Goal: Task Accomplishment & Management: Complete application form

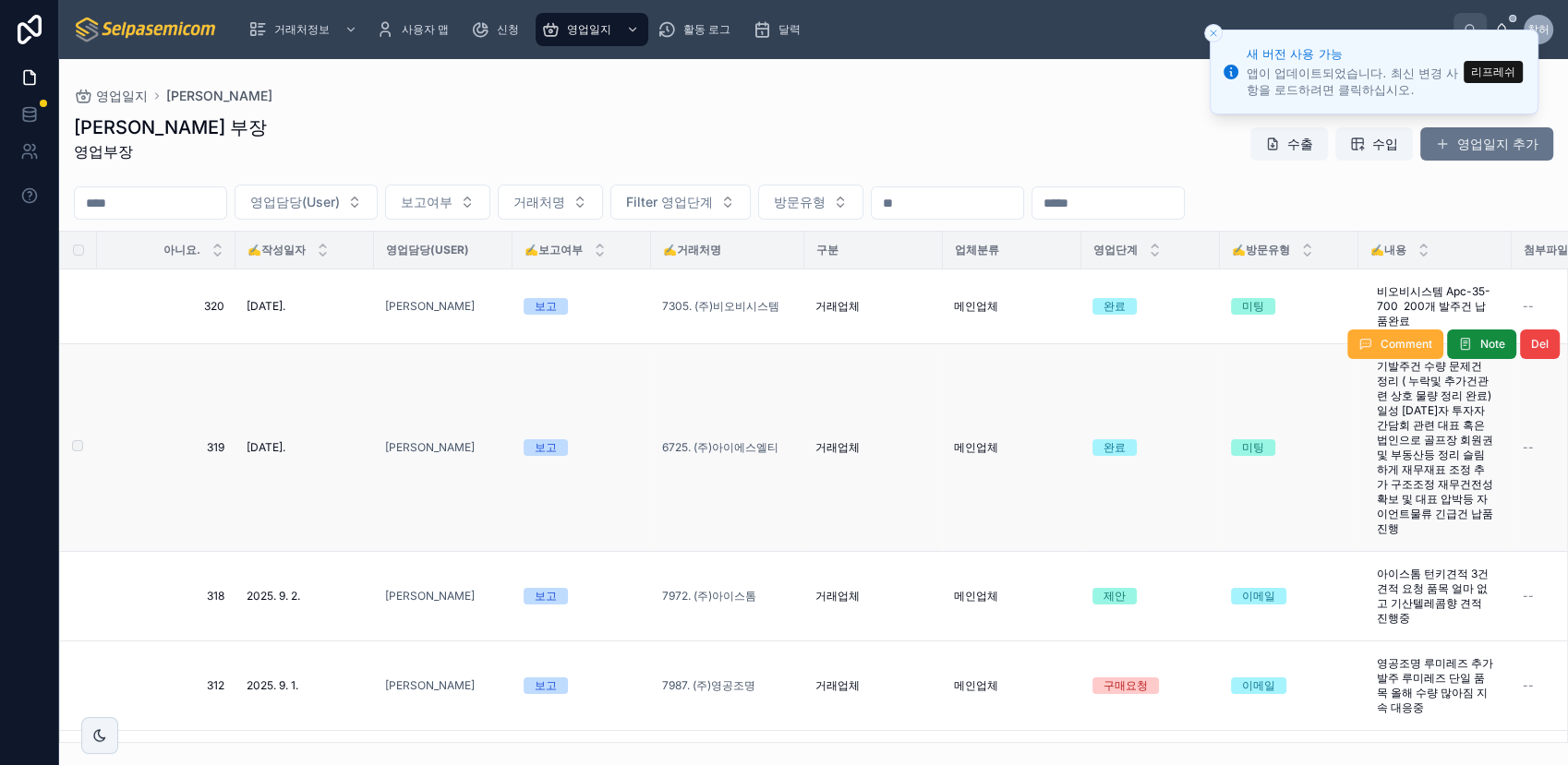
click at [749, 395] on td "6725. (주)아이에스엘티" at bounding box center [727, 448] width 154 height 207
click at [1490, 78] on button "리프레쉬" at bounding box center [1493, 71] width 59 height 22
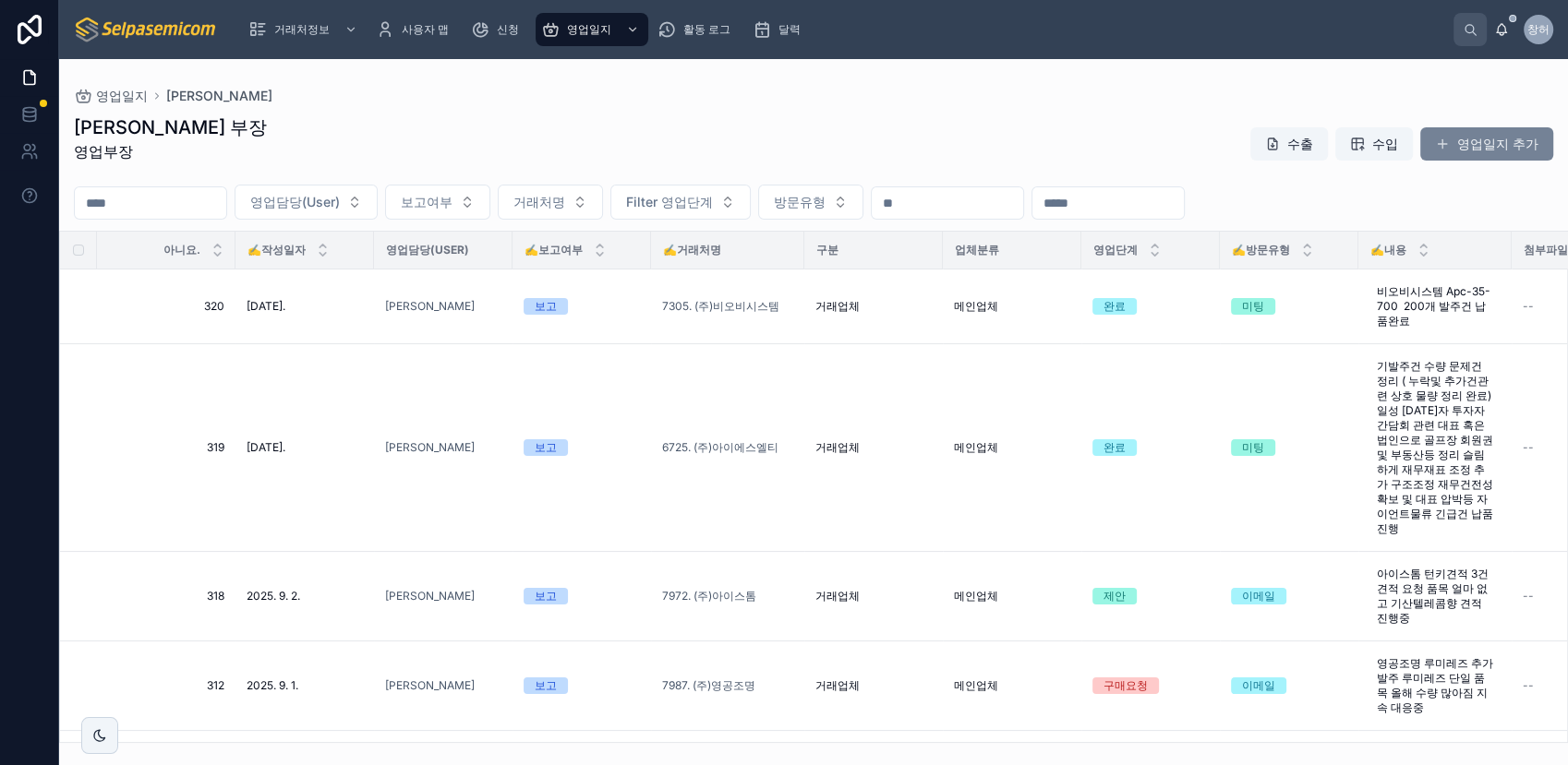
click at [1490, 151] on font "영업일지 추가" at bounding box center [1497, 144] width 81 height 19
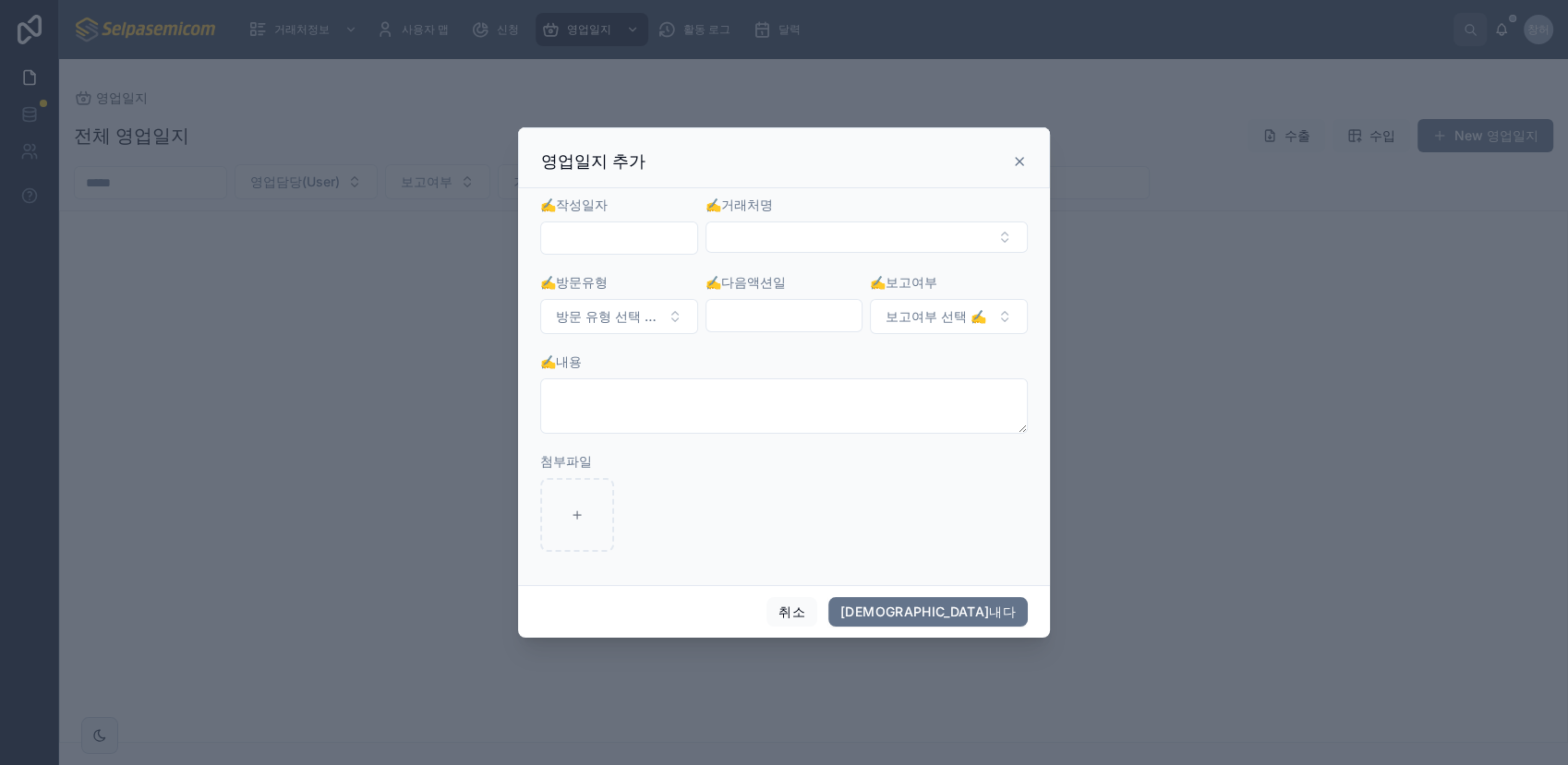
click at [594, 235] on input "text" at bounding box center [619, 238] width 157 height 25
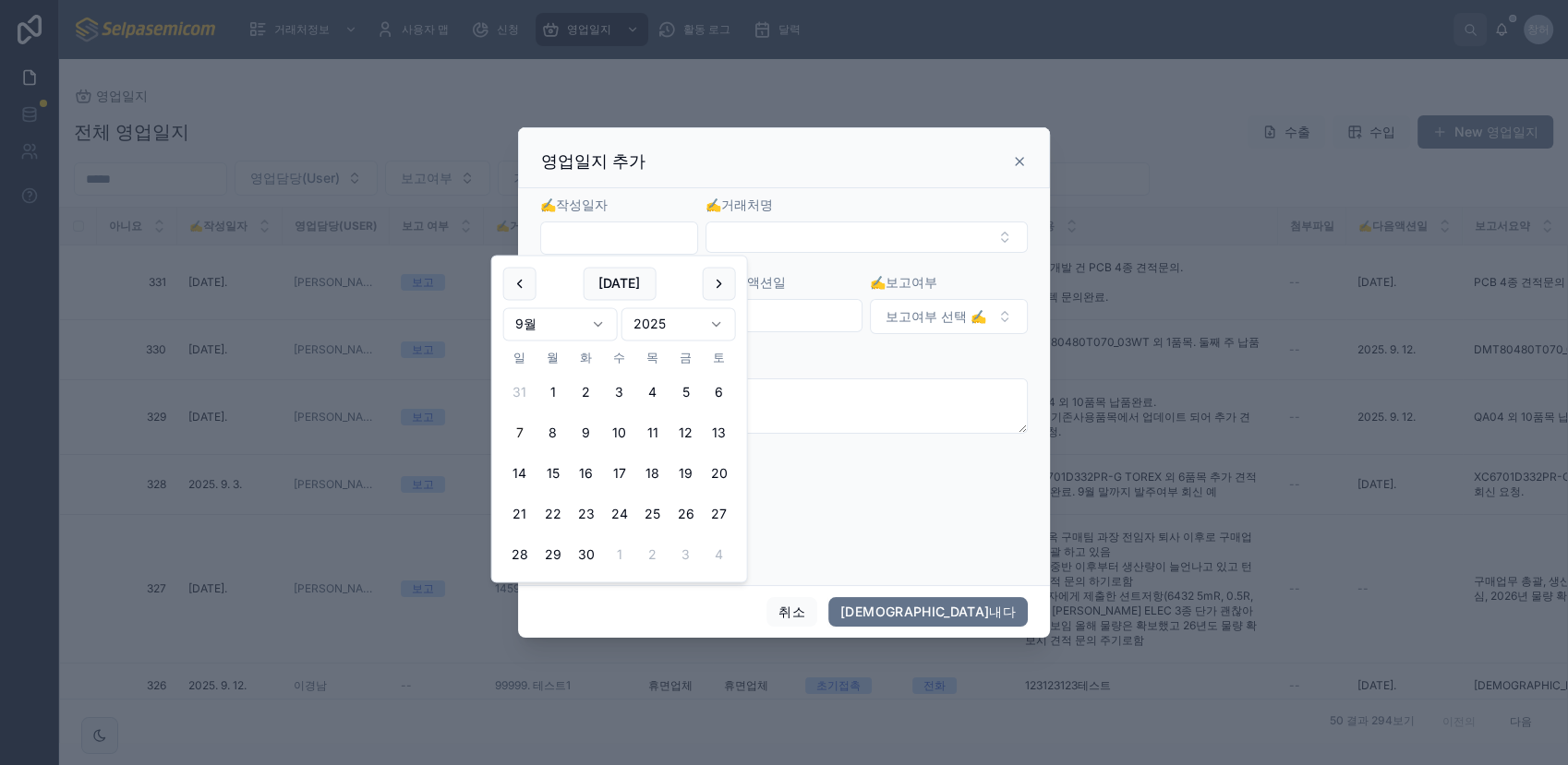
drag, startPoint x: 683, startPoint y: 389, endPoint x: 777, endPoint y: 305, distance: 126.1
click at [683, 389] on button "5" at bounding box center [686, 392] width 33 height 33
type input "**********"
click at [777, 239] on button "선택 버튼" at bounding box center [866, 238] width 322 height 31
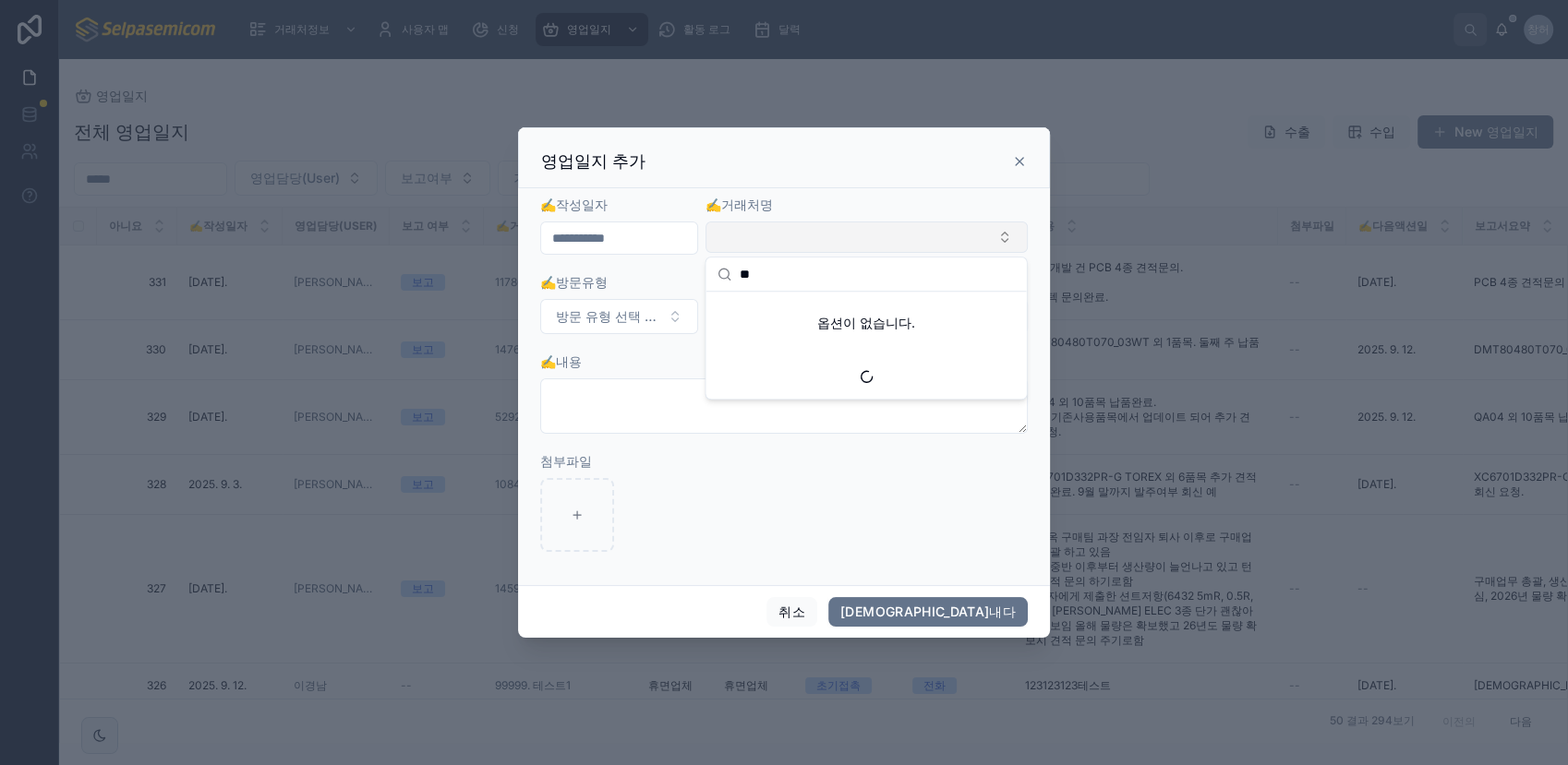
type input "*"
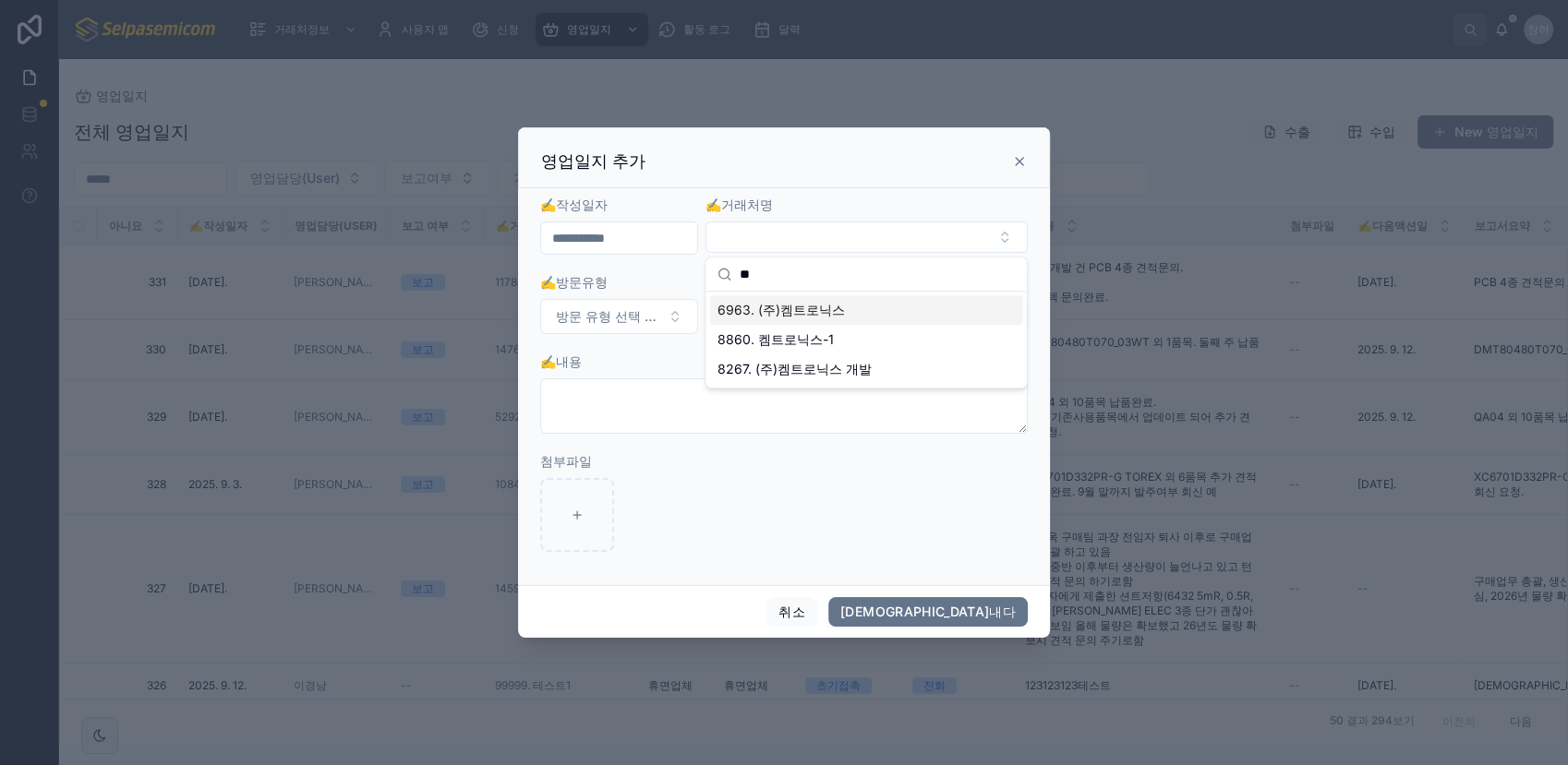
type input "**"
click at [810, 305] on span "6963. (주)켐트로닉스" at bounding box center [781, 310] width 127 height 19
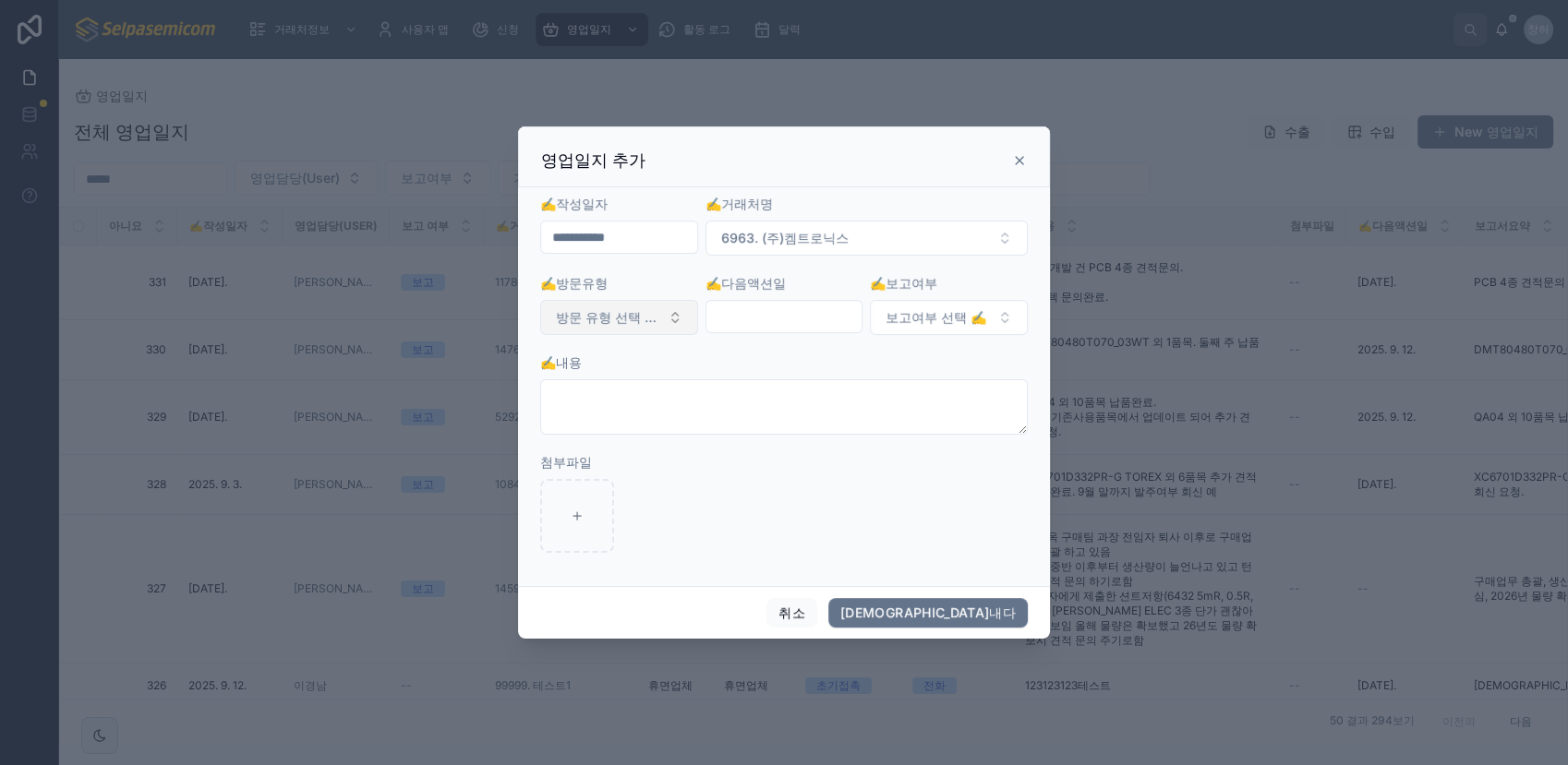
click at [620, 314] on span "방문 유형 선택 ✍️" at bounding box center [607, 317] width 105 height 19
click at [619, 392] on div "전화" at bounding box center [618, 391] width 222 height 27
click at [802, 321] on input "text" at bounding box center [784, 317] width 157 height 25
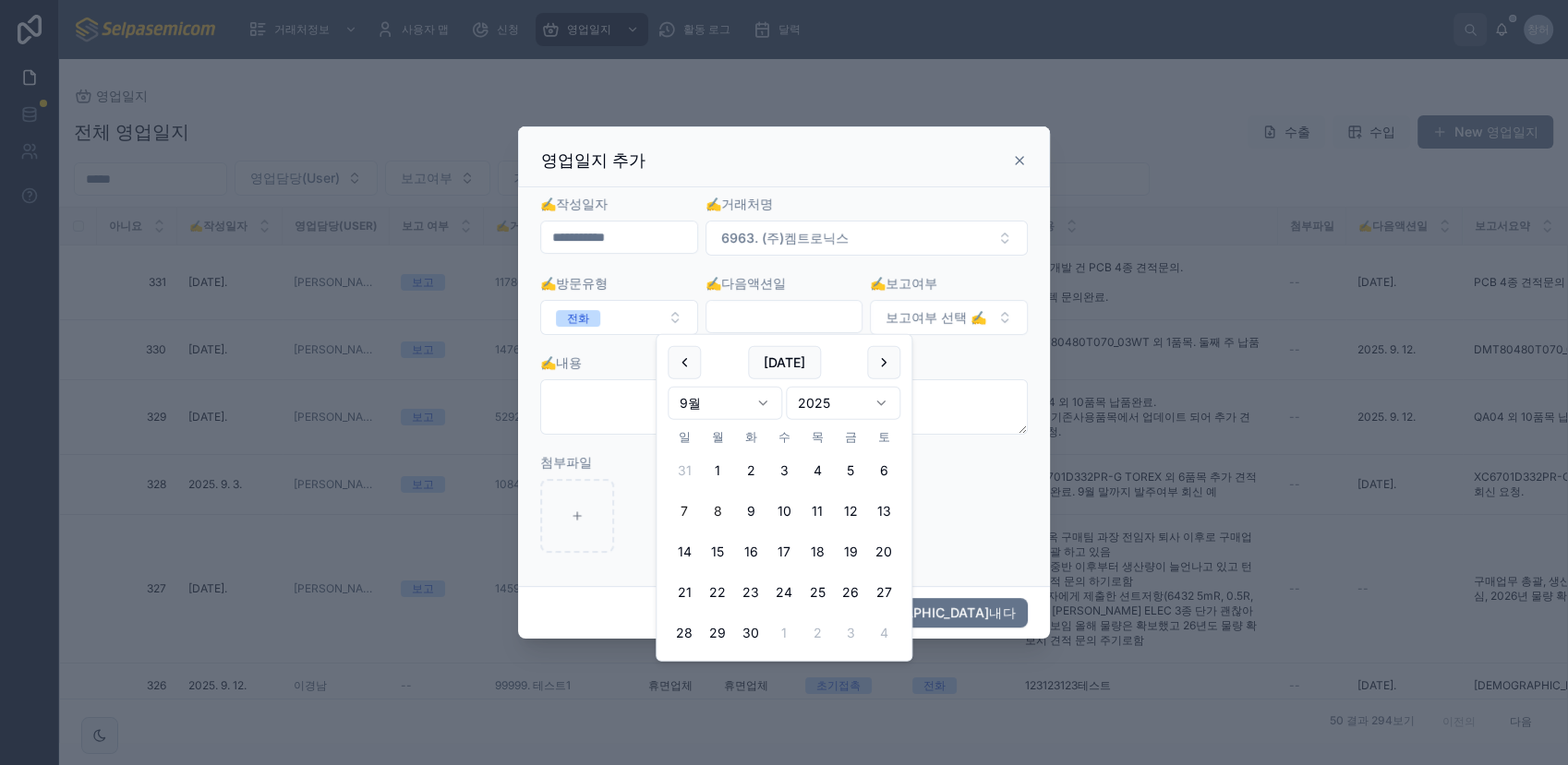
click at [725, 506] on button "8" at bounding box center [717, 512] width 33 height 33
type input "**********"
click at [999, 324] on button "보고여부 선택 ✍️" at bounding box center [948, 318] width 157 height 35
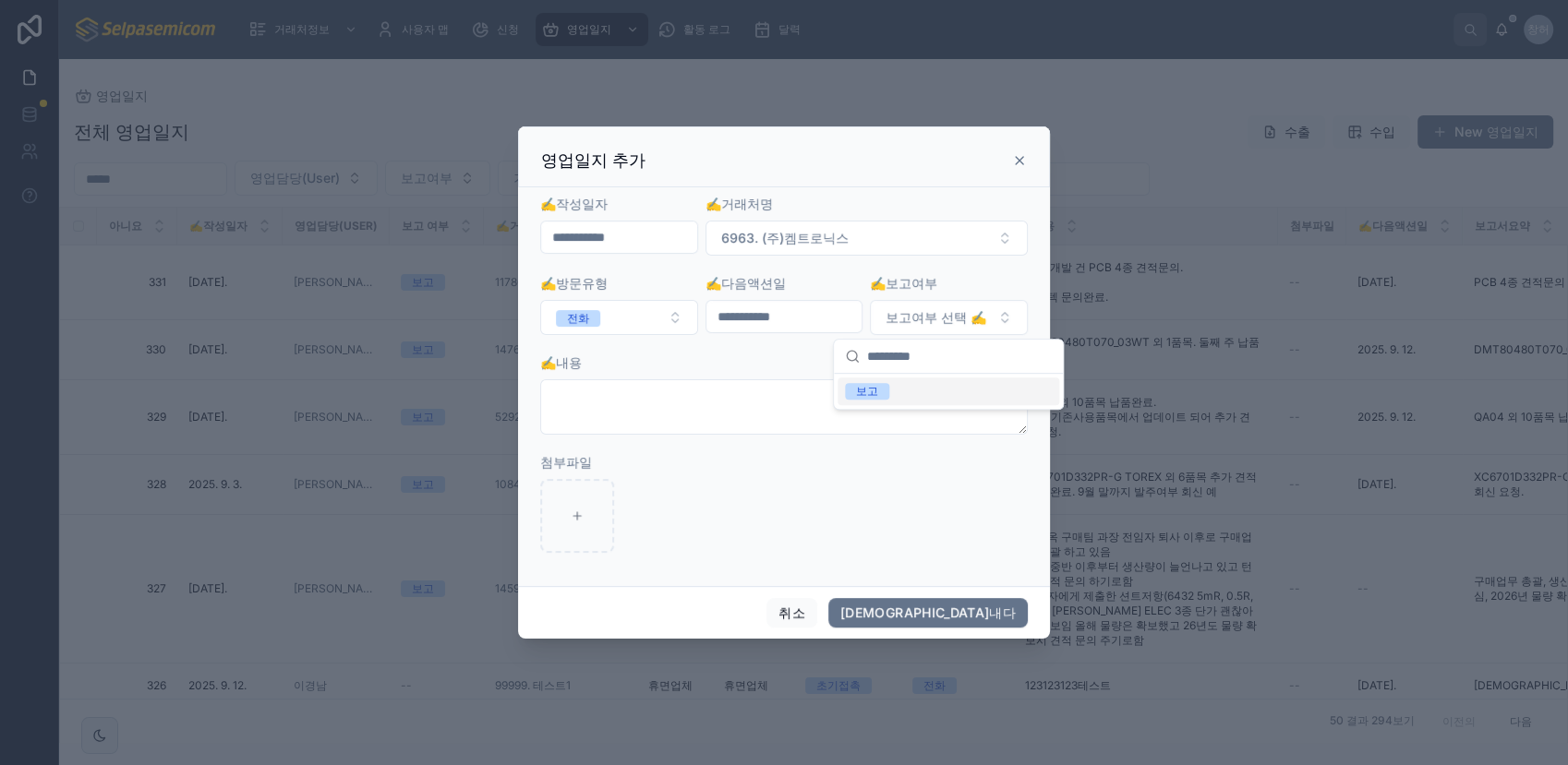
click at [869, 395] on div "보고" at bounding box center [867, 391] width 22 height 17
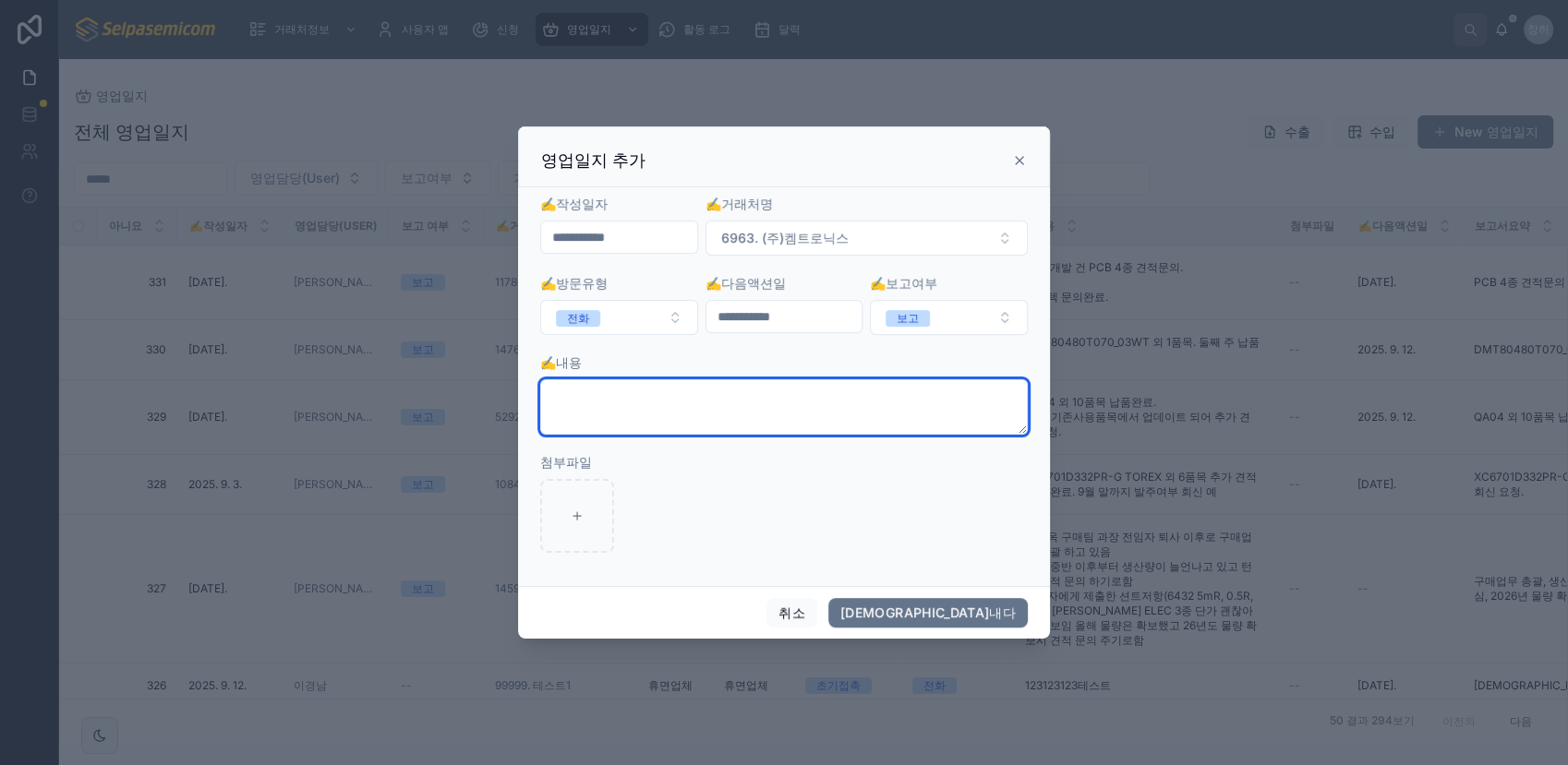
click at [645, 408] on textarea at bounding box center [784, 407] width 487 height 56
click at [769, 425] on textarea "**********" at bounding box center [784, 407] width 487 height 56
click at [704, 410] on textarea "**********" at bounding box center [784, 407] width 487 height 56
click at [812, 396] on textarea "**********" at bounding box center [784, 407] width 487 height 56
click at [797, 403] on textarea "**********" at bounding box center [784, 407] width 487 height 56
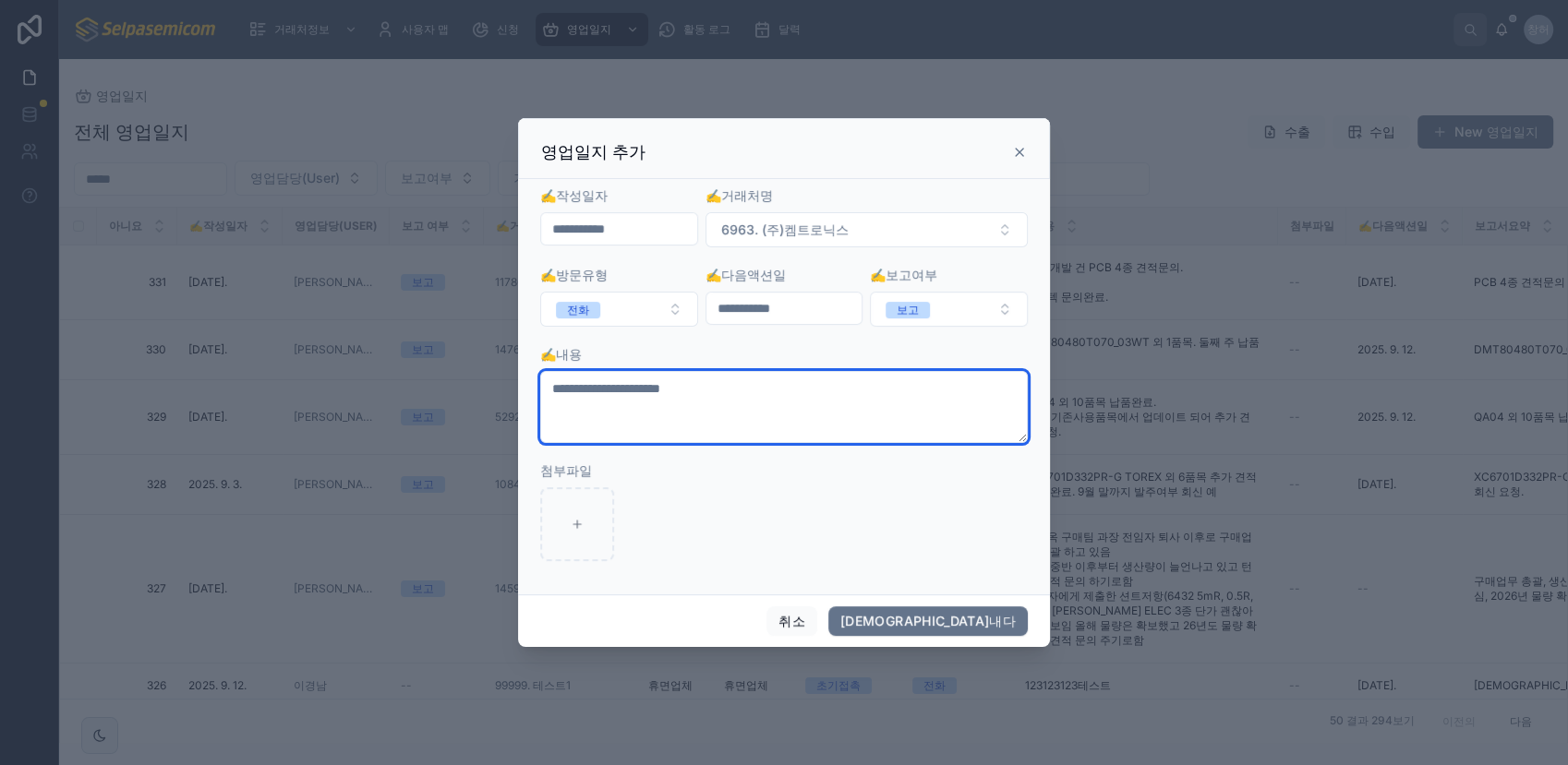
paste textarea "**********"
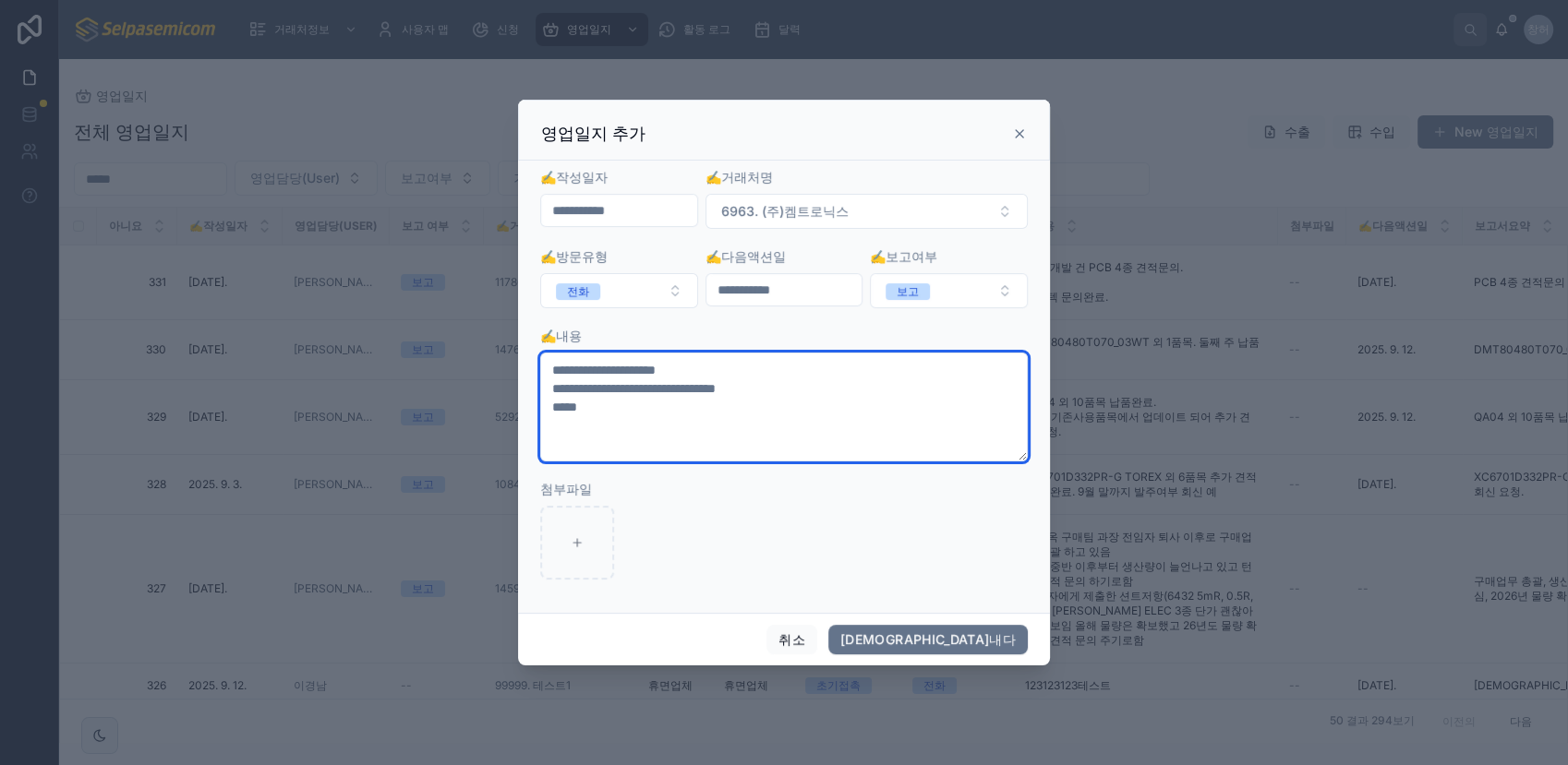
click at [650, 406] on textarea "**********" at bounding box center [784, 407] width 487 height 109
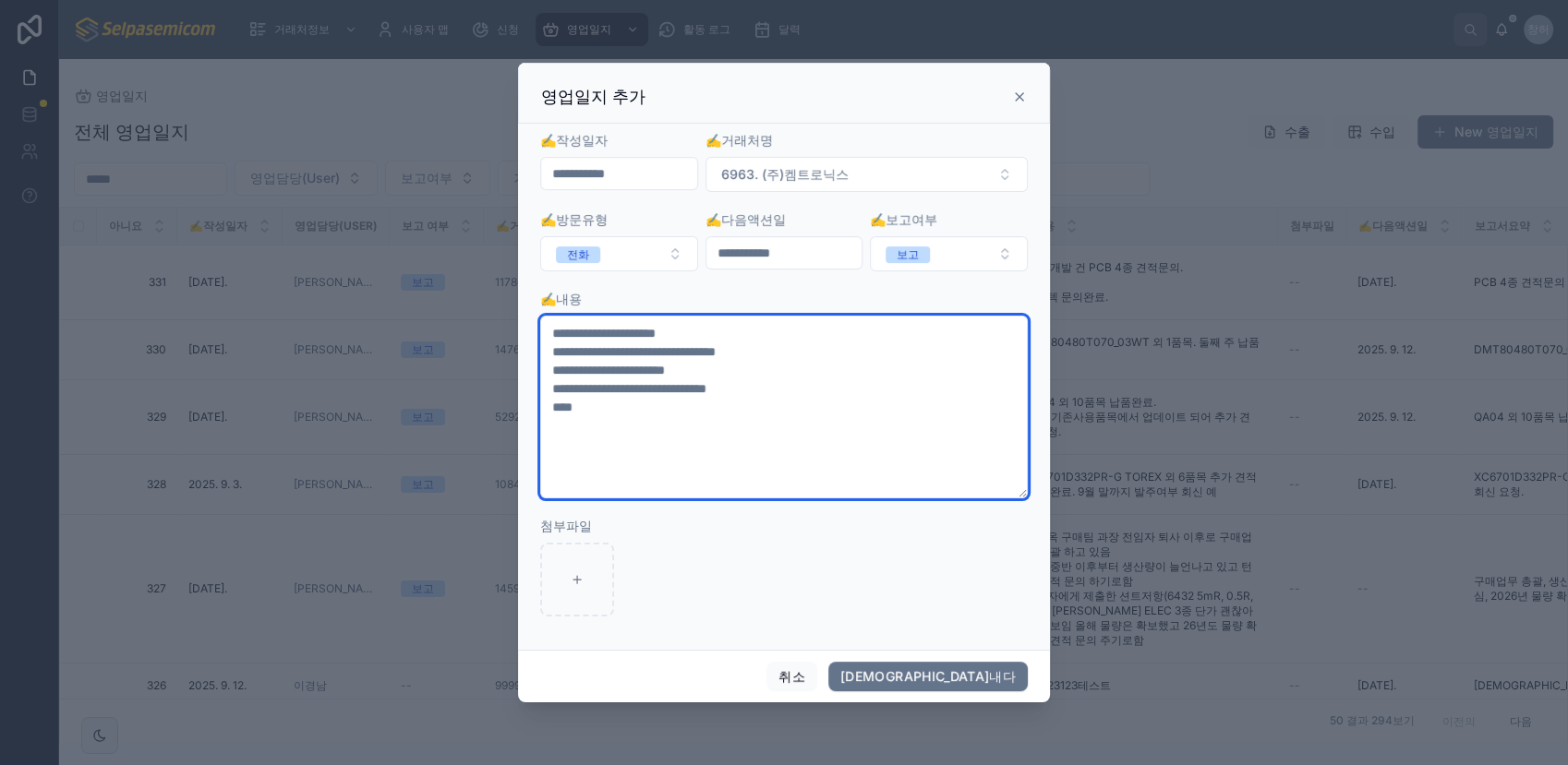
click at [894, 381] on textarea "**********" at bounding box center [784, 407] width 487 height 183
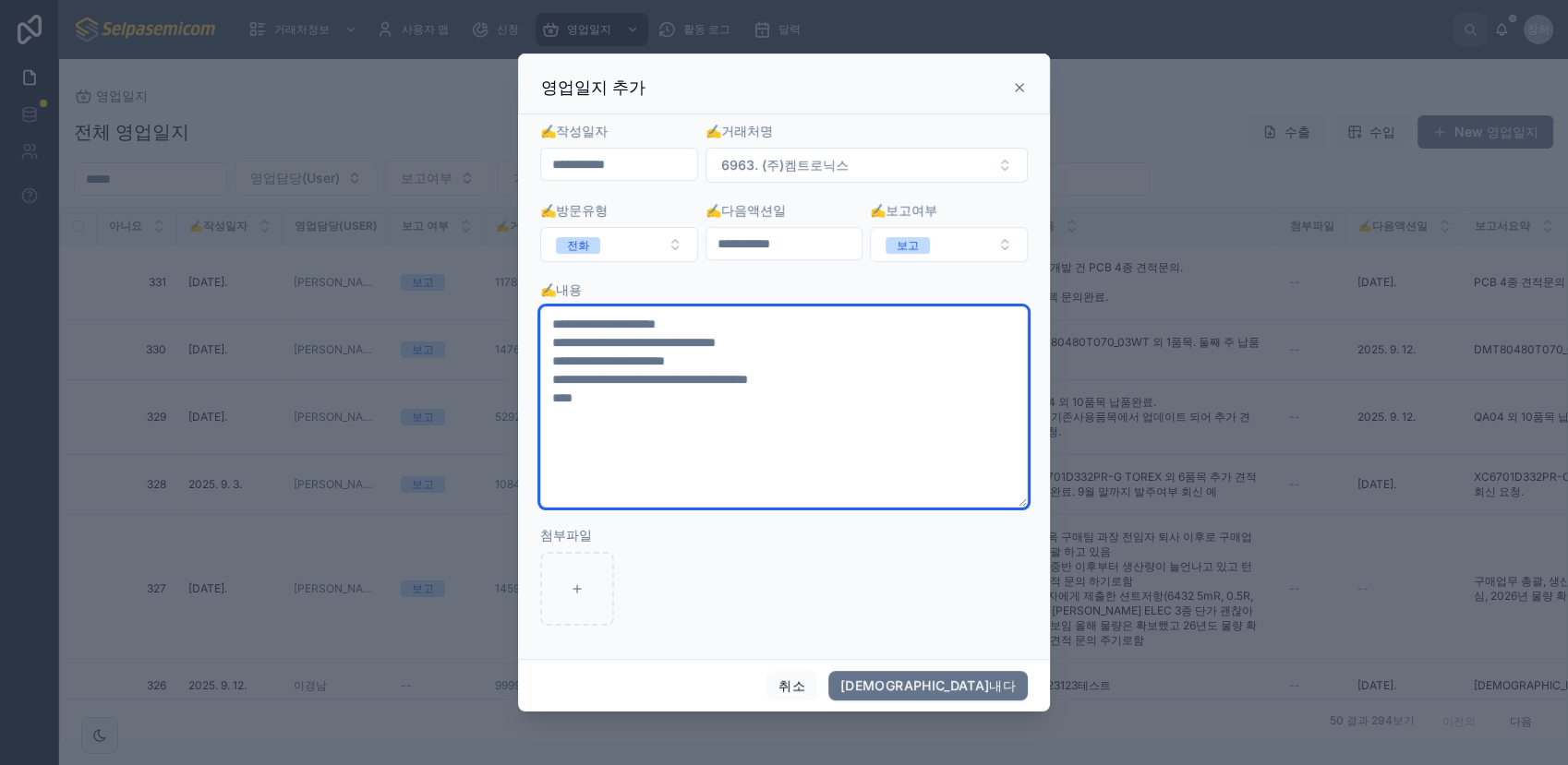
click at [601, 408] on textarea "**********" at bounding box center [784, 407] width 487 height 202
type textarea "**********"
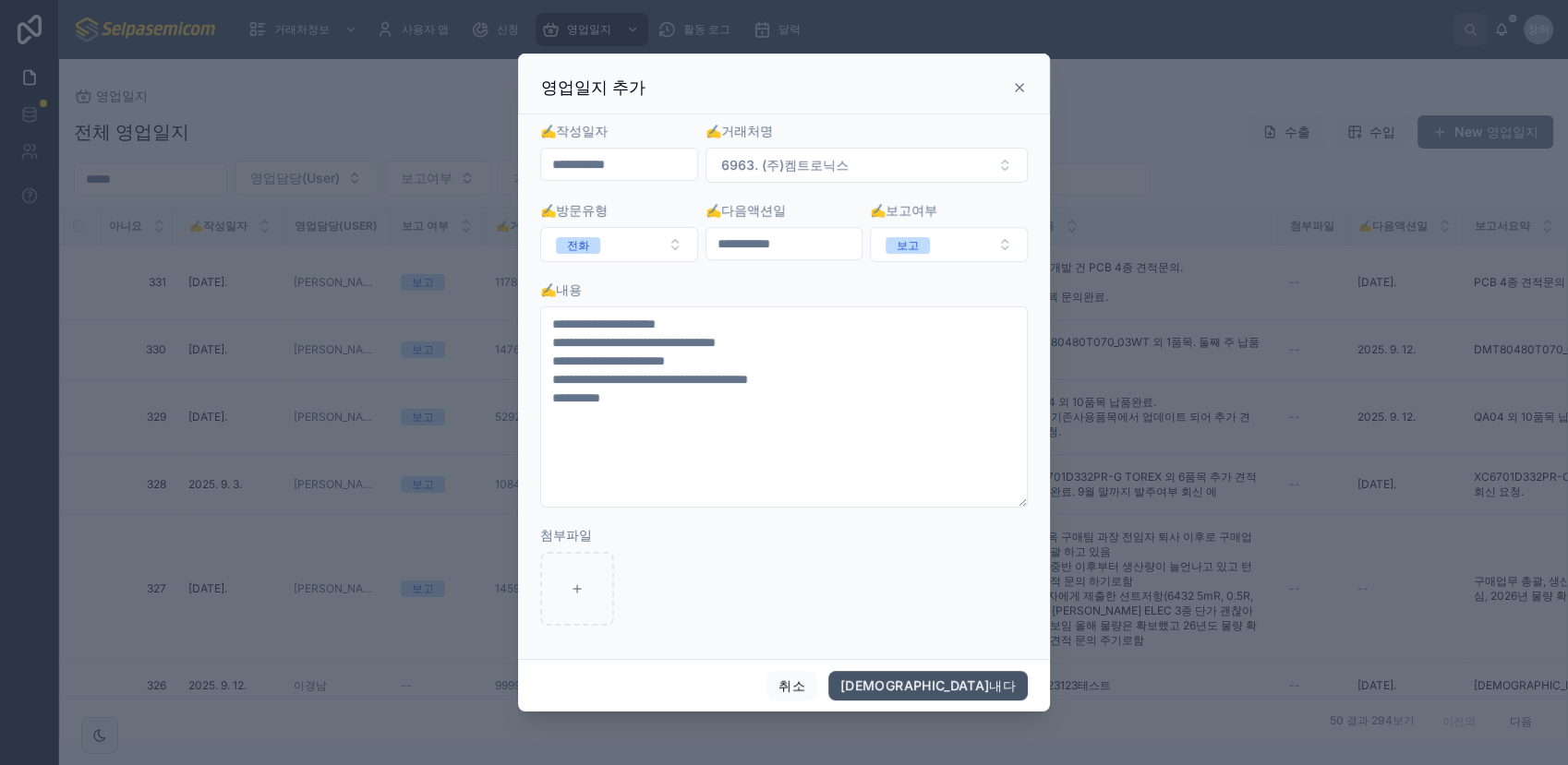
click at [1003, 683] on button "구해내다" at bounding box center [928, 686] width 200 height 29
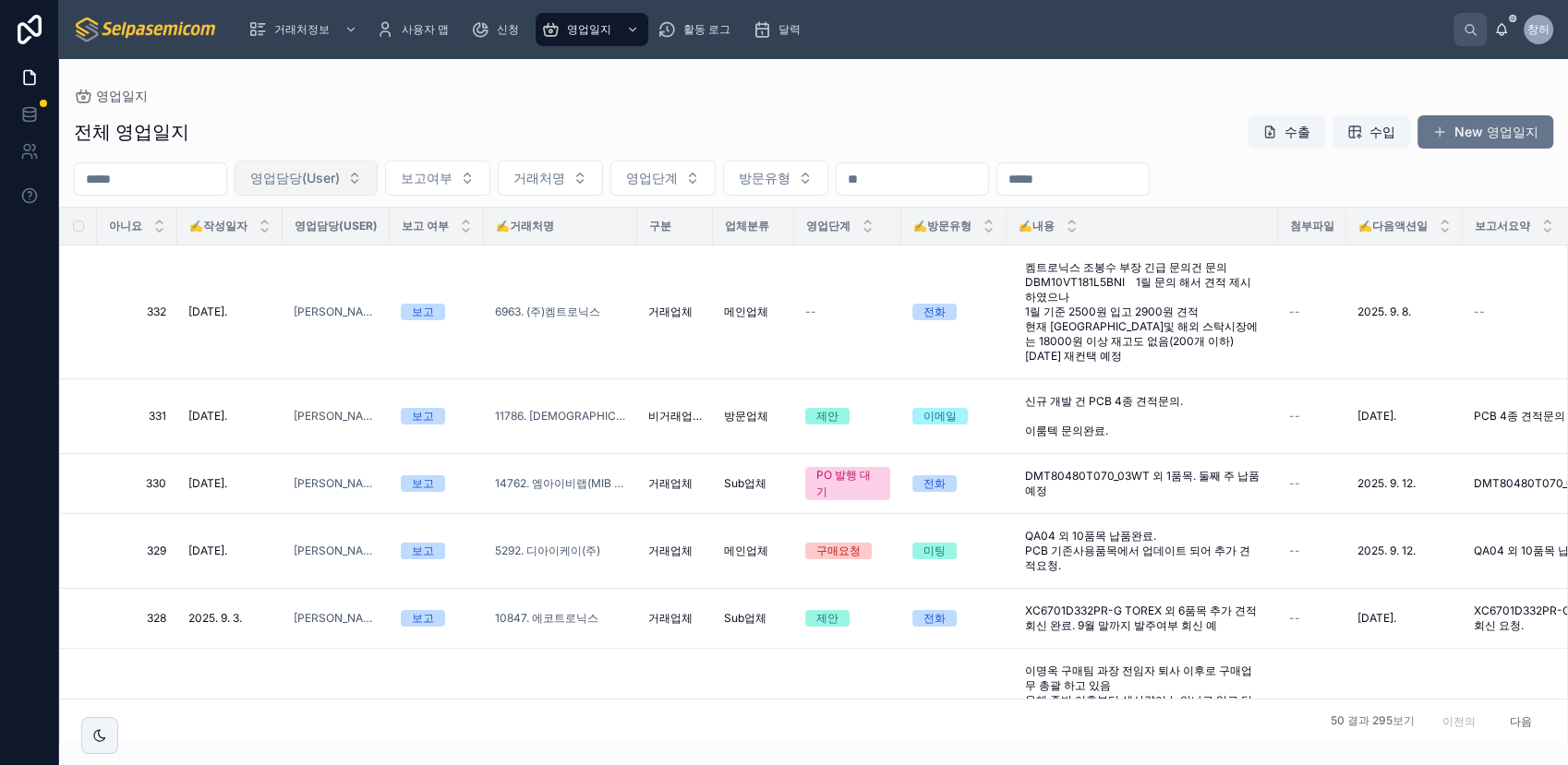
click at [378, 181] on button "영업담당(User)" at bounding box center [306, 178] width 143 height 35
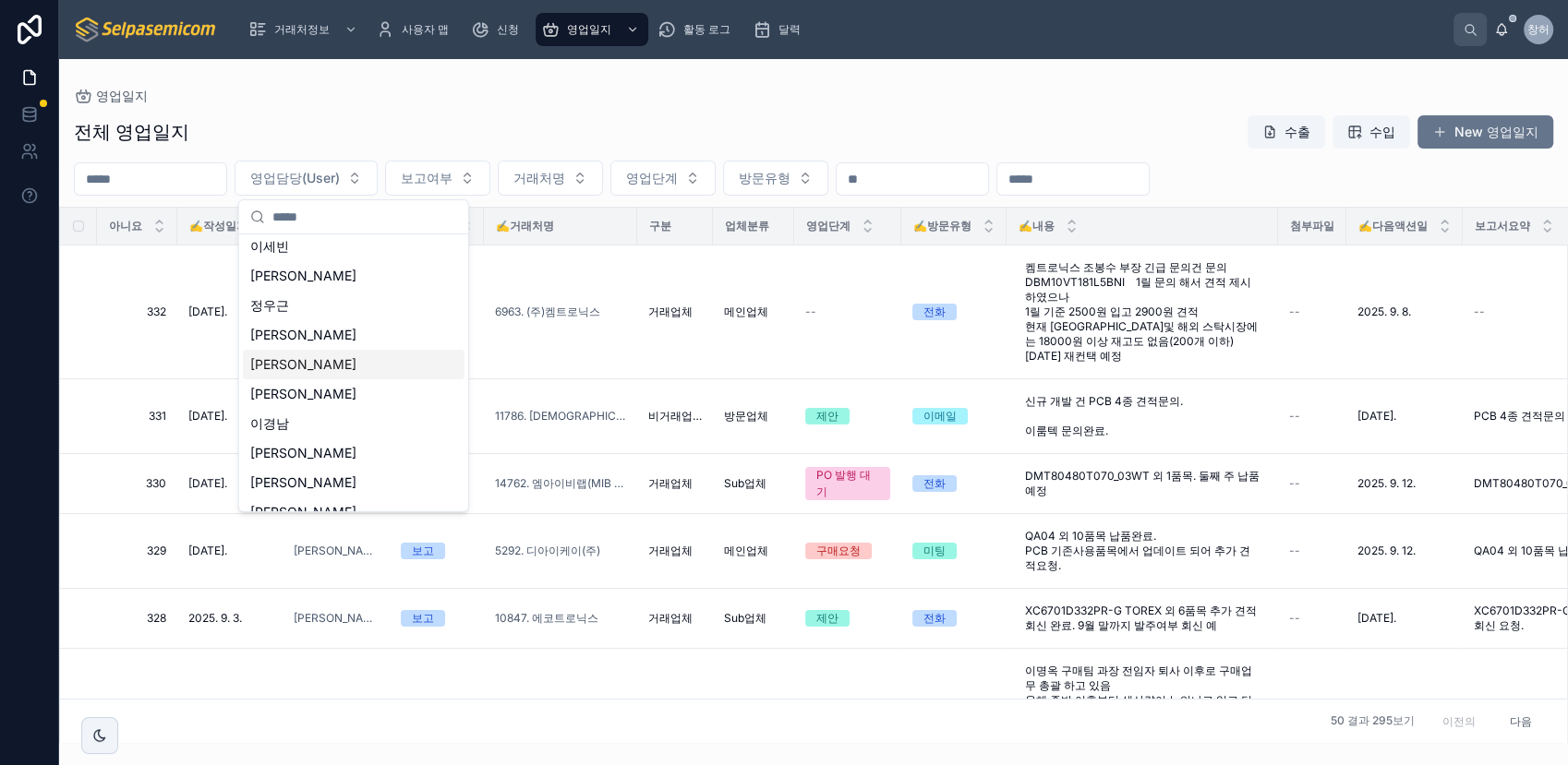
scroll to position [55, 0]
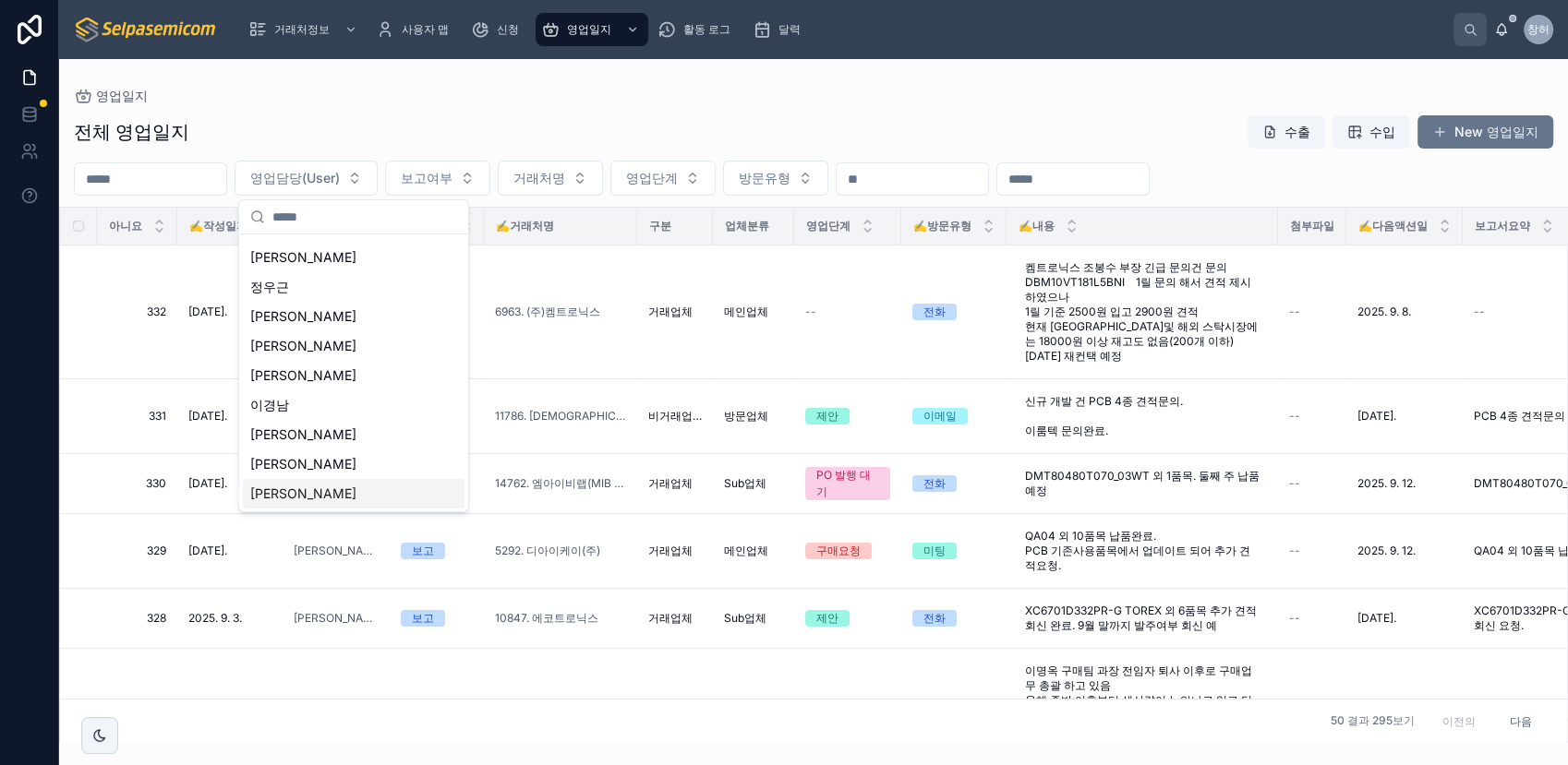
click at [271, 497] on span "[PERSON_NAME]" at bounding box center [303, 494] width 107 height 19
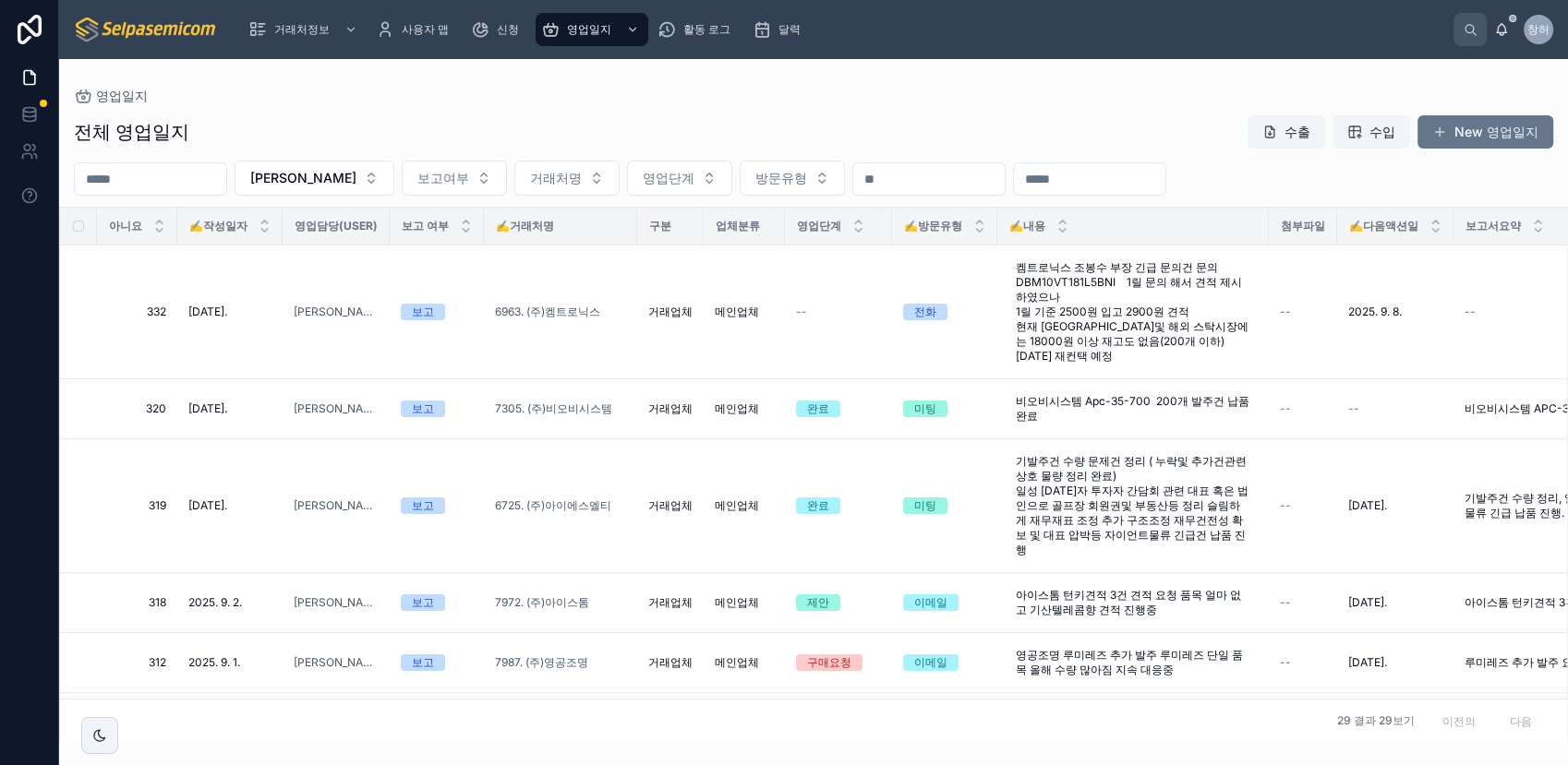
click at [1122, 698] on div "29 결과 29보기 이전의 다음" at bounding box center [813, 720] width 1506 height 44
click at [1496, 117] on button "New 영업일지" at bounding box center [1485, 132] width 136 height 33
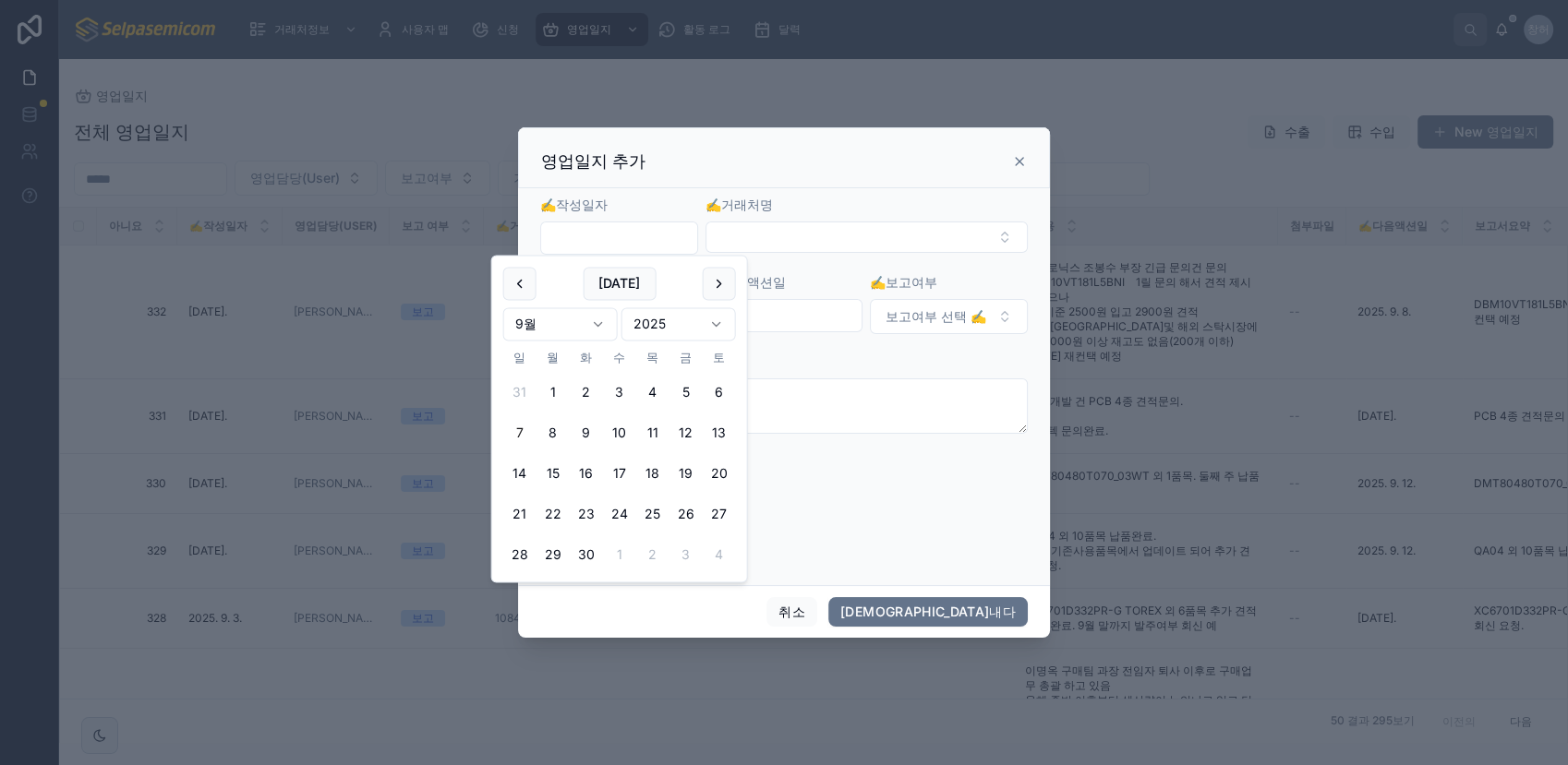
click at [658, 236] on input "text" at bounding box center [619, 238] width 157 height 25
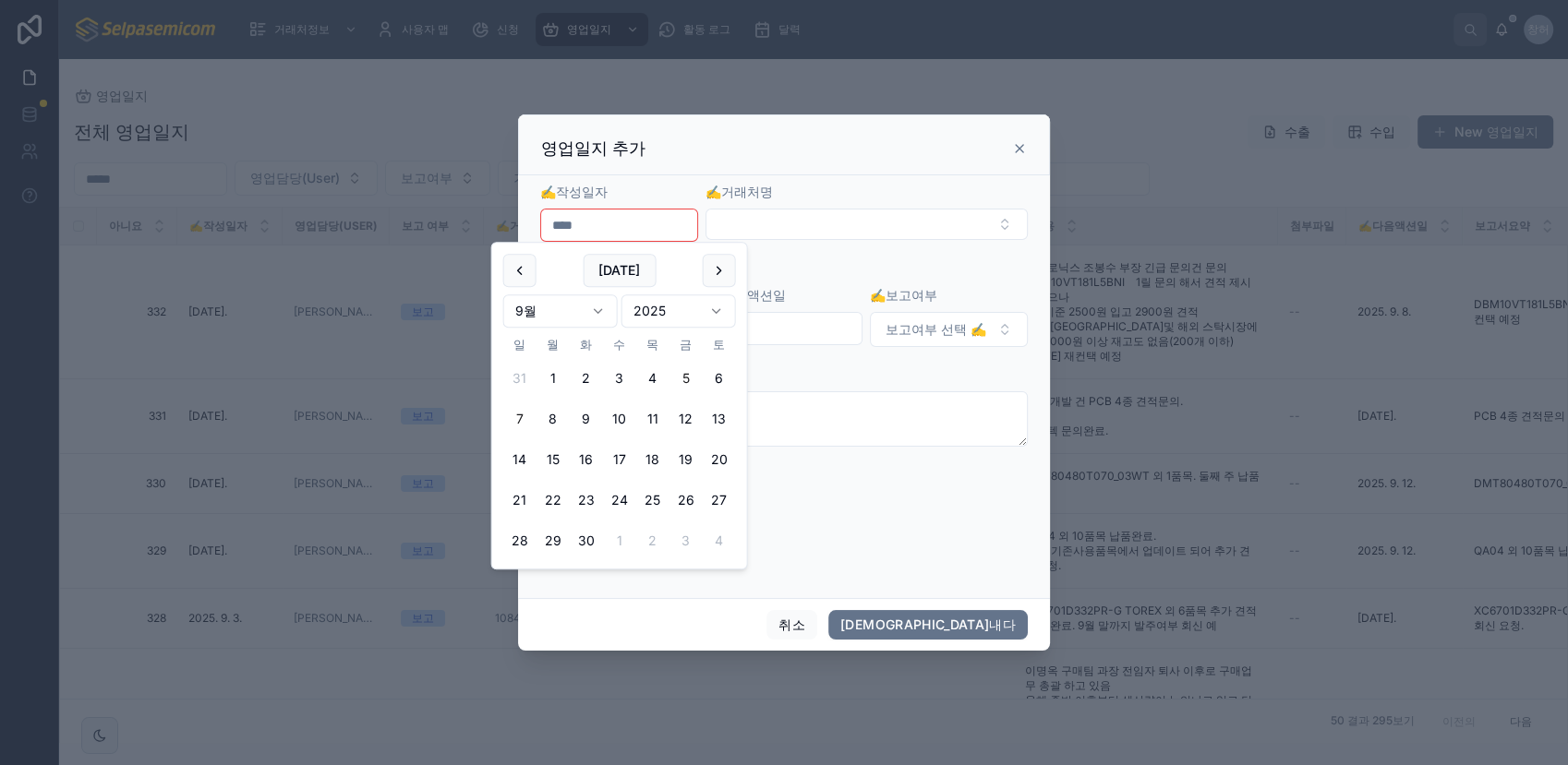
click at [687, 372] on button "5" at bounding box center [686, 379] width 33 height 33
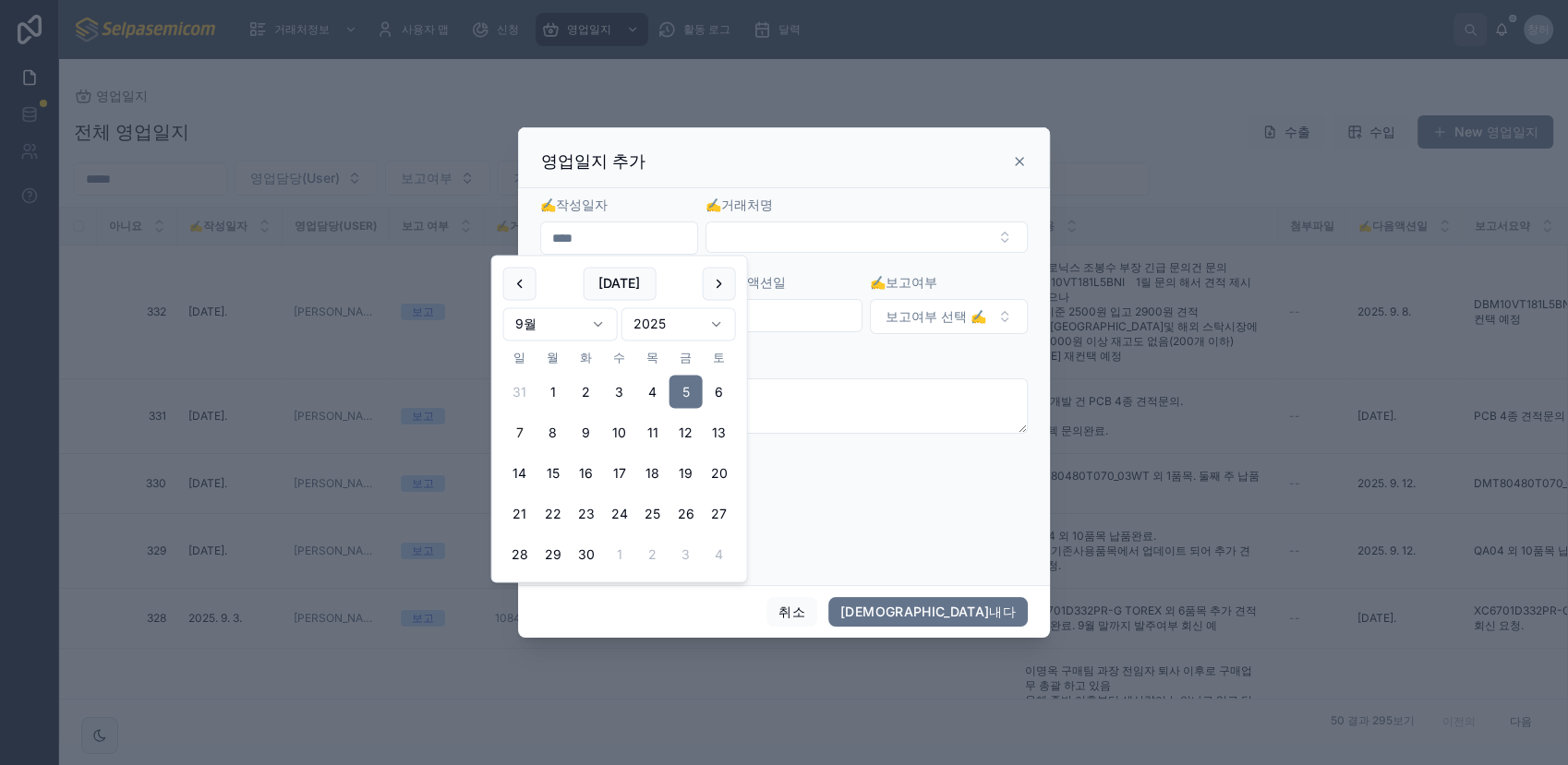
type input "**********"
click at [787, 232] on button "선택 버튼" at bounding box center [866, 238] width 322 height 31
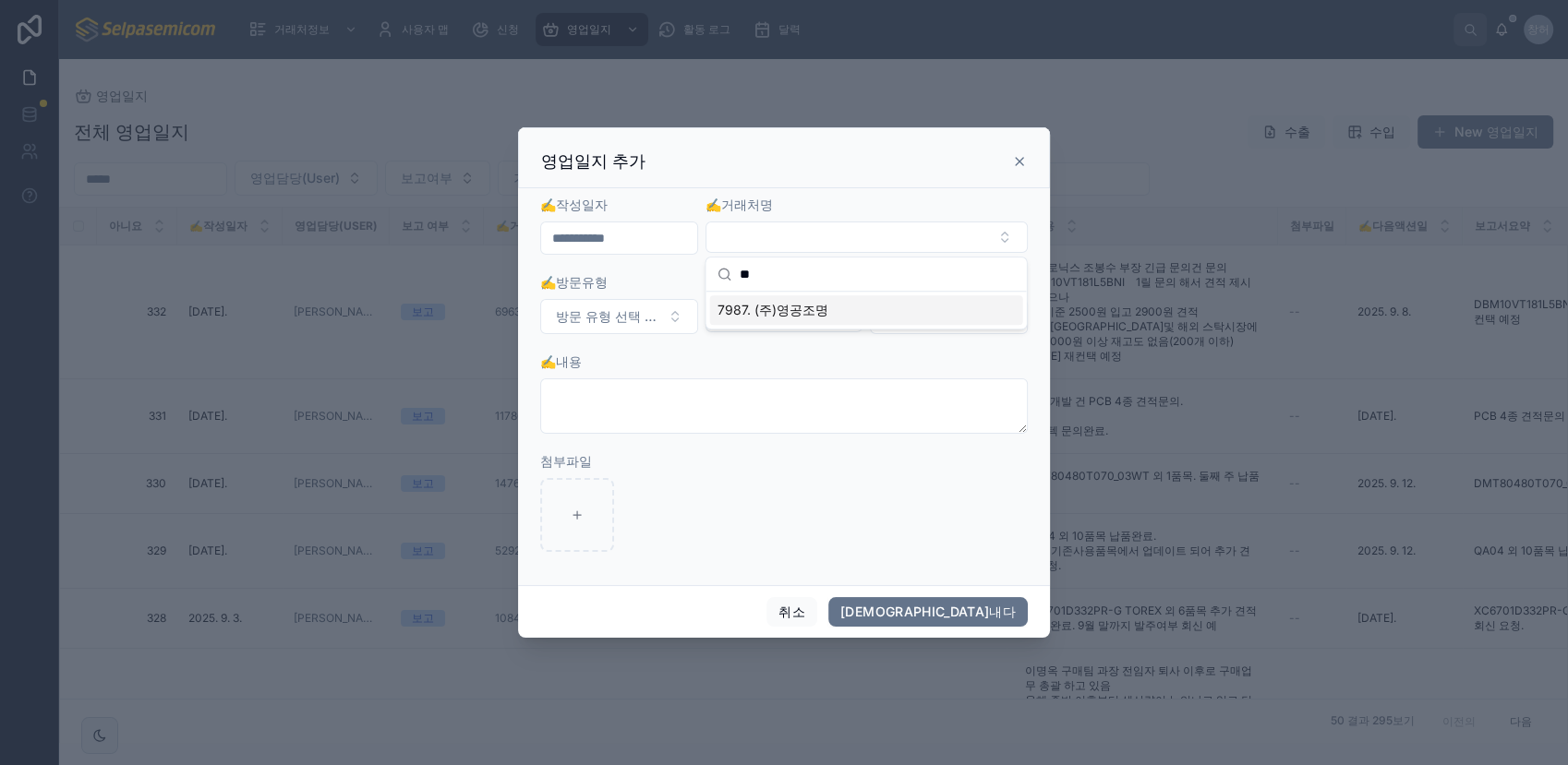
type input "**"
click at [795, 316] on span "7987. (주)영공조명" at bounding box center [772, 310] width 111 height 19
click at [662, 321] on button "방문 유형 선택 ✍️" at bounding box center [618, 318] width 157 height 35
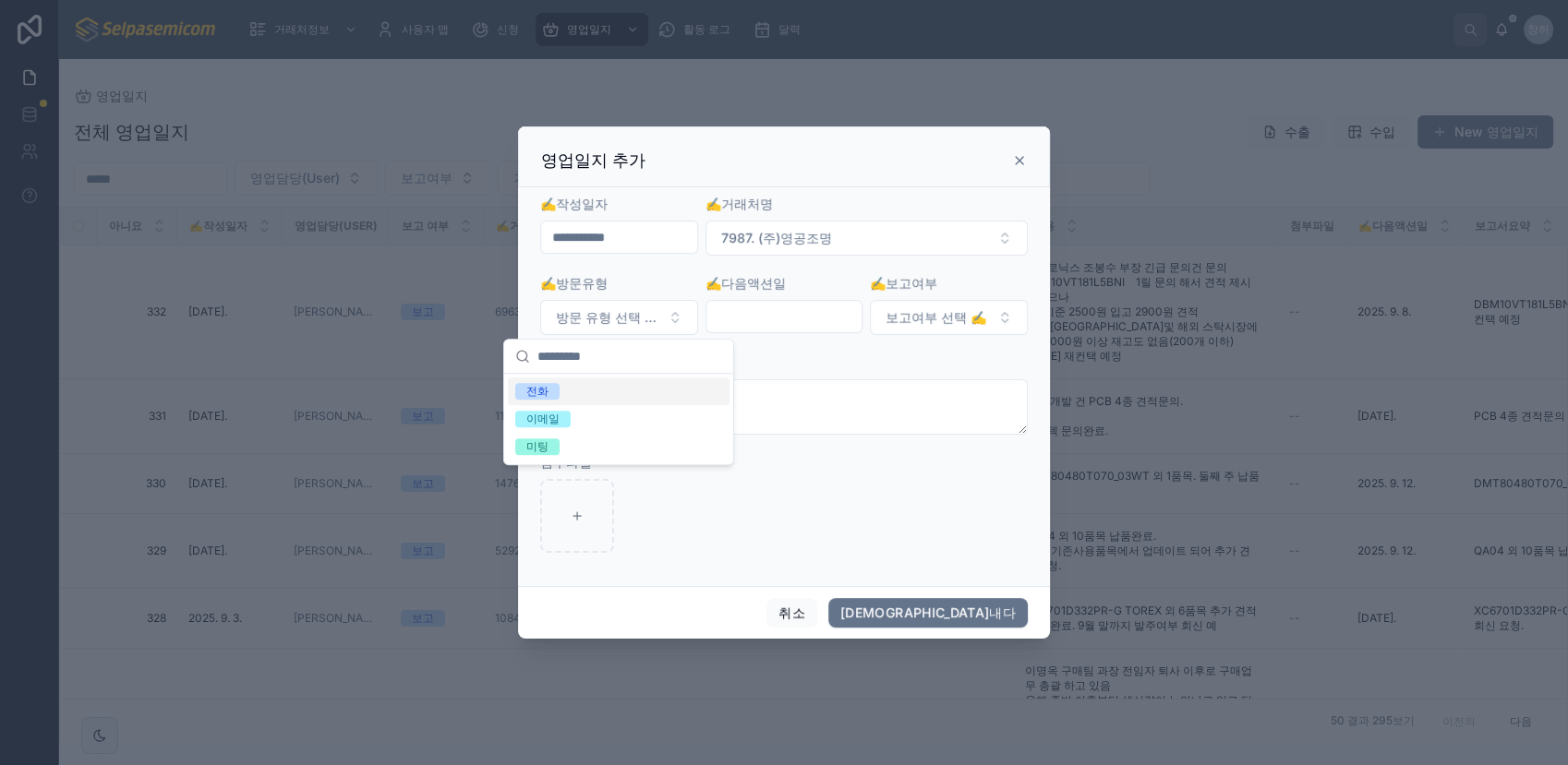
click at [546, 391] on div "전화" at bounding box center [537, 391] width 22 height 17
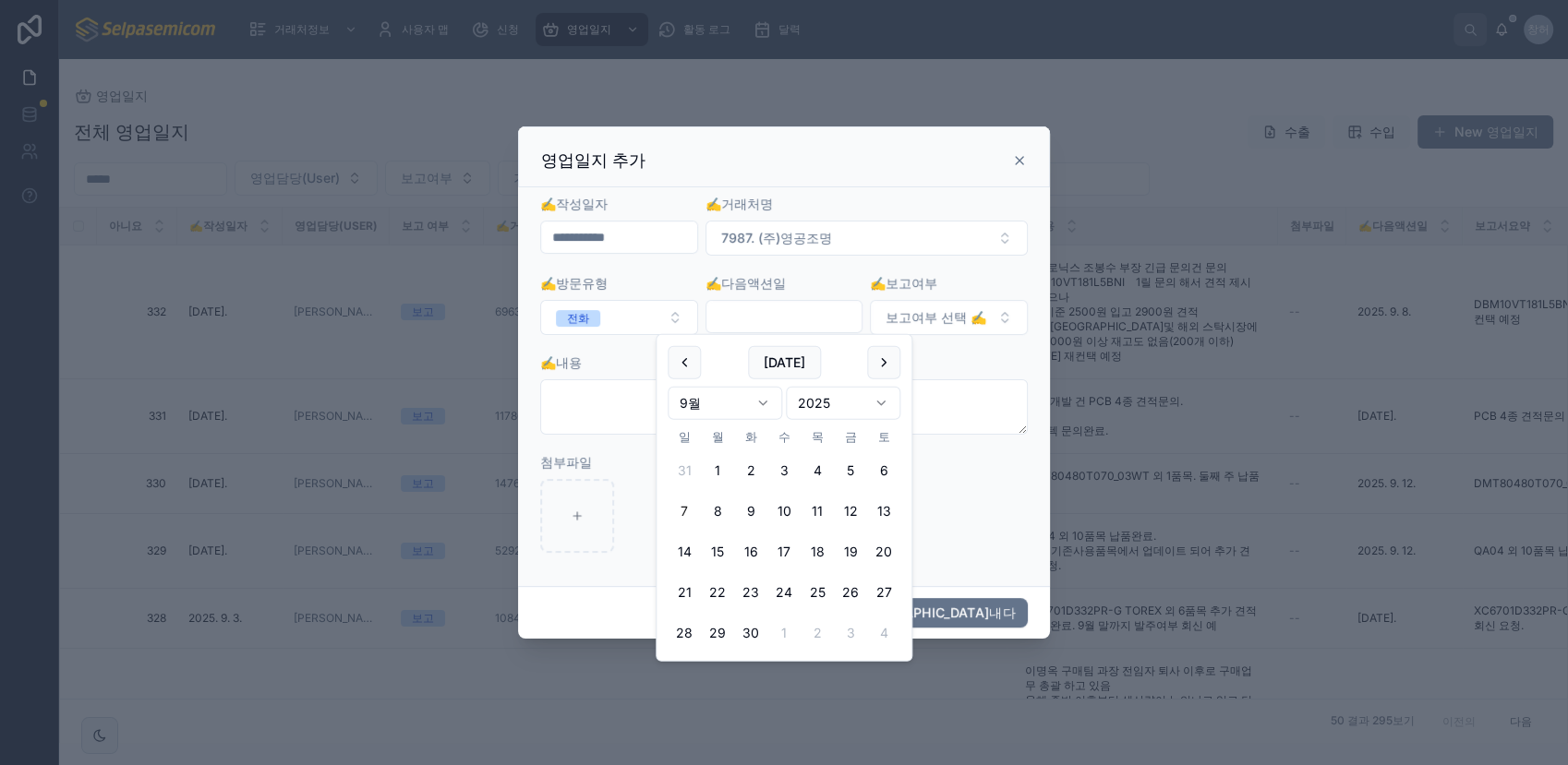
click at [793, 317] on input "text" at bounding box center [784, 317] width 157 height 25
click at [716, 511] on button "8" at bounding box center [717, 512] width 33 height 33
type input "**********"
click at [1011, 323] on button "보고여부 선택 ✍️" at bounding box center [948, 318] width 157 height 35
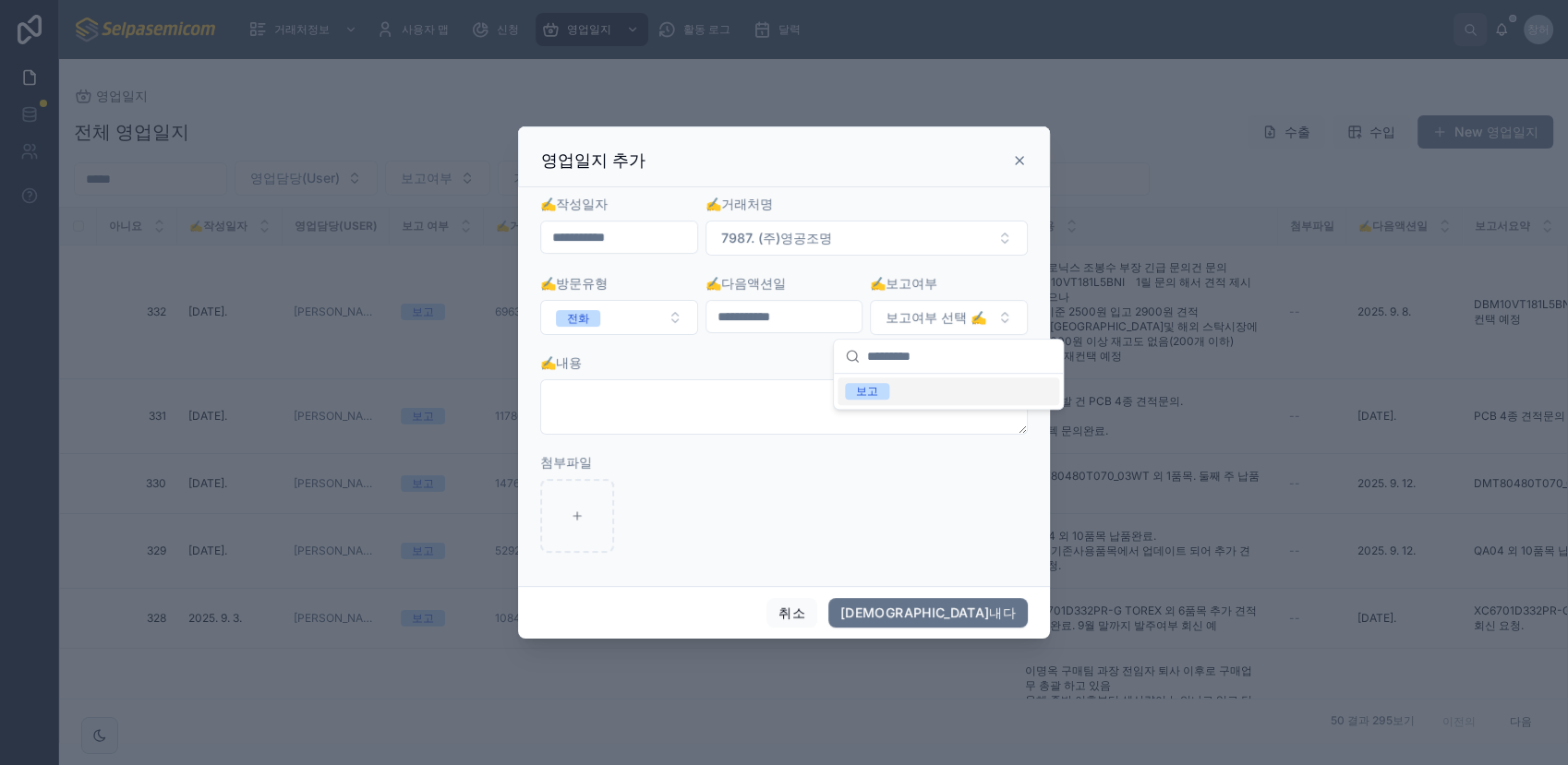
click at [883, 403] on div "보고" at bounding box center [948, 391] width 222 height 27
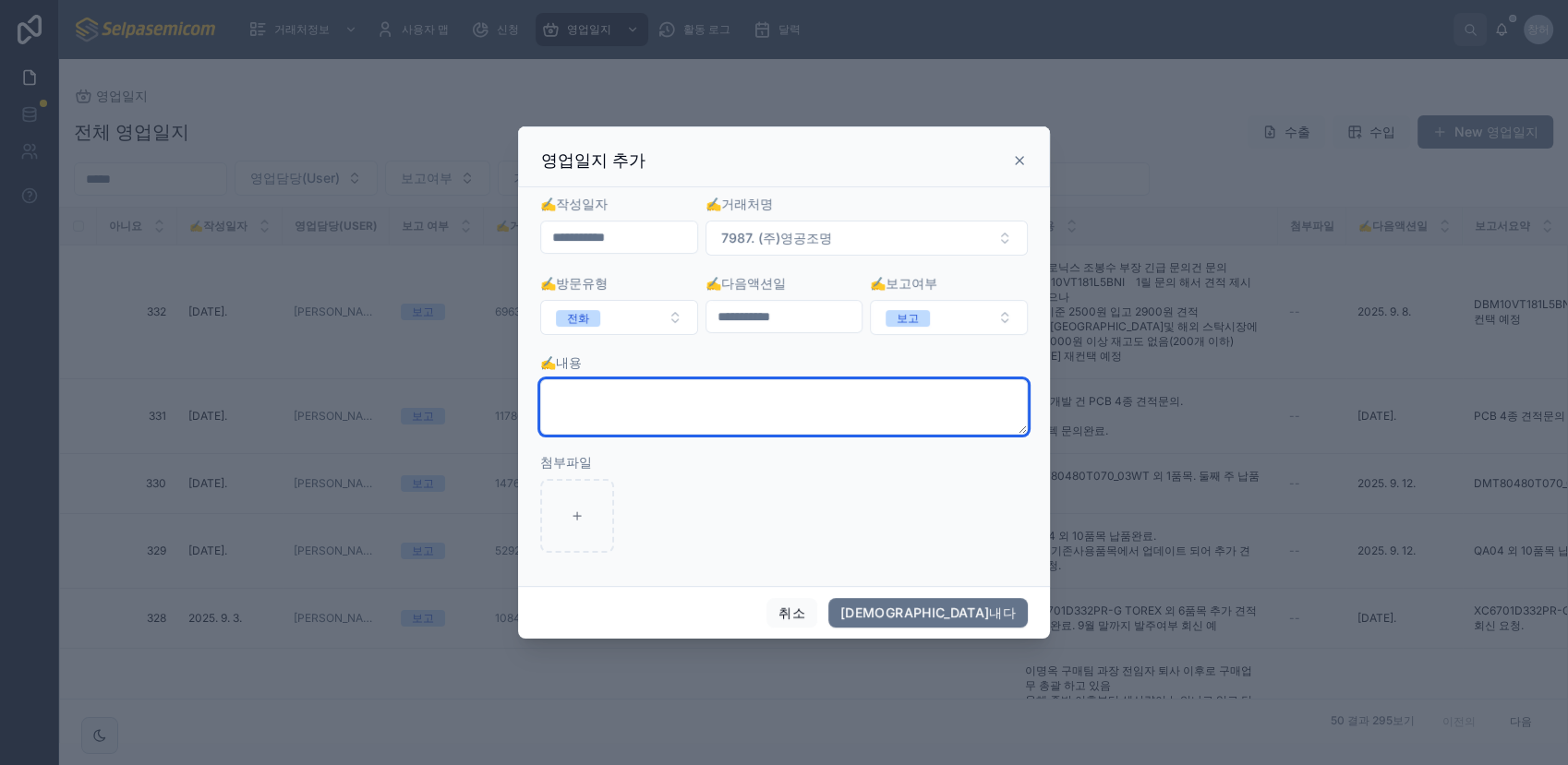
click at [619, 409] on textarea at bounding box center [784, 407] width 487 height 56
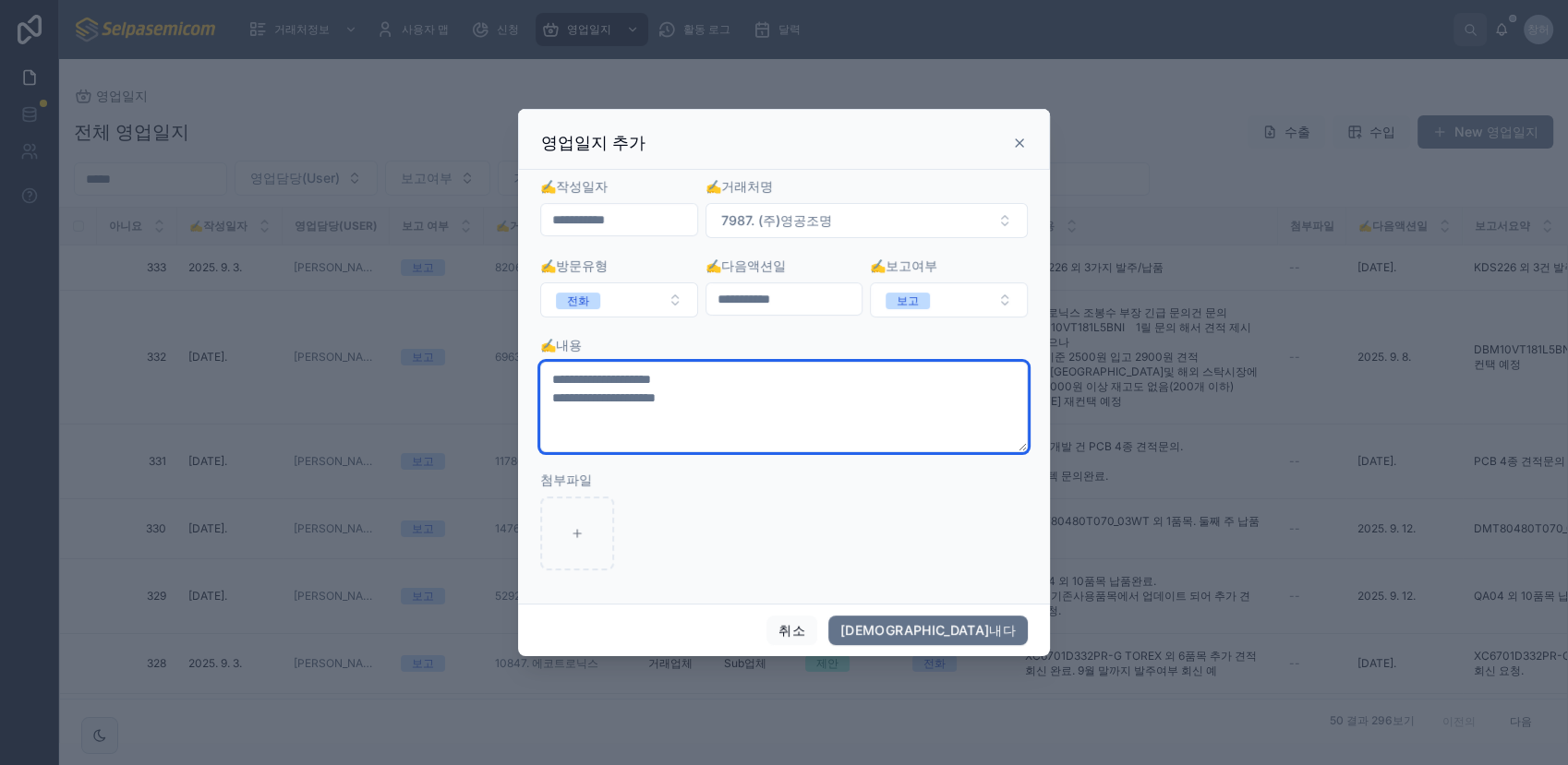
click at [801, 398] on textarea "**********" at bounding box center [784, 407] width 487 height 90
type textarea "**********"
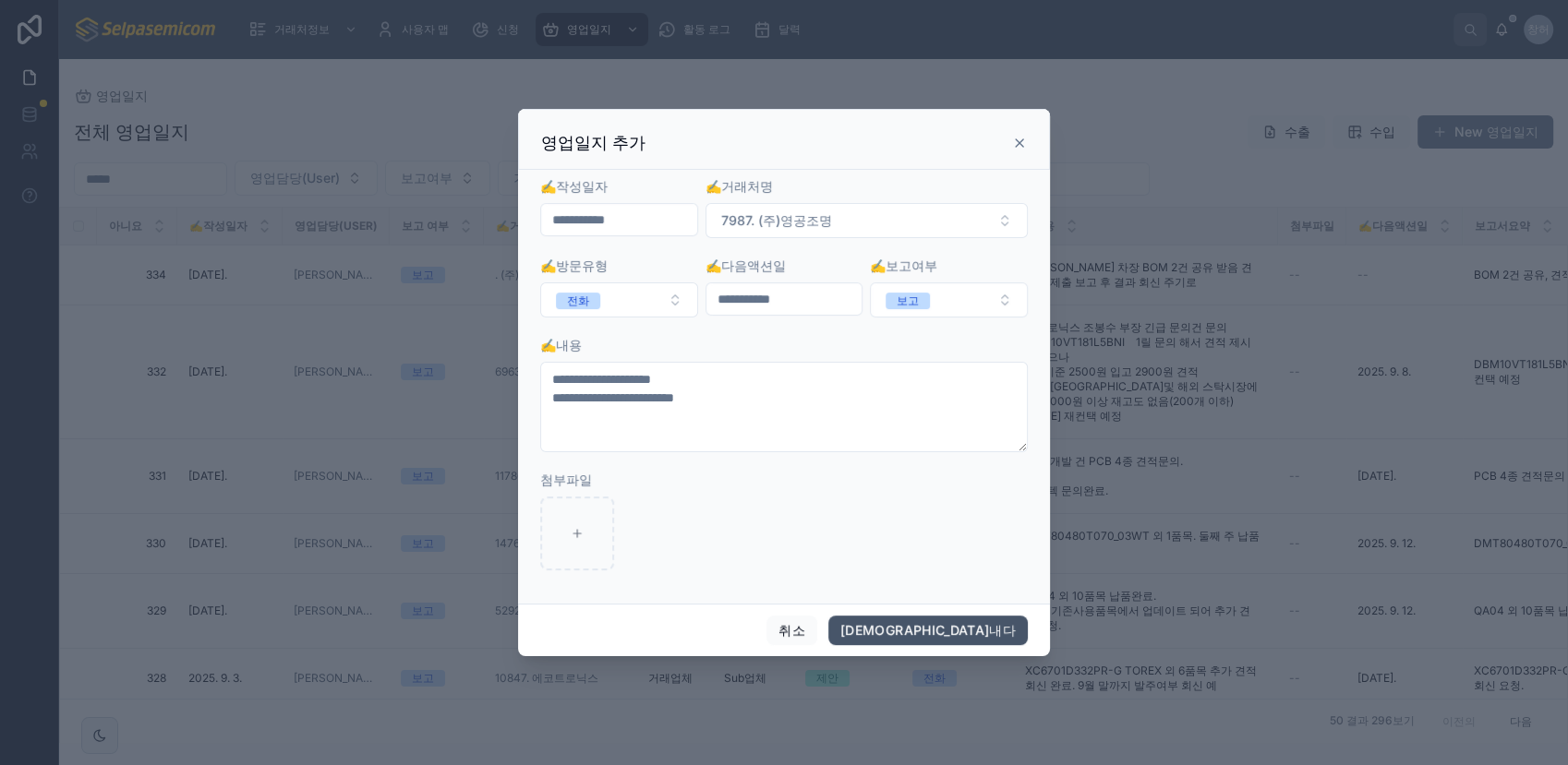
click at [987, 625] on button "구해내다" at bounding box center [928, 631] width 200 height 29
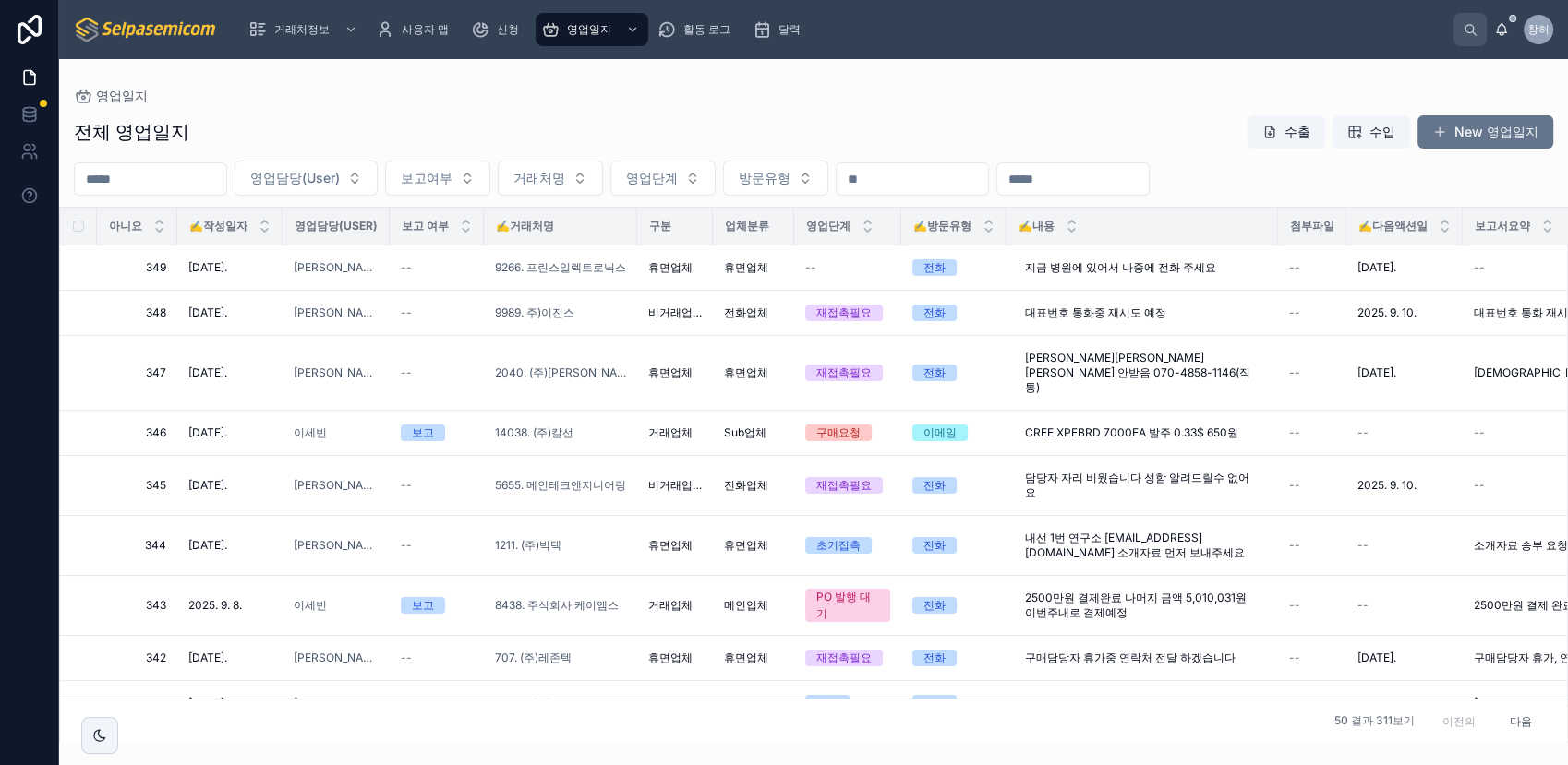
click at [216, 157] on div "전체 영업일지 수출 수입 New 영업일지 영업담당(User) 보고여부 거래처명 영업단계 방문유형 아니요 ✍️작성일자 영업담당(User) 보고 …" at bounding box center [813, 424] width 1508 height 640
click at [221, 174] on input "text" at bounding box center [150, 179] width 152 height 25
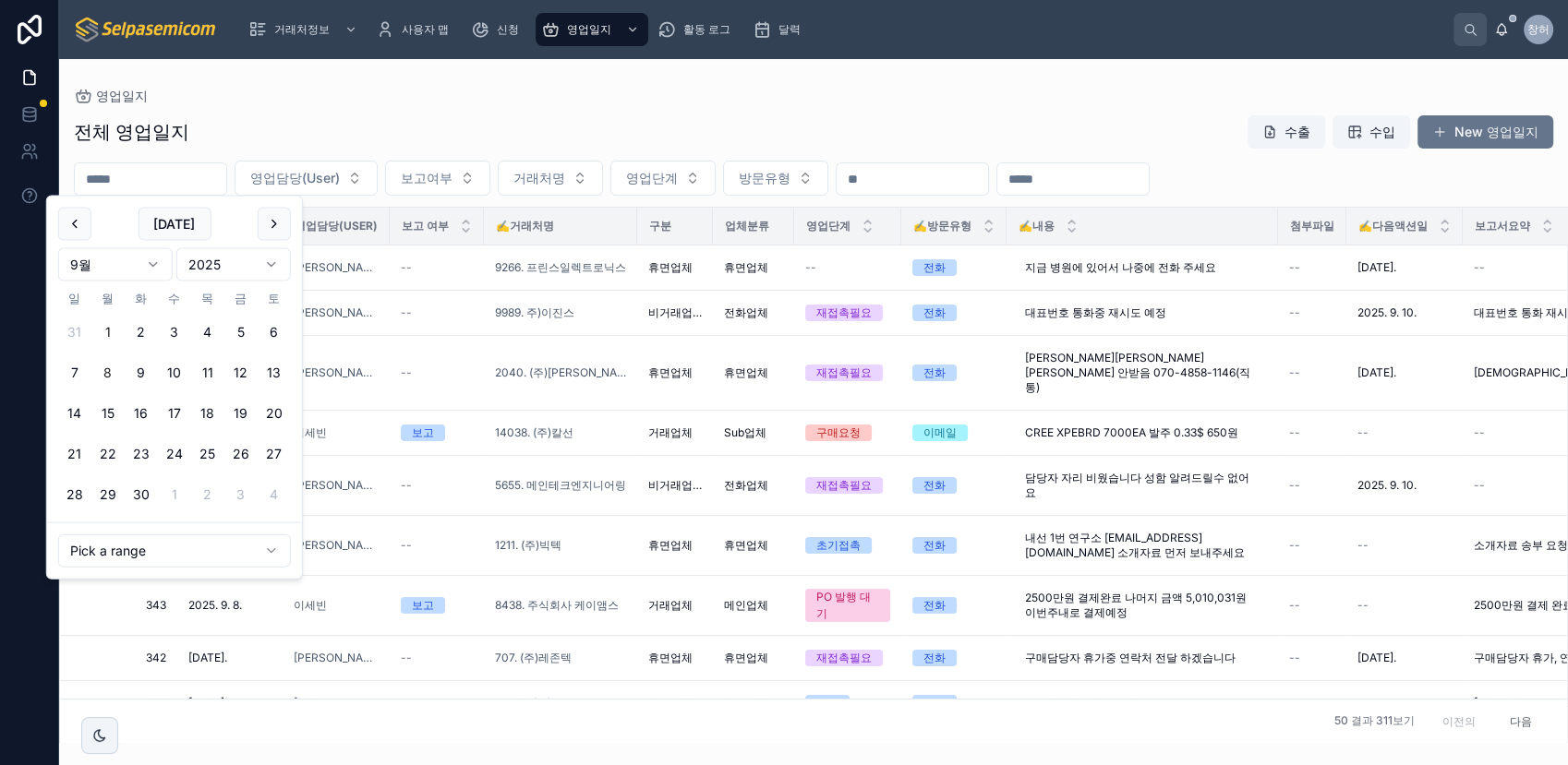
click at [107, 331] on button "1" at bounding box center [108, 333] width 33 height 33
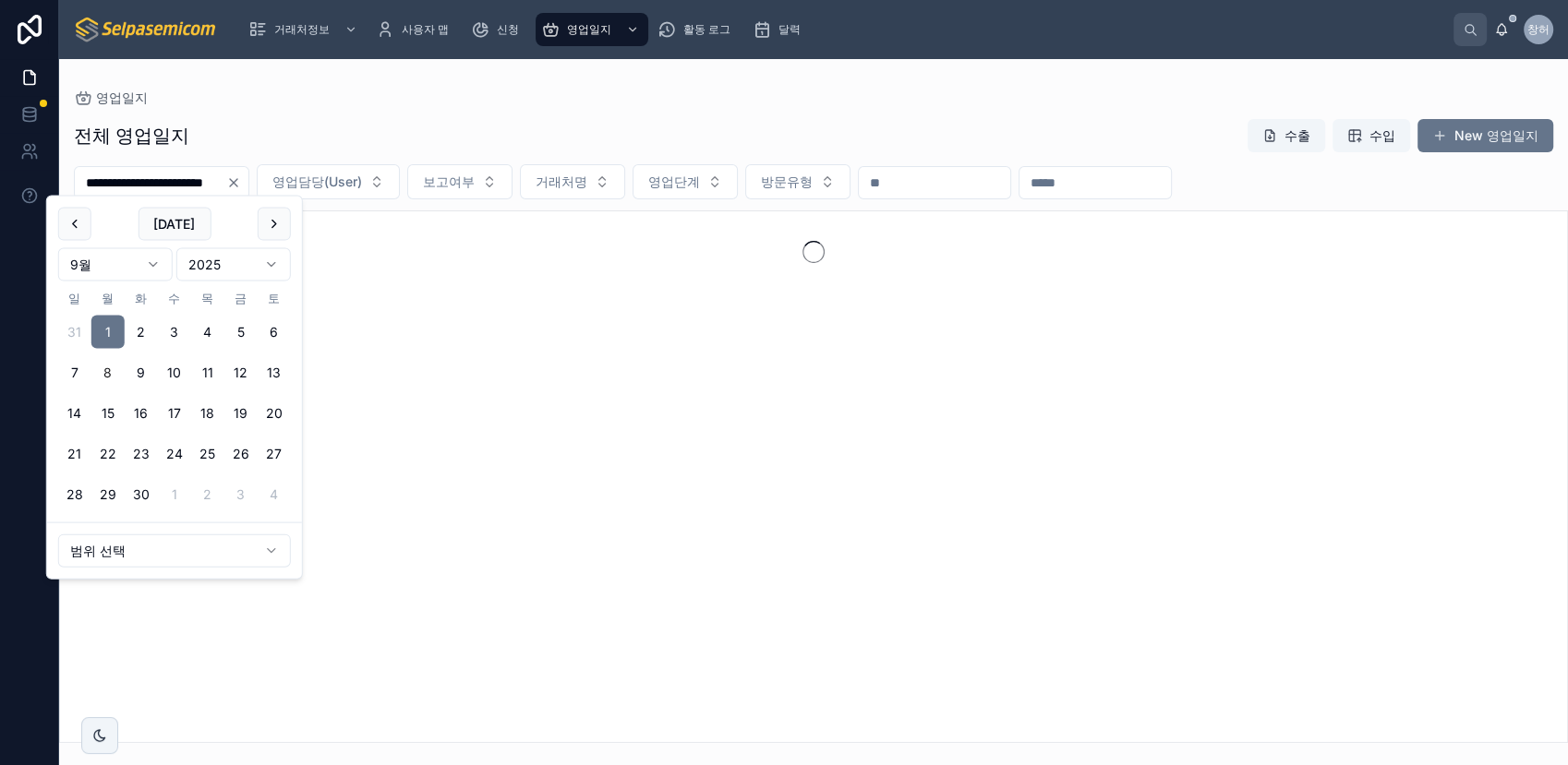
click at [104, 374] on button "8" at bounding box center [108, 373] width 33 height 33
type input "**********"
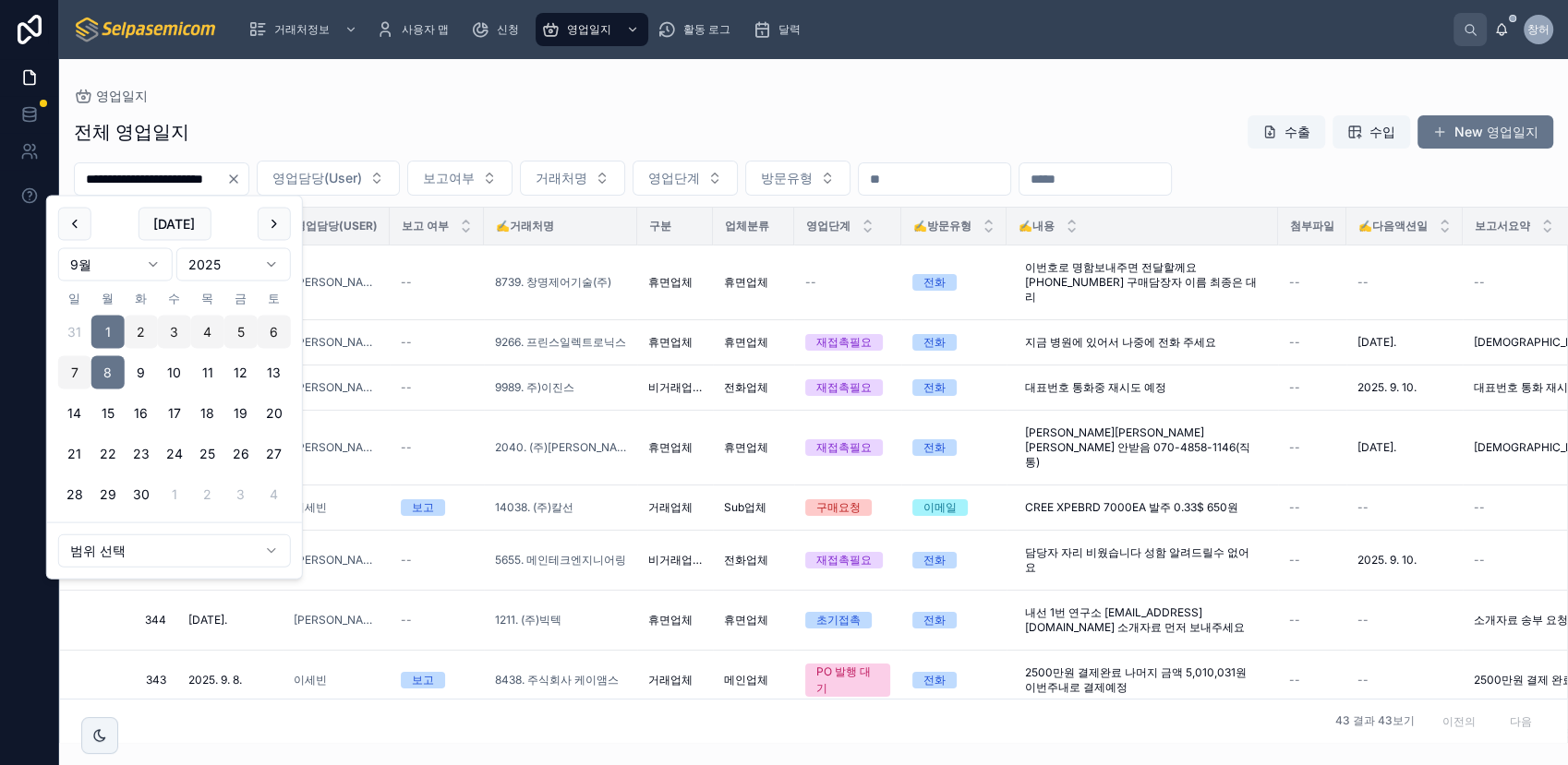
click at [458, 99] on div "영업일지" at bounding box center [814, 96] width 1479 height 15
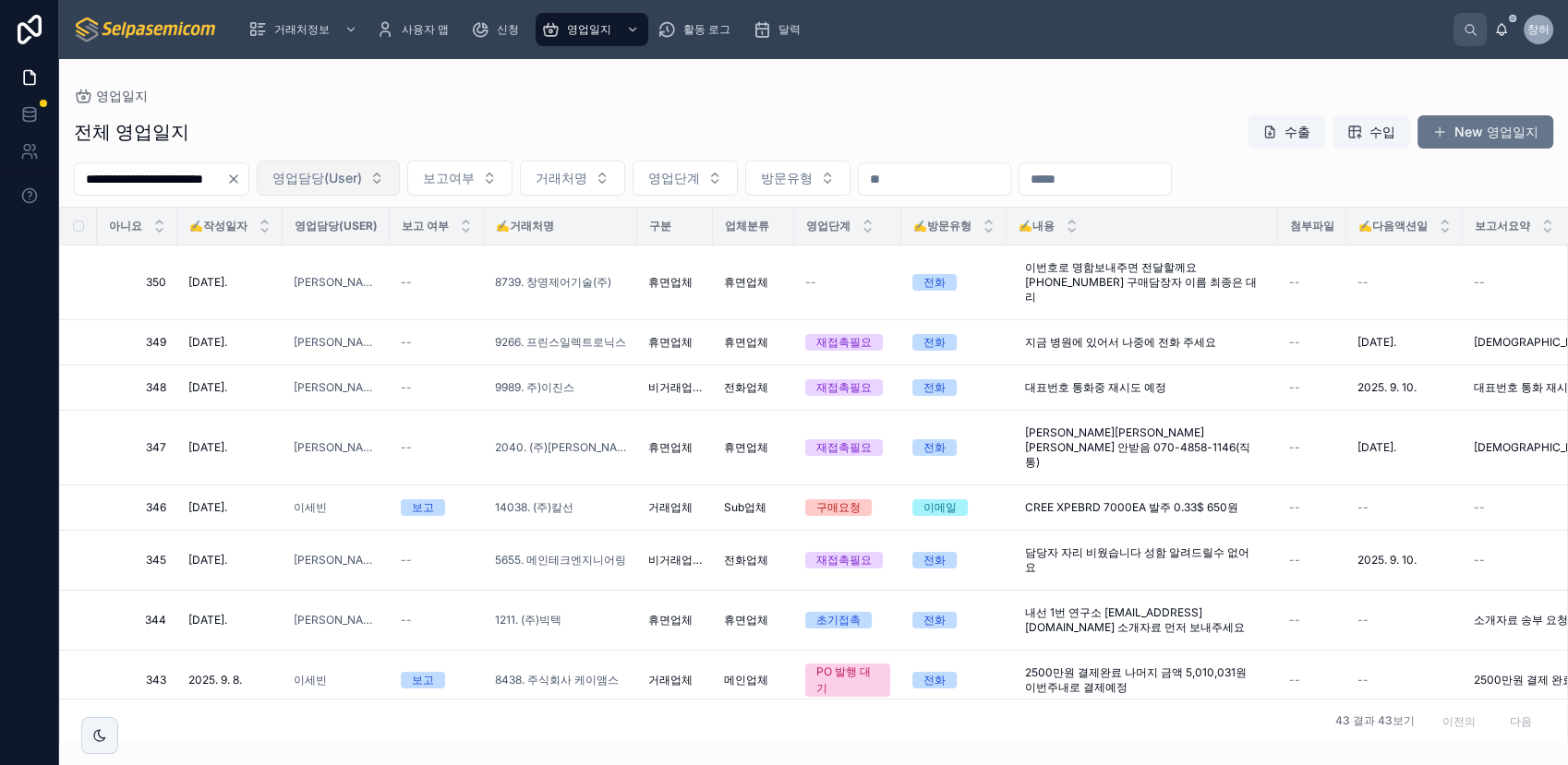
click at [400, 181] on button "영업담당(User)" at bounding box center [328, 178] width 143 height 35
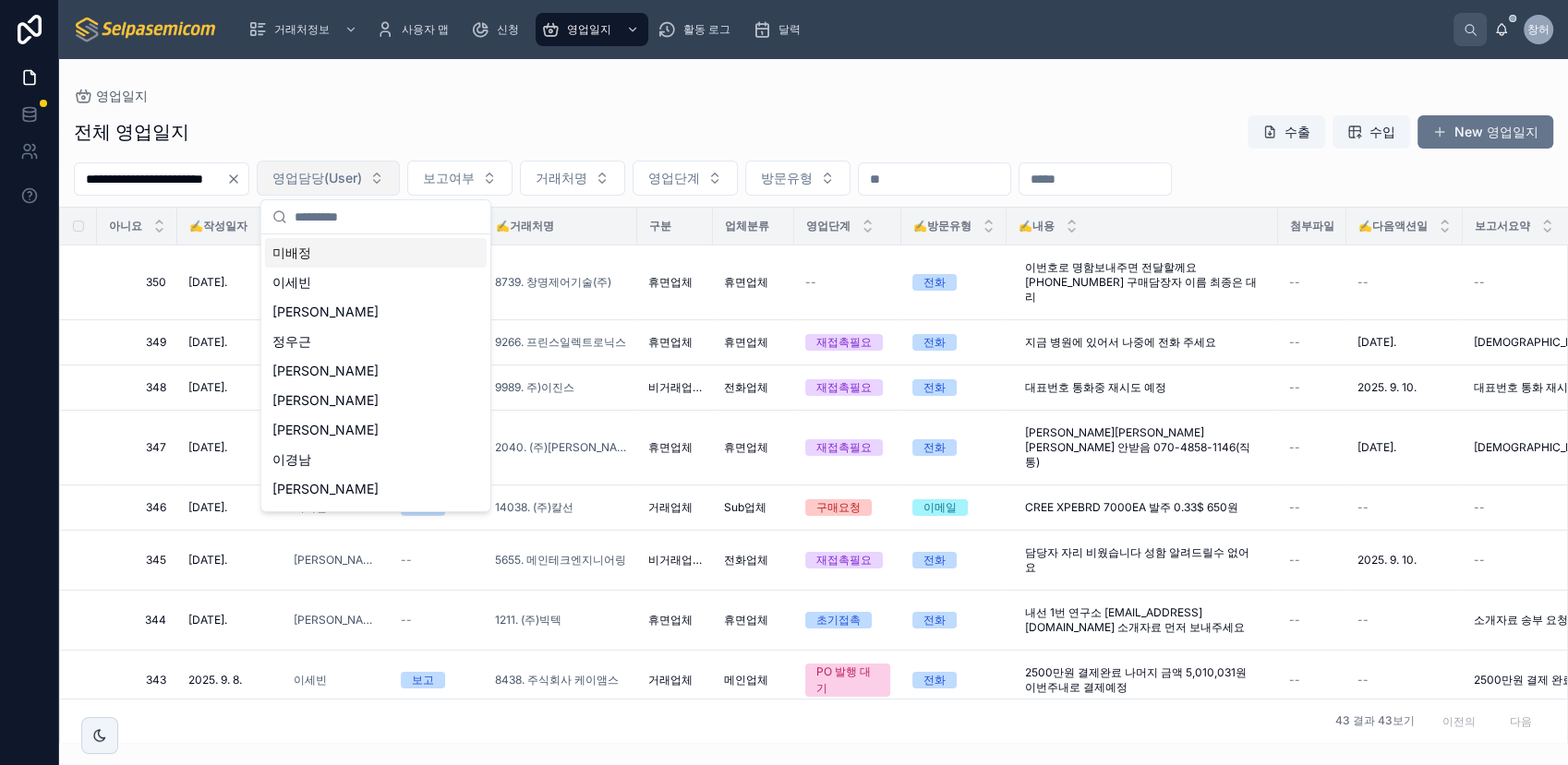
click at [400, 181] on button "영업담당(User)" at bounding box center [328, 178] width 143 height 35
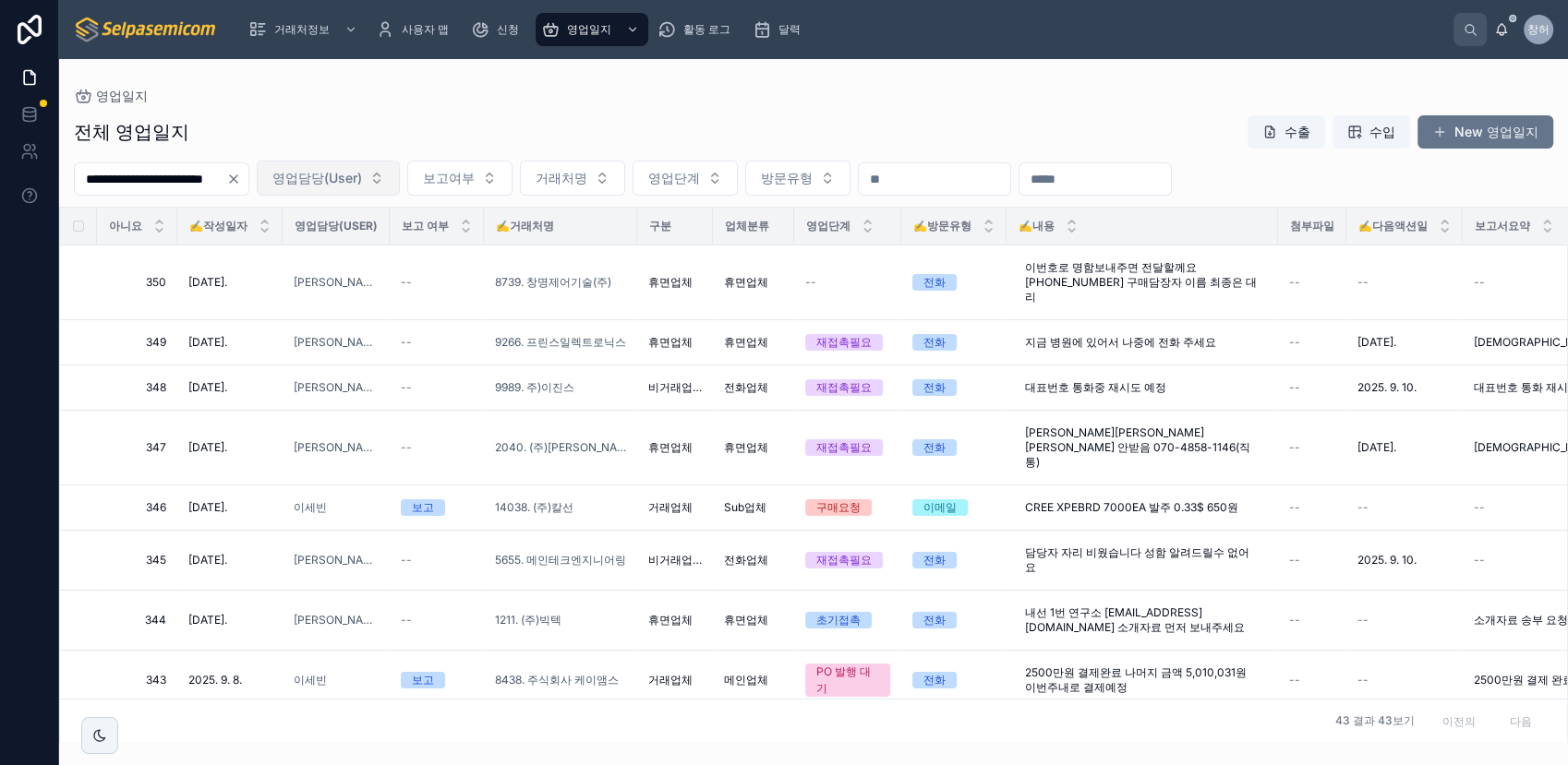
click at [400, 167] on button "영업담당(User)" at bounding box center [328, 178] width 143 height 35
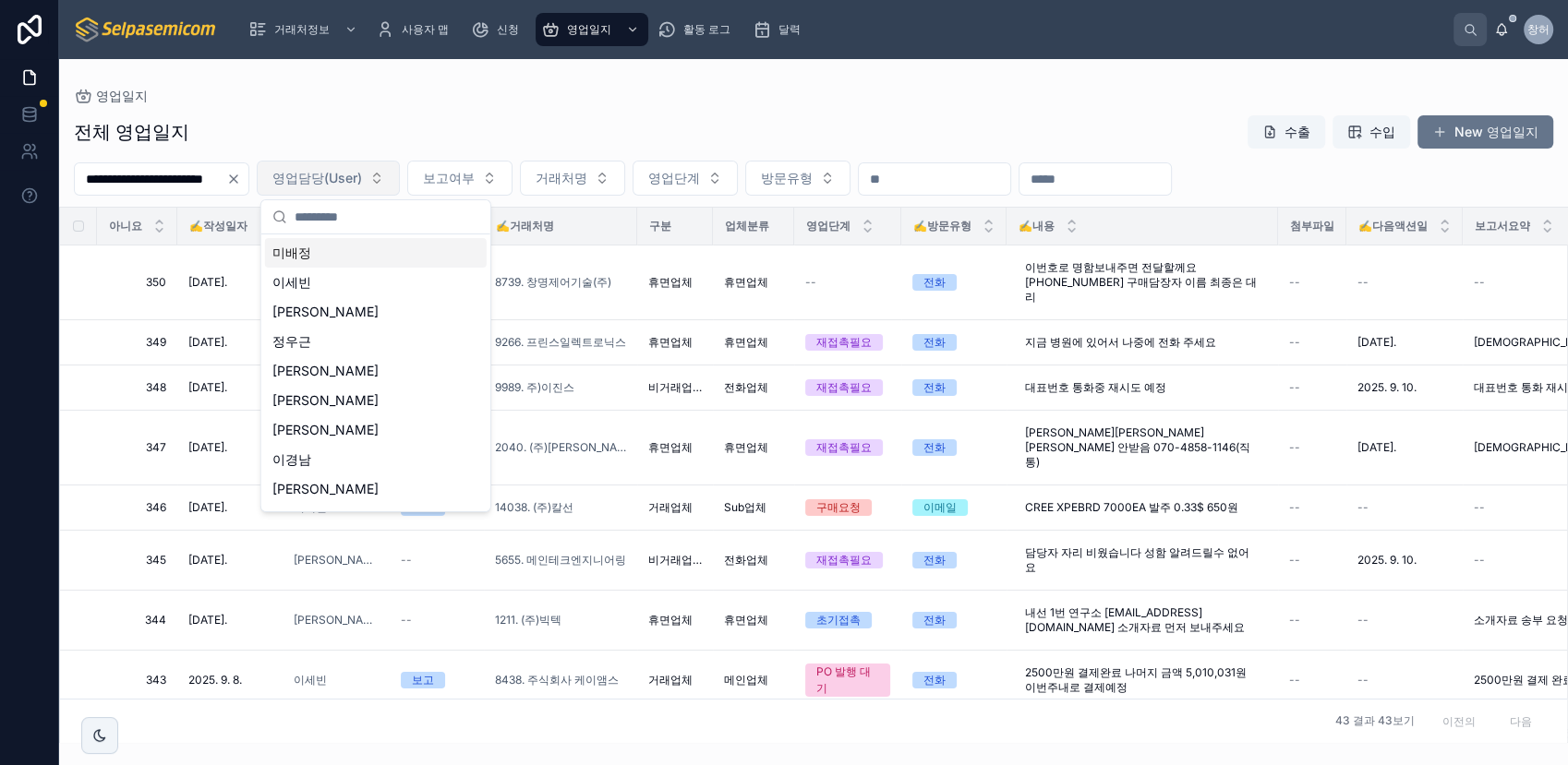
click at [400, 167] on button "영업담당(User)" at bounding box center [328, 178] width 143 height 35
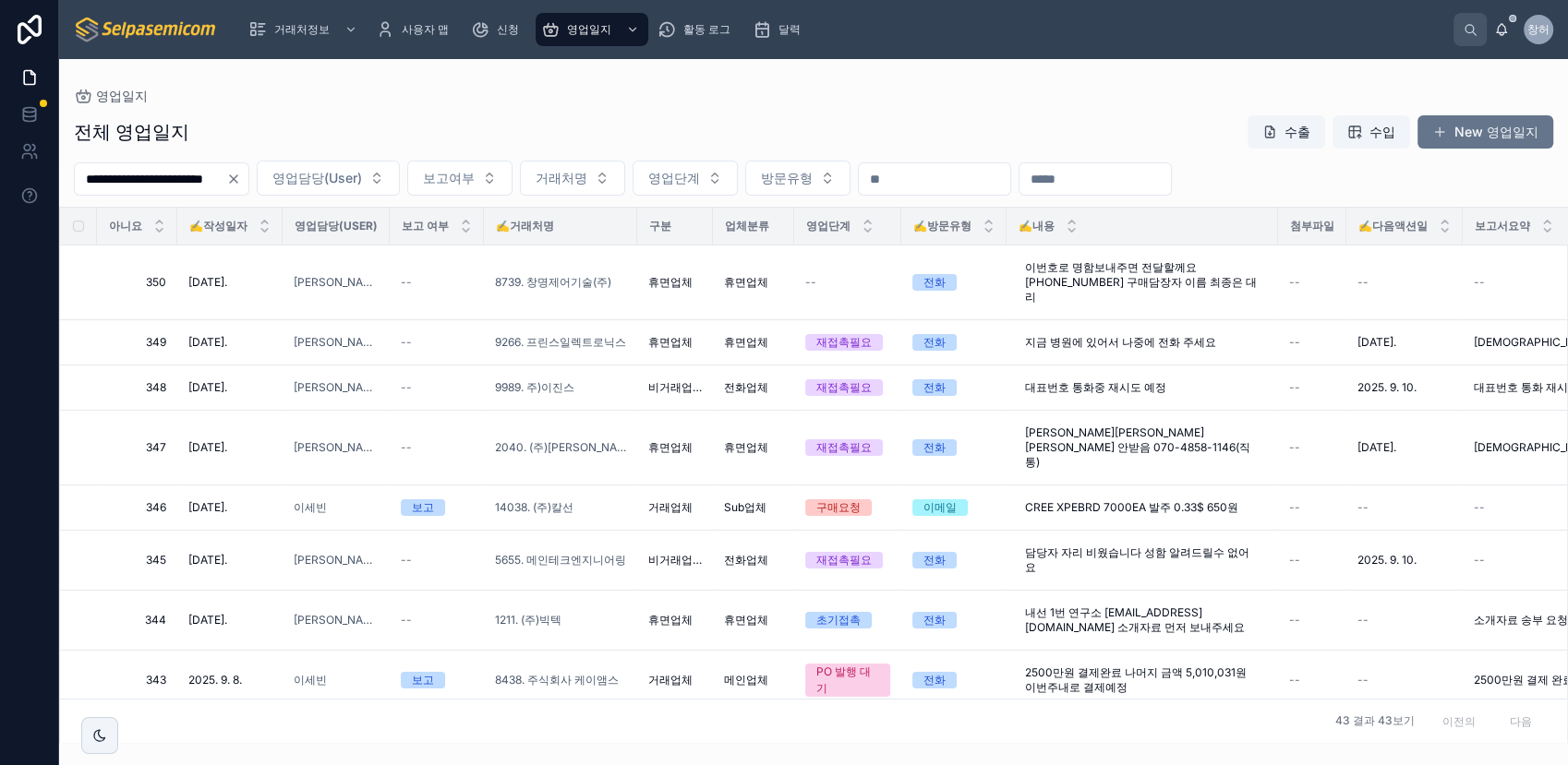
click at [303, 226] on span "영업담당(User)" at bounding box center [336, 226] width 83 height 15
click at [336, 222] on span "영업담당(User)" at bounding box center [336, 226] width 83 height 15
click at [336, 220] on span "영업담당(User)" at bounding box center [336, 226] width 83 height 15
click at [339, 226] on span "영업담당(User)" at bounding box center [336, 226] width 83 height 15
drag, startPoint x: 339, startPoint y: 226, endPoint x: 369, endPoint y: 225, distance: 30.0
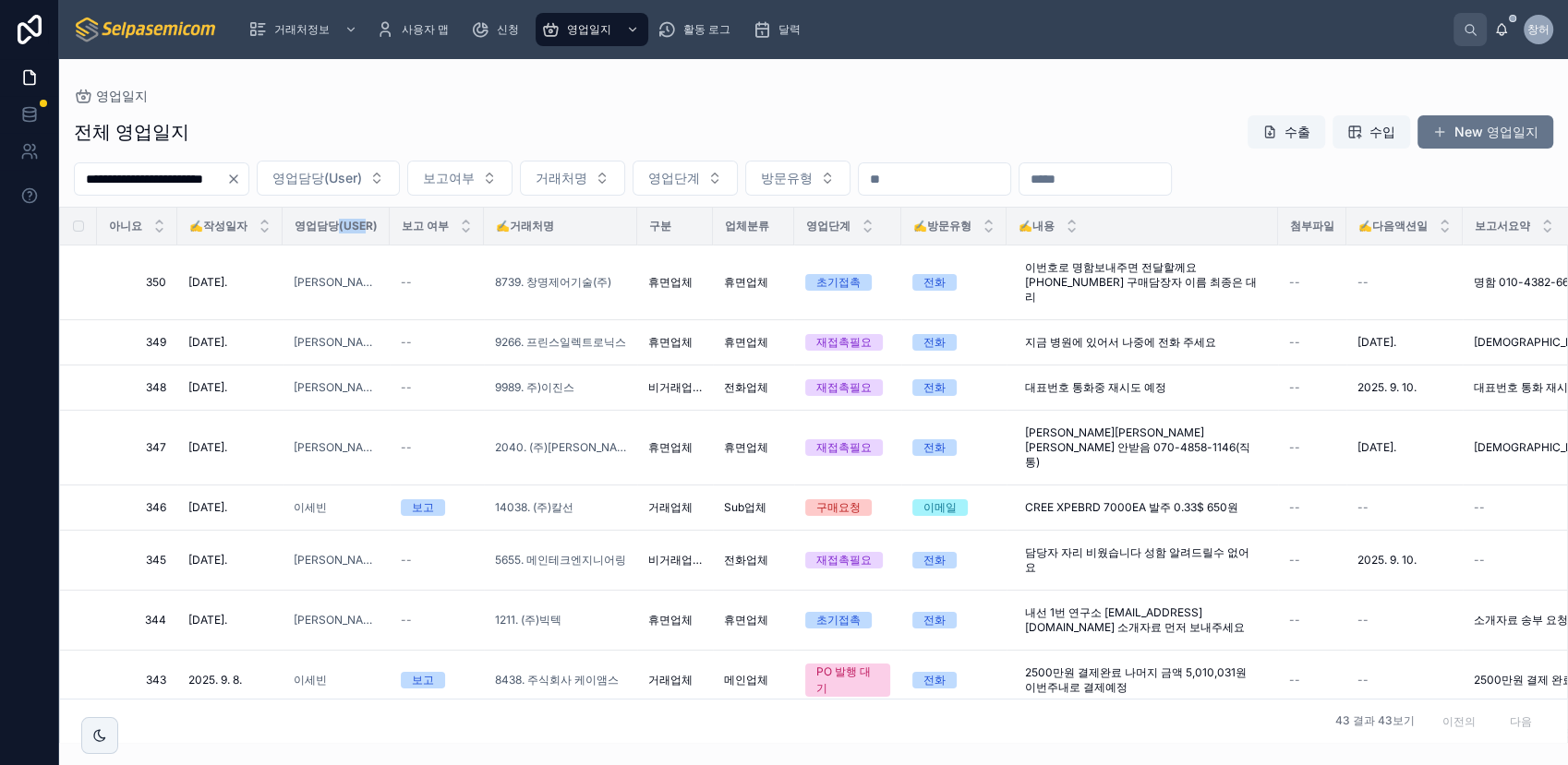
click at [369, 225] on span "영업담당(User)" at bounding box center [336, 226] width 83 height 15
click at [400, 184] on button "영업담당(User)" at bounding box center [328, 178] width 143 height 35
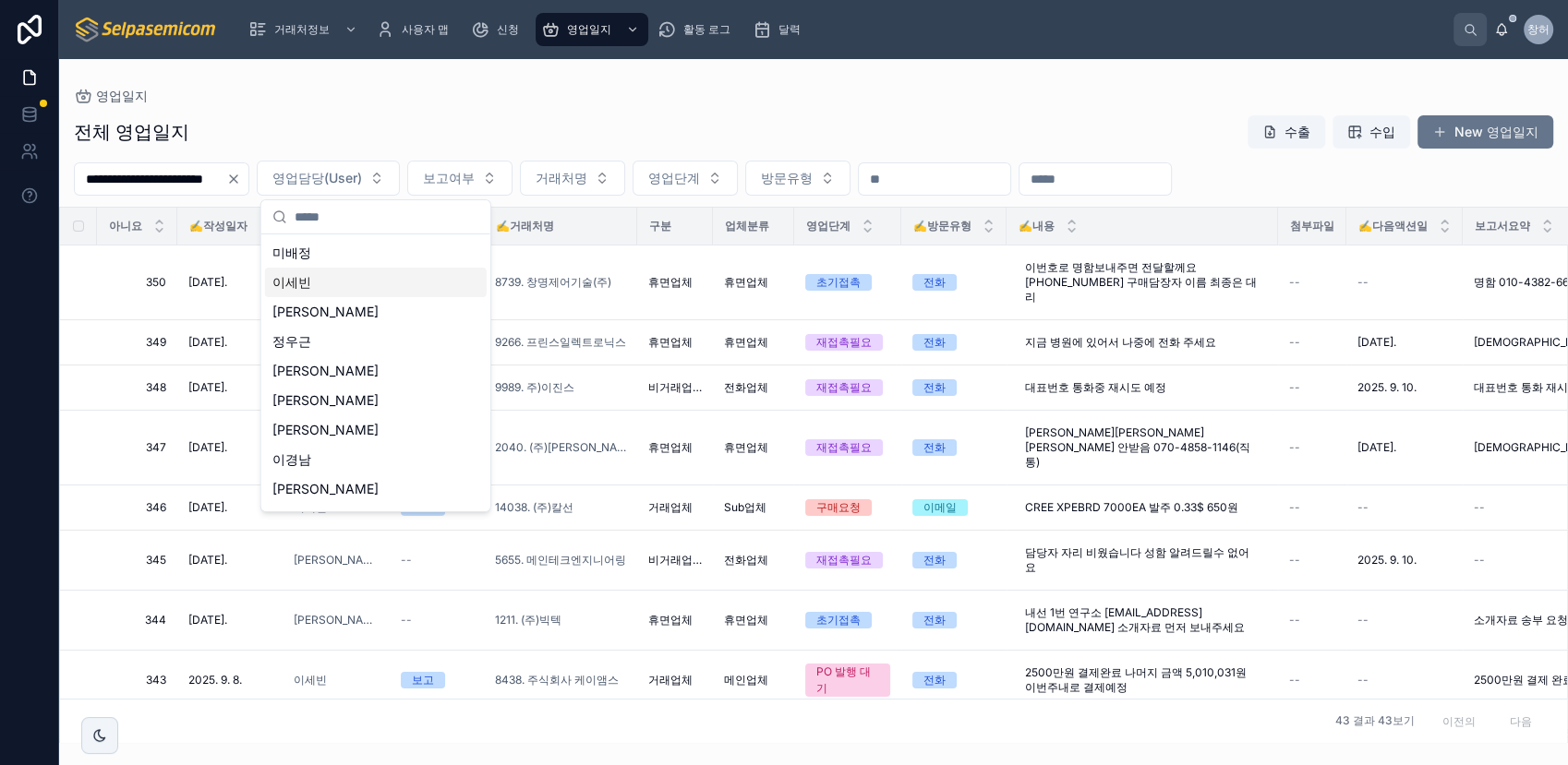
click at [692, 72] on div "**********" at bounding box center [813, 400] width 1508 height 684
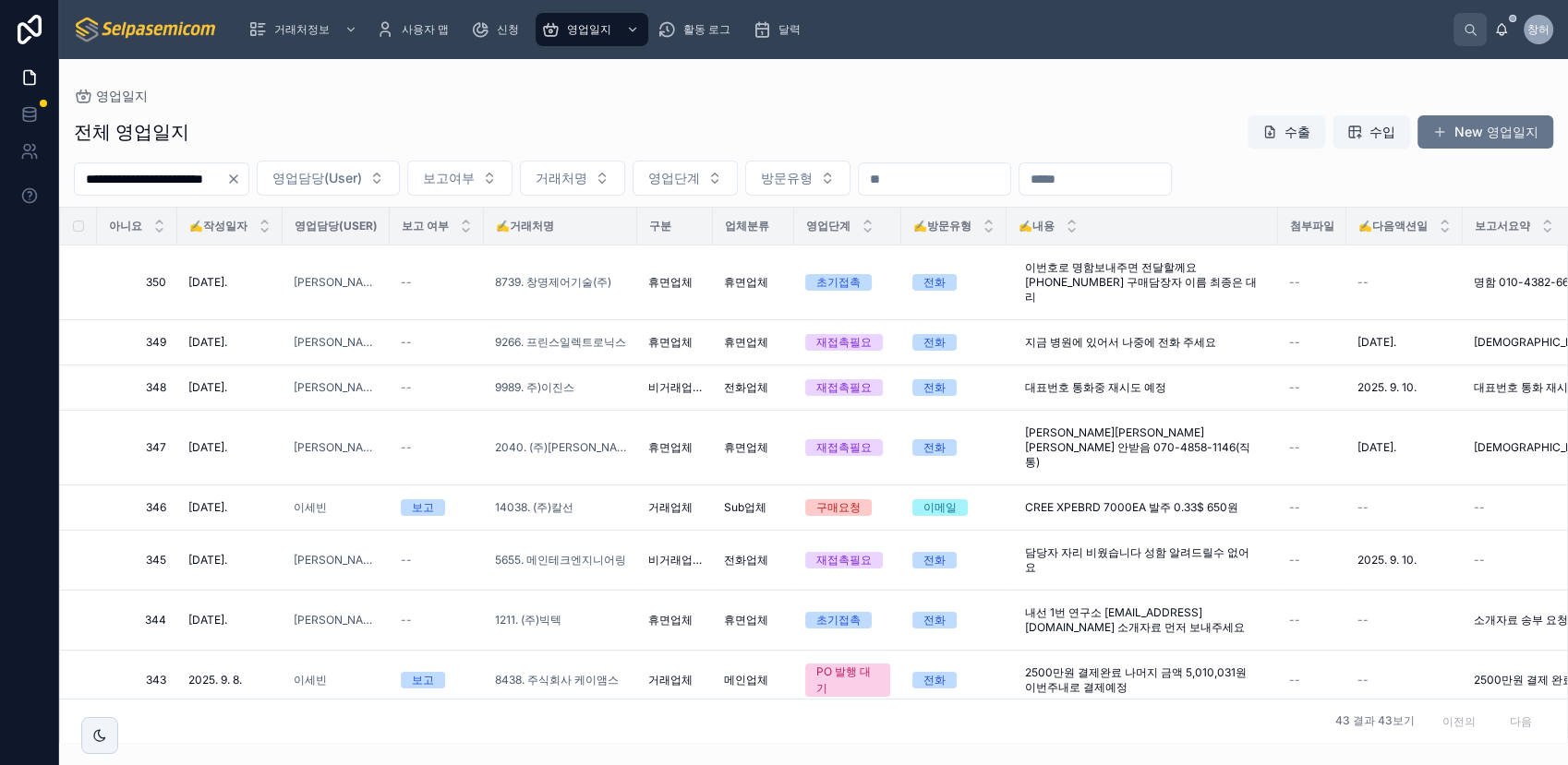
click at [370, 237] on div "영업담당(User)" at bounding box center [336, 226] width 106 height 29
click at [349, 230] on span "영업담당(User)" at bounding box center [336, 226] width 83 height 15
click at [347, 230] on span "영업담당(User)" at bounding box center [336, 226] width 83 height 15
drag, startPoint x: 386, startPoint y: 225, endPoint x: 455, endPoint y: 229, distance: 69.1
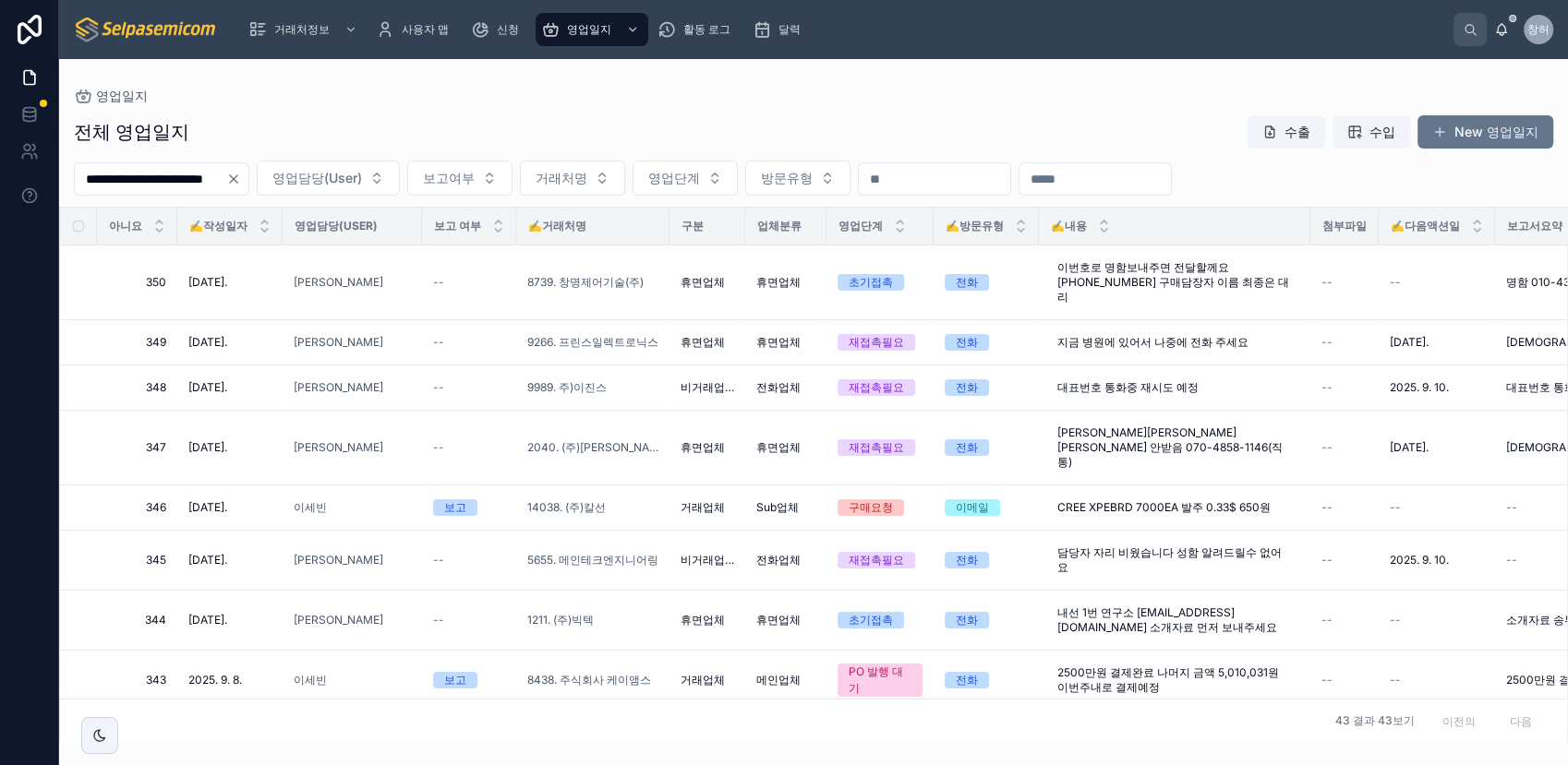
click at [407, 231] on div "영업담당(User)" at bounding box center [352, 226] width 138 height 29
click at [400, 181] on button "영업담당(User)" at bounding box center [328, 178] width 143 height 35
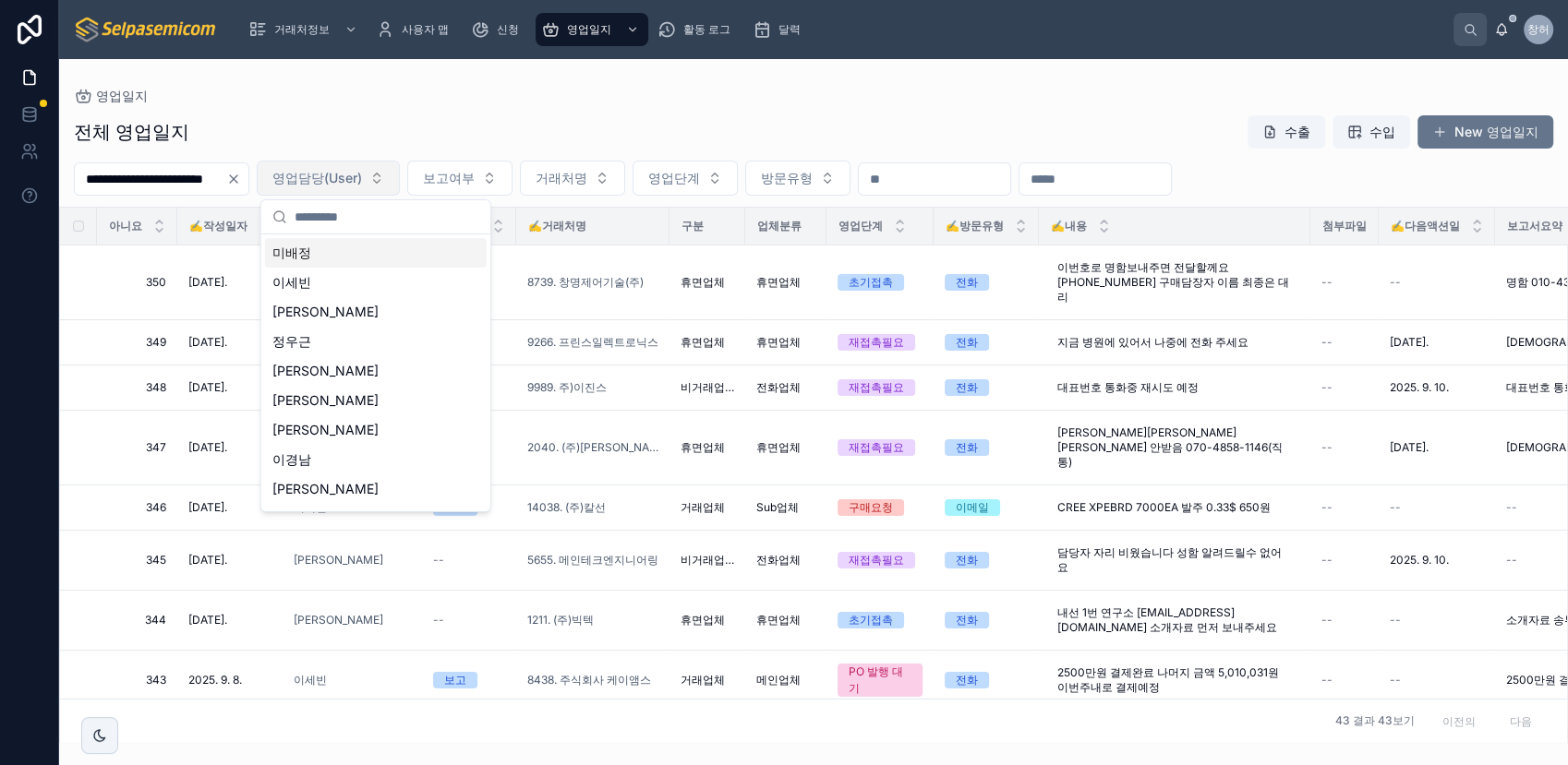
click at [400, 181] on button "영업담당(User)" at bounding box center [328, 178] width 143 height 35
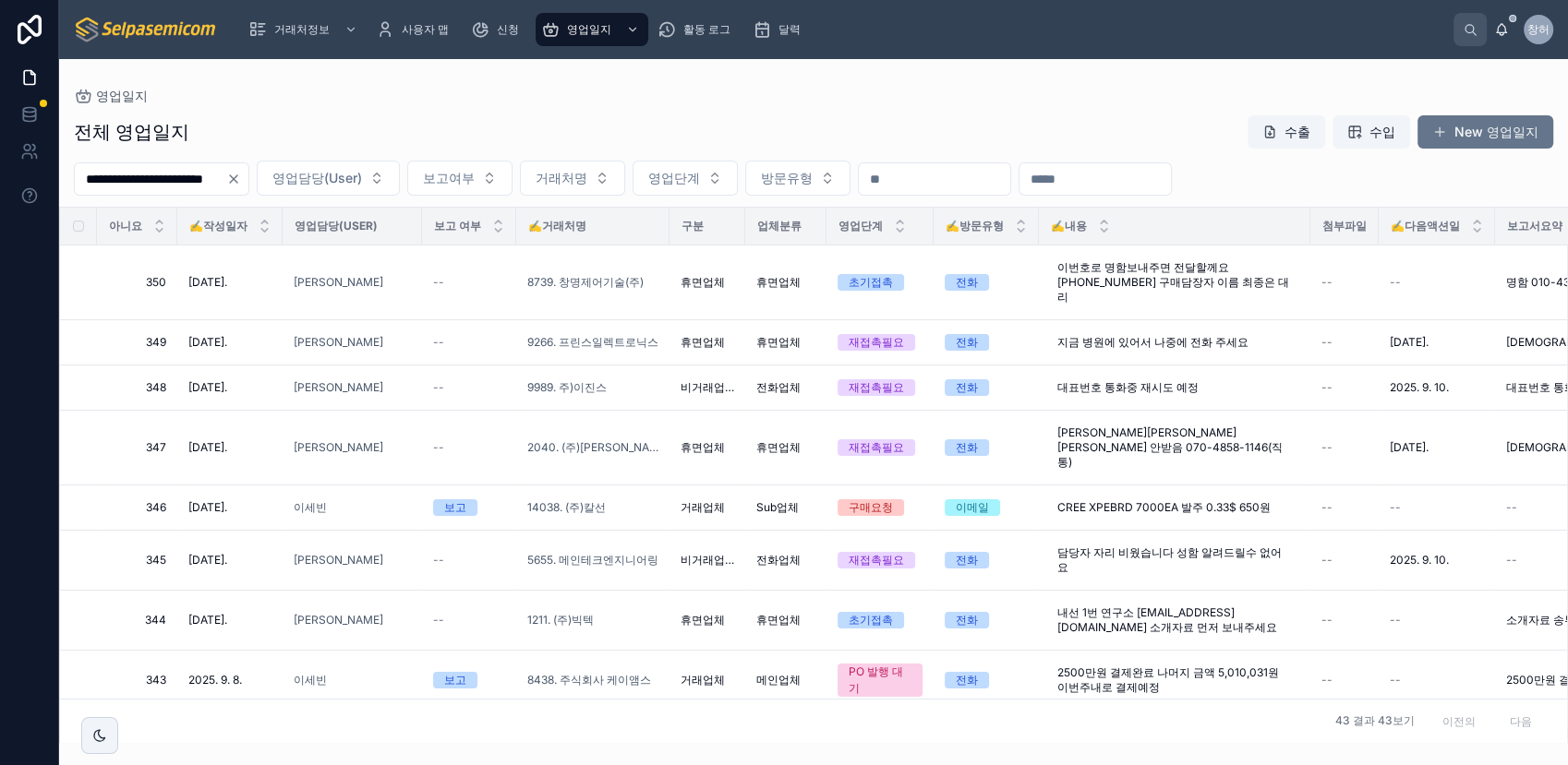
click at [487, 138] on div "전체 영업일지 수출 수입 New 영업일지" at bounding box center [814, 132] width 1479 height 35
click at [625, 185] on button "거래처명" at bounding box center [572, 178] width 106 height 35
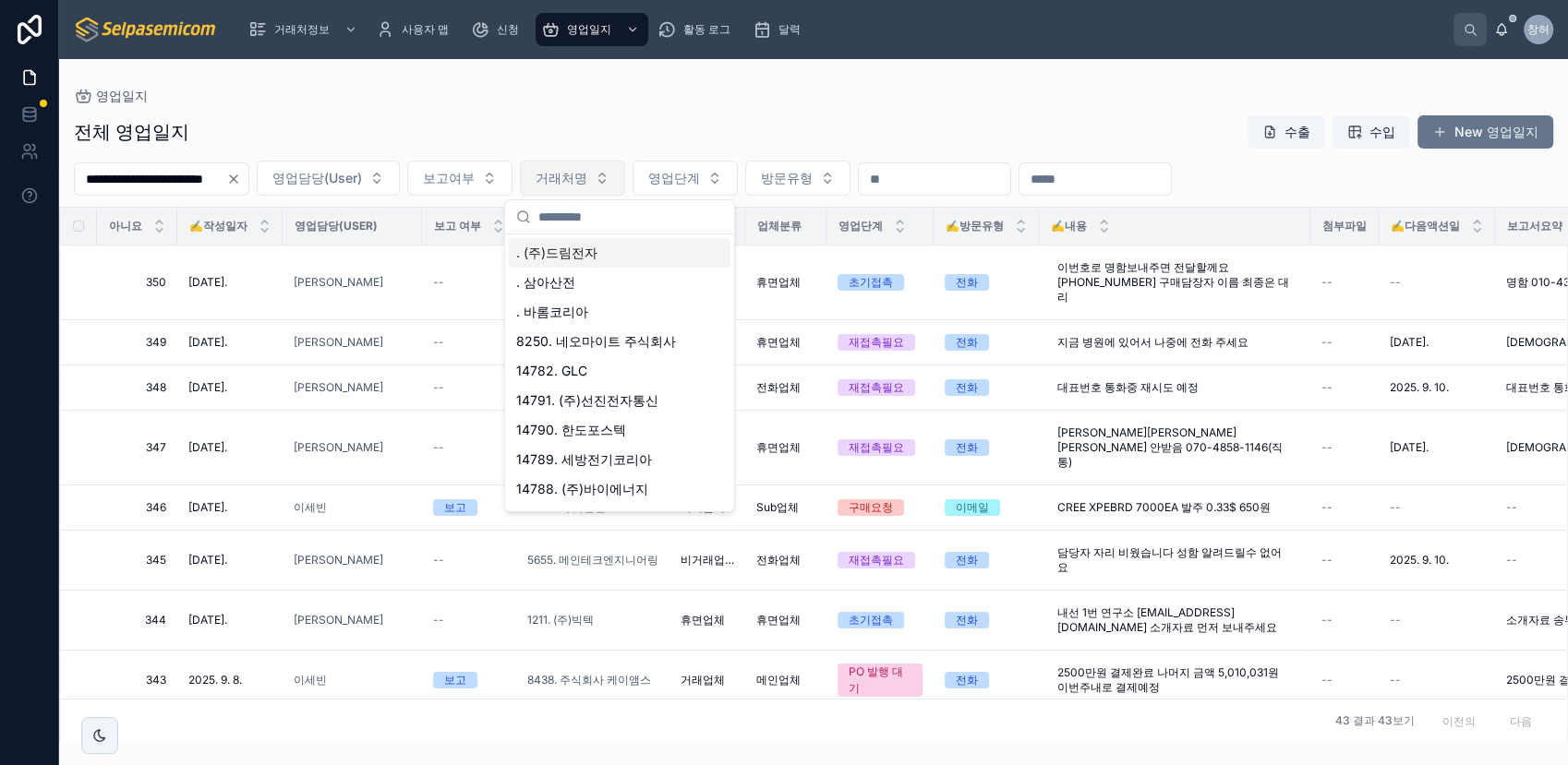
click at [625, 185] on button "거래처명" at bounding box center [572, 178] width 106 height 35
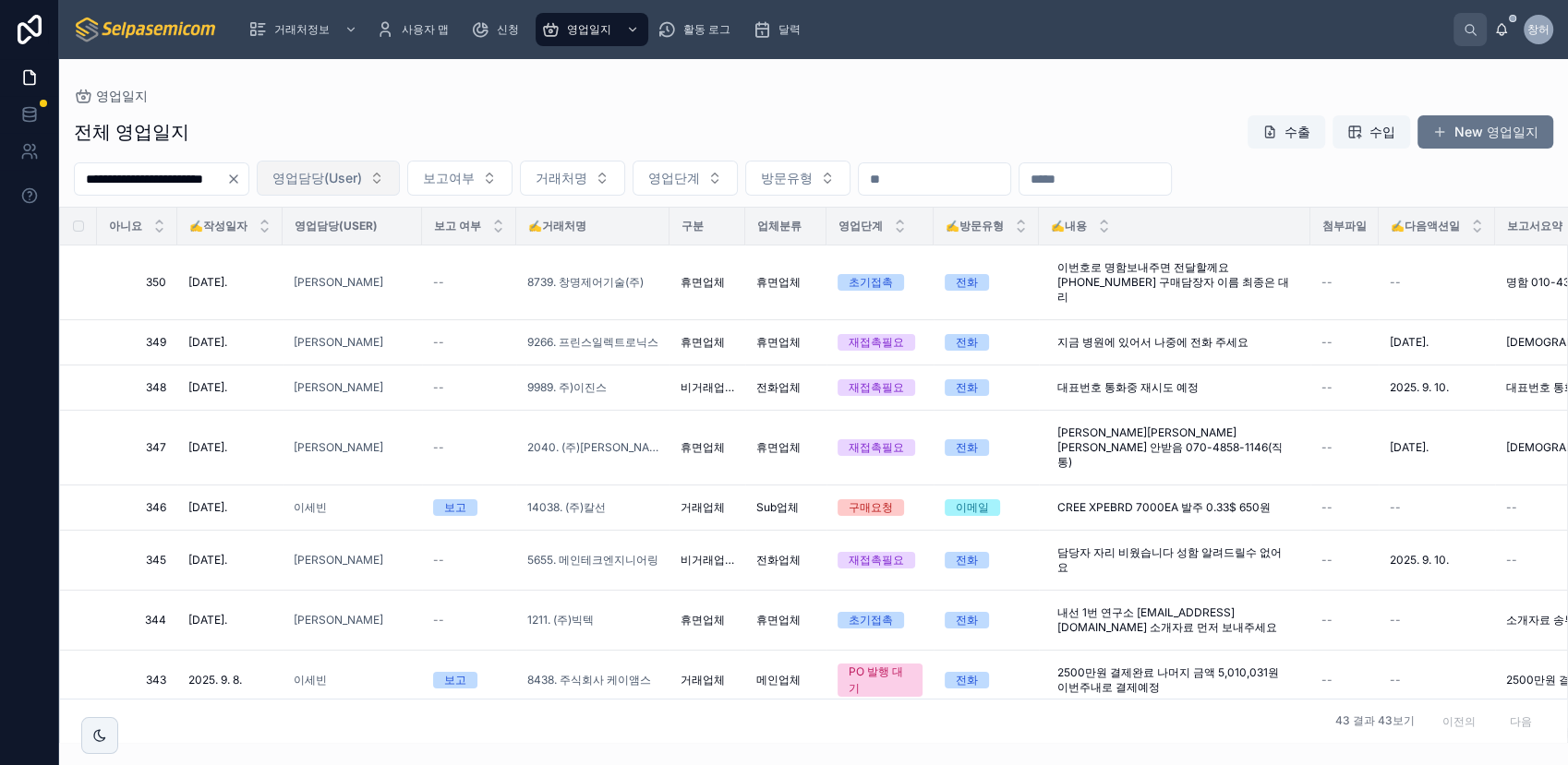
click at [400, 186] on button "영업담당(User)" at bounding box center [328, 178] width 143 height 35
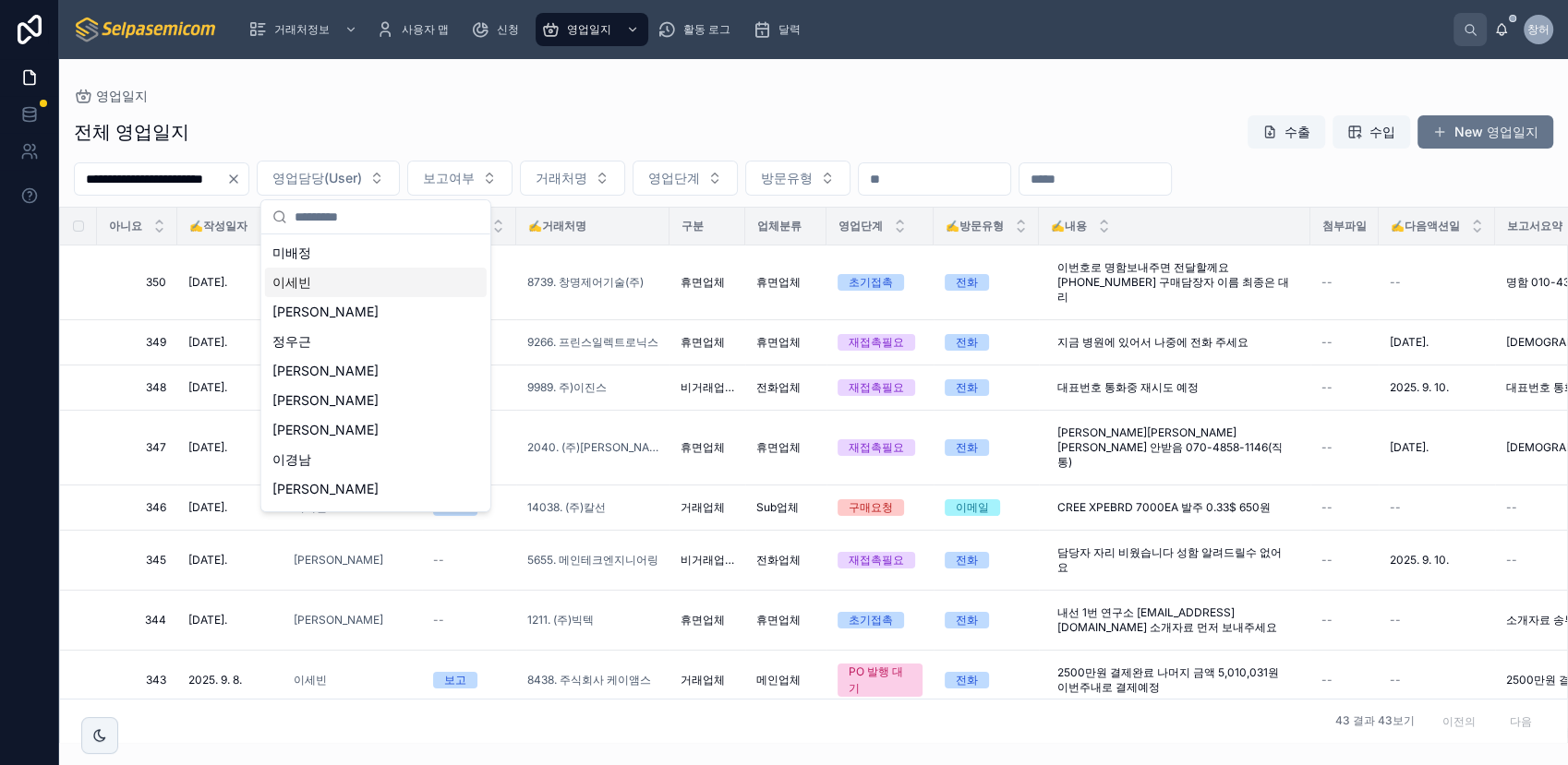
scroll to position [55, 0]
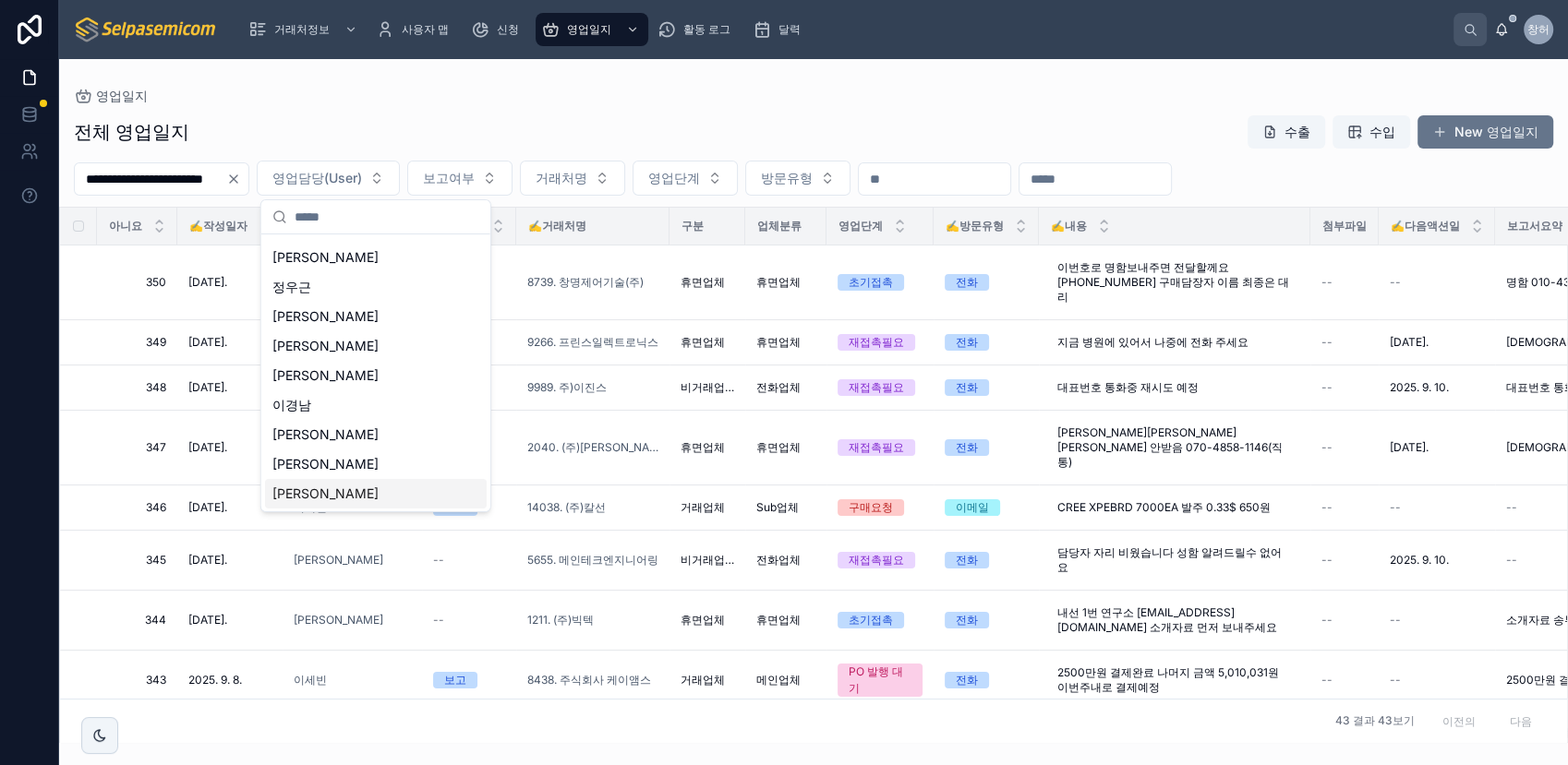
click at [303, 494] on span "[PERSON_NAME]" at bounding box center [325, 494] width 107 height 19
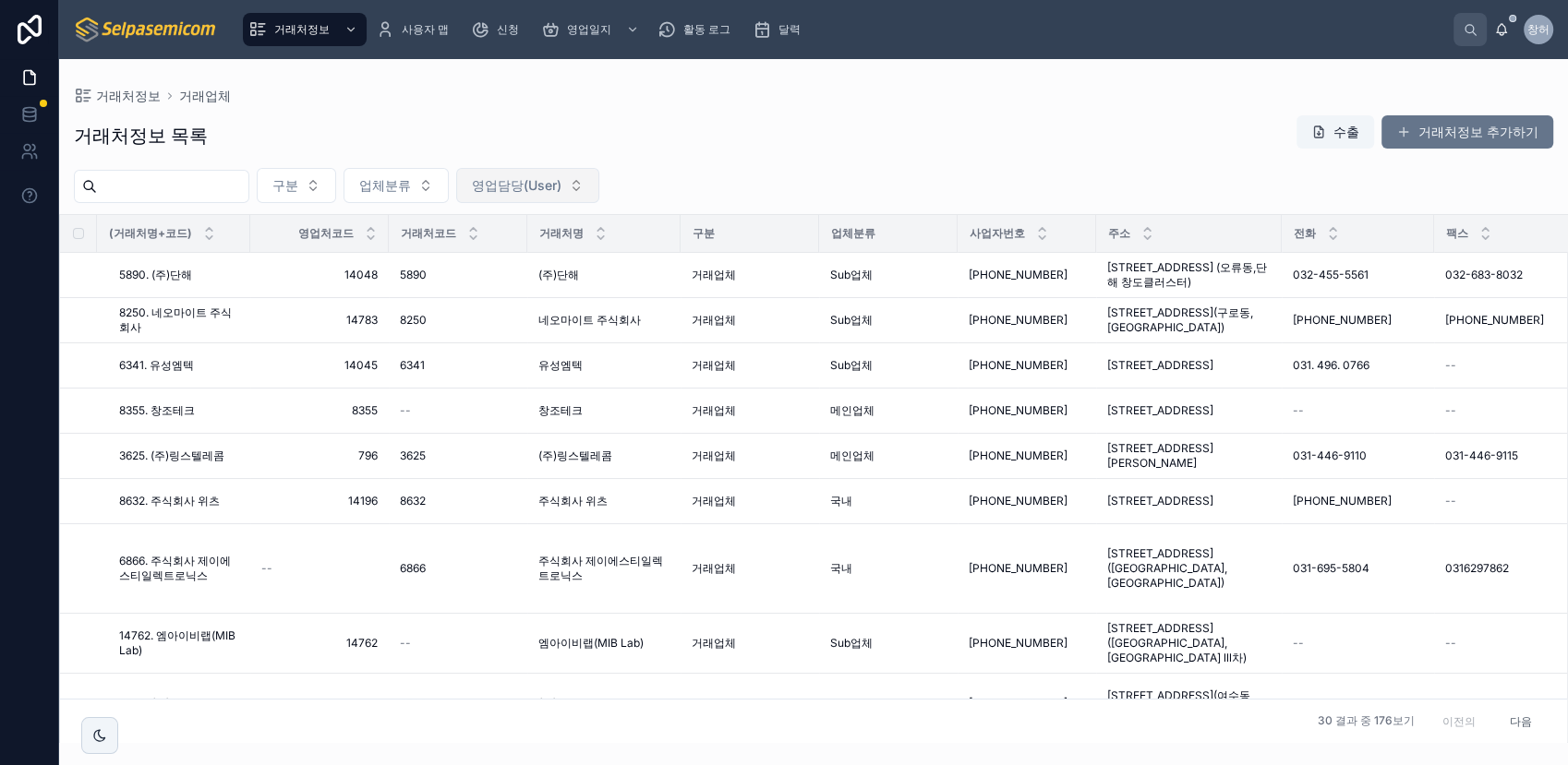
click at [600, 189] on button "영업담당(User)" at bounding box center [527, 186] width 143 height 35
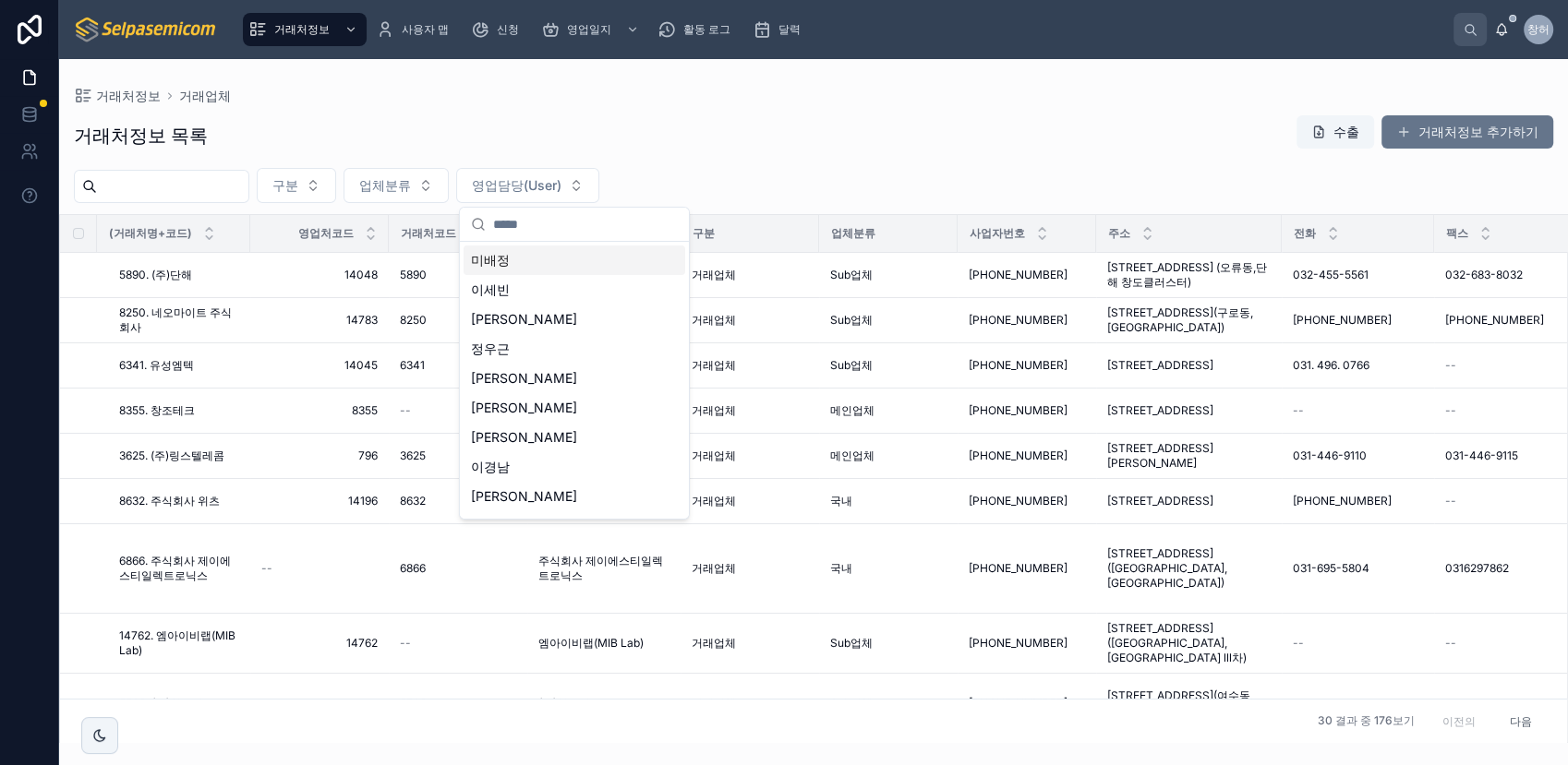
click at [845, 149] on div "거래처정보 목록 수출 거래처정보 추가하기" at bounding box center [814, 135] width 1479 height 42
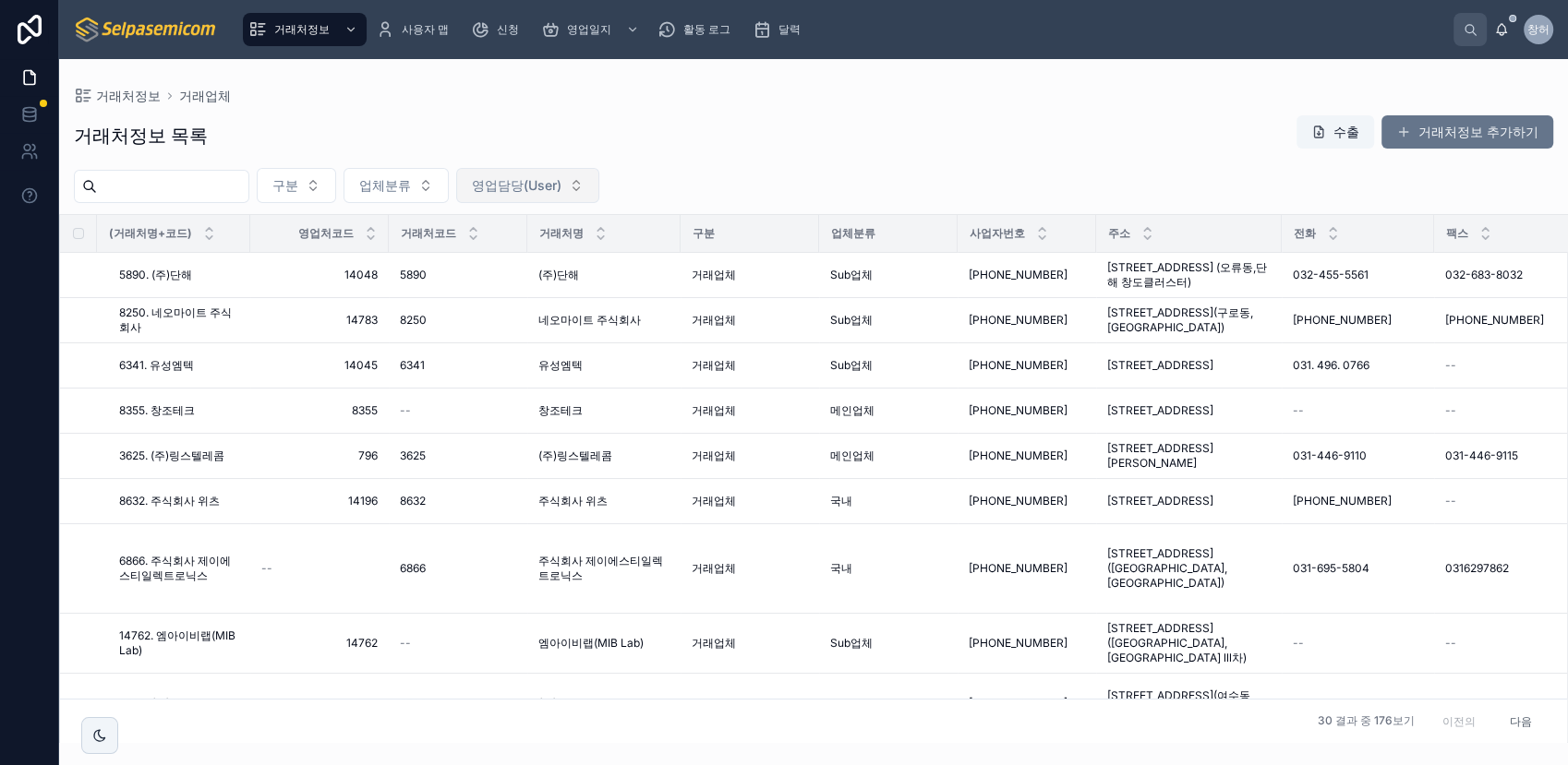
click at [600, 192] on button "영업담당(User)" at bounding box center [527, 186] width 143 height 35
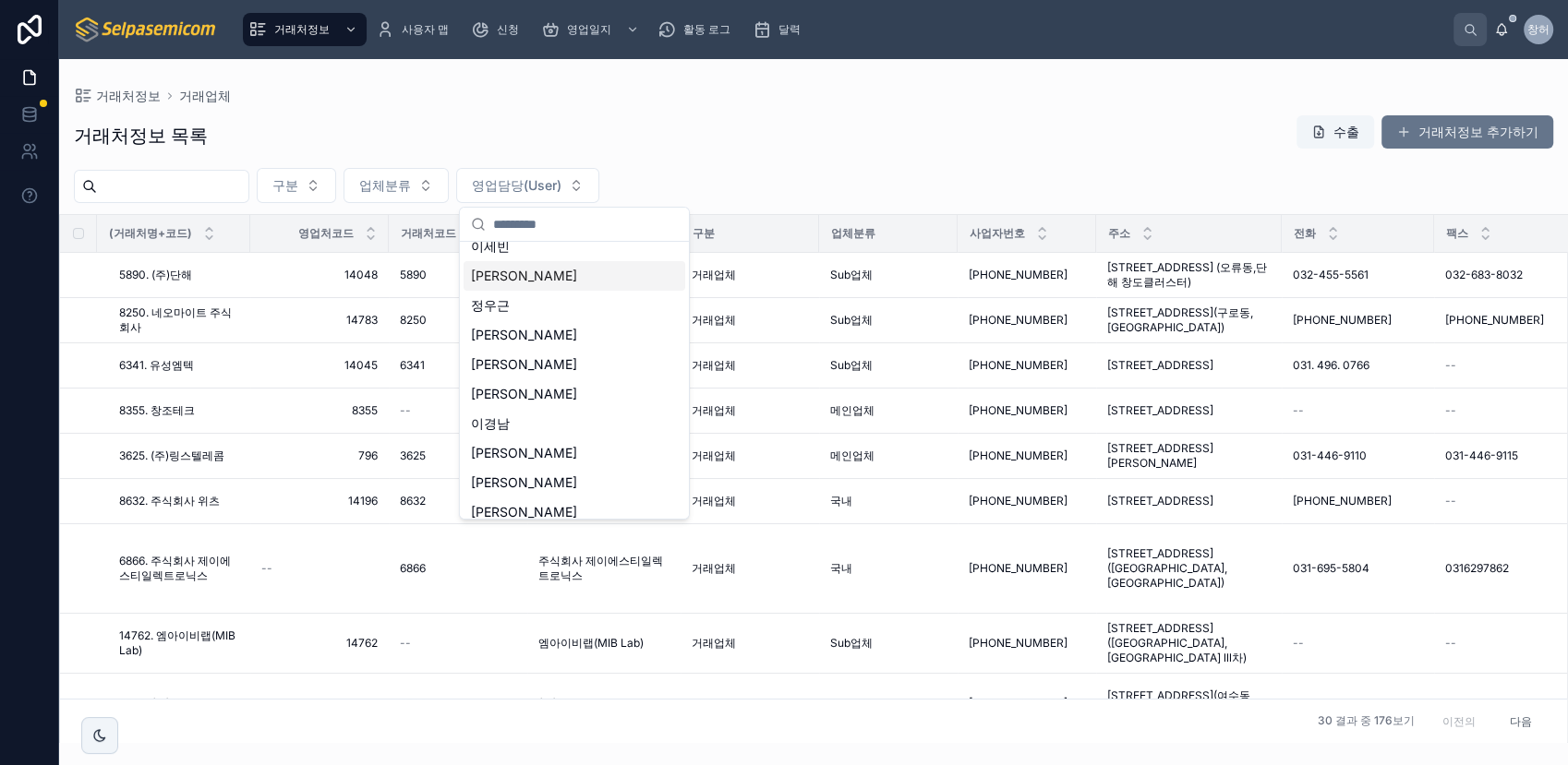
scroll to position [55, 0]
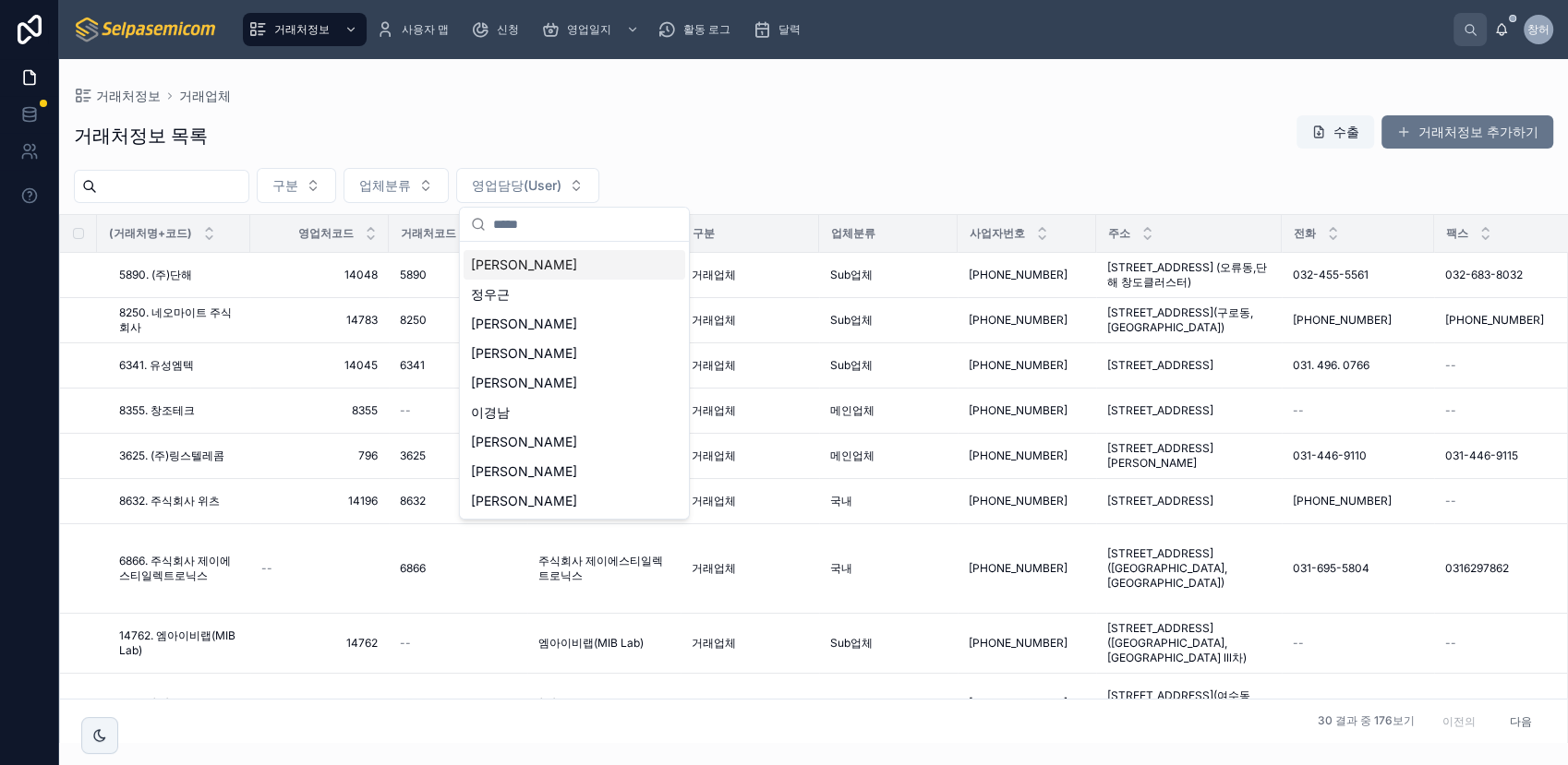
click at [501, 265] on span "[PERSON_NAME]" at bounding box center [523, 264] width 107 height 19
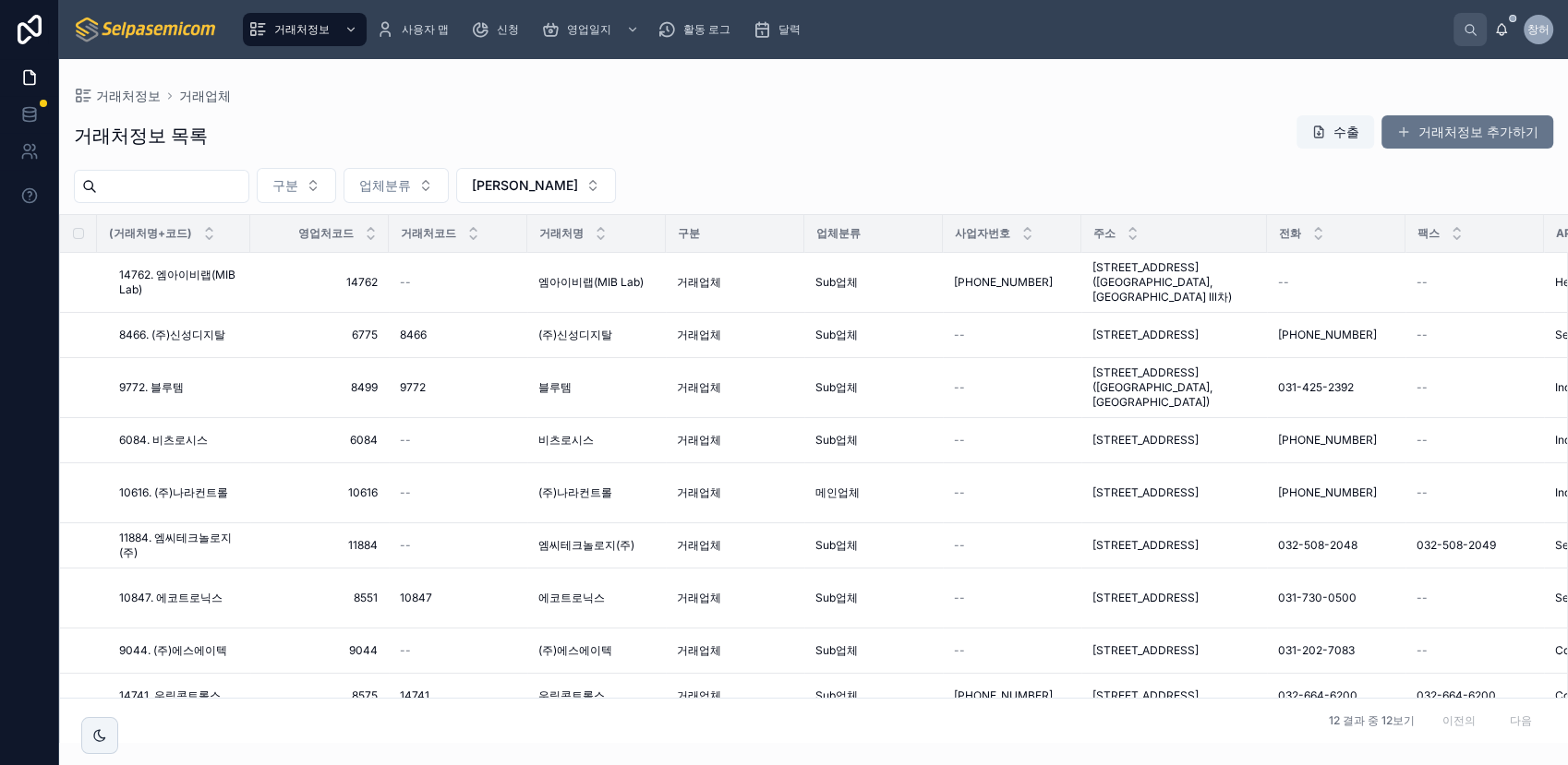
click at [219, 189] on input "text" at bounding box center [172, 186] width 152 height 25
click at [727, 161] on div "거래처정보 목록 수출 거래처정보 추가하기 구분 업체분류 김동일 (거래처명+코드) 영업처코드 거래처코드 거래처명 구분 업체분류 사업자번호 주소 …" at bounding box center [813, 424] width 1508 height 640
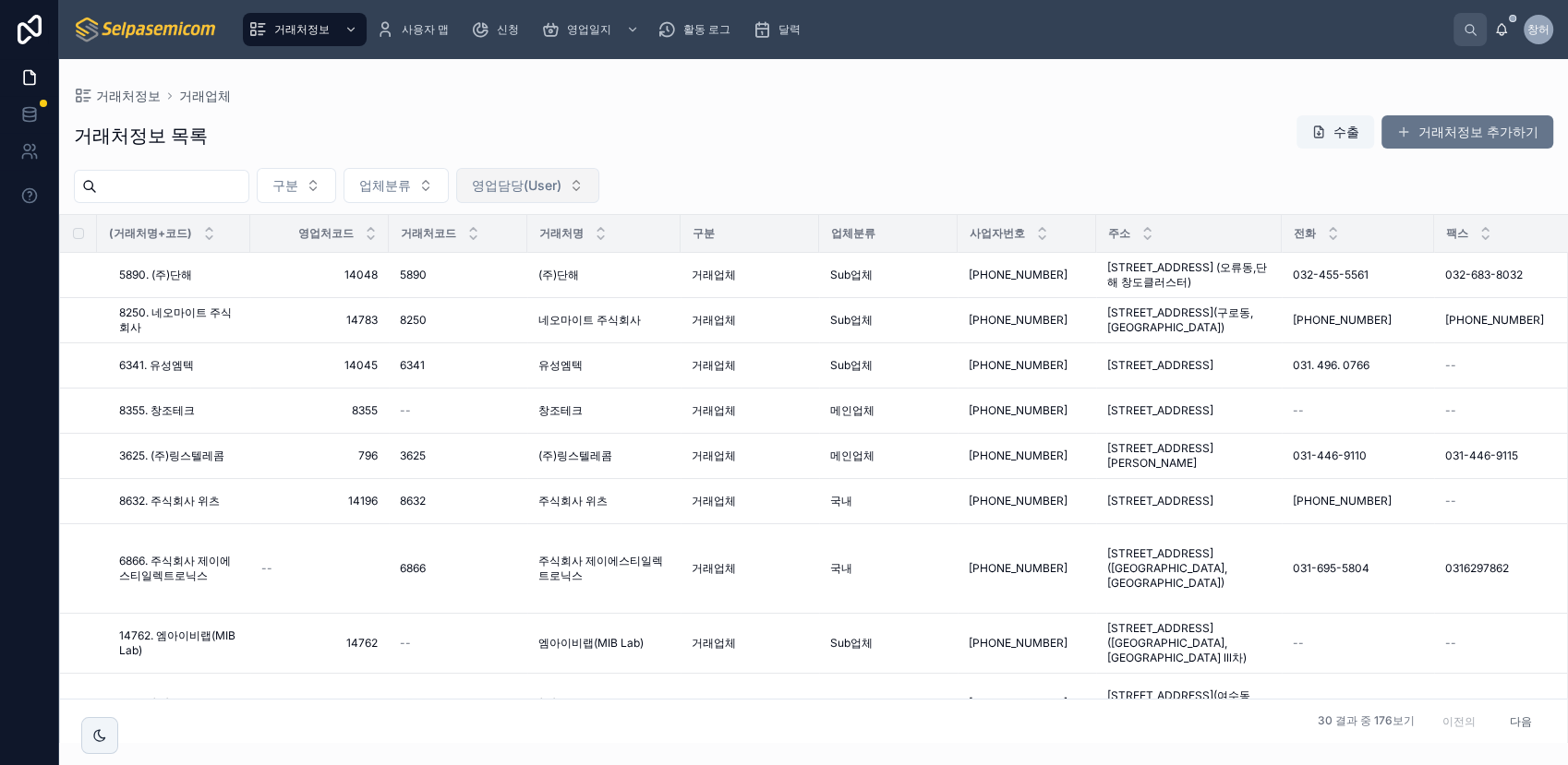
click at [600, 189] on button "영업담당(User)" at bounding box center [527, 186] width 143 height 35
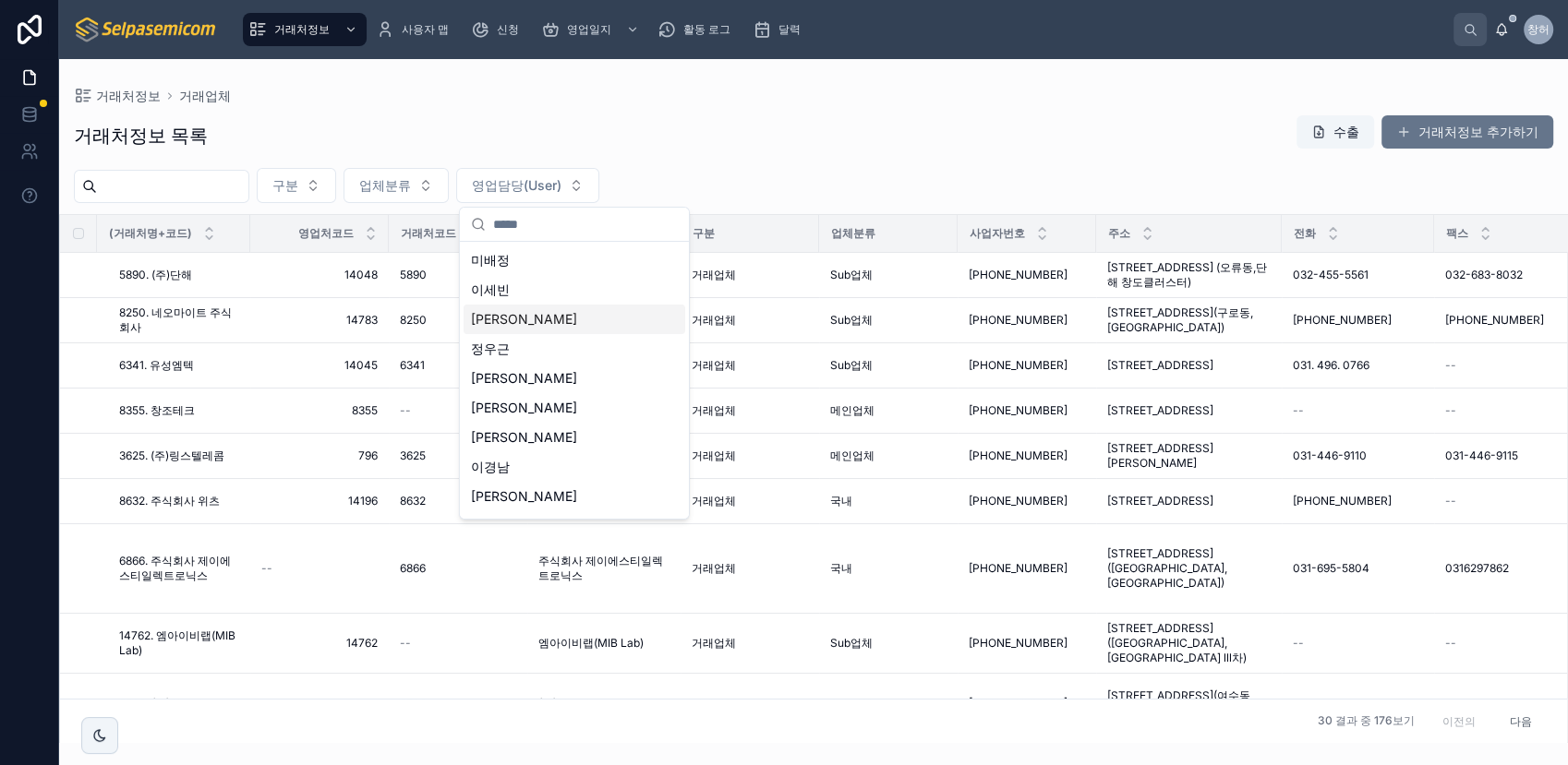
click at [507, 328] on span "[PERSON_NAME]" at bounding box center [523, 319] width 107 height 19
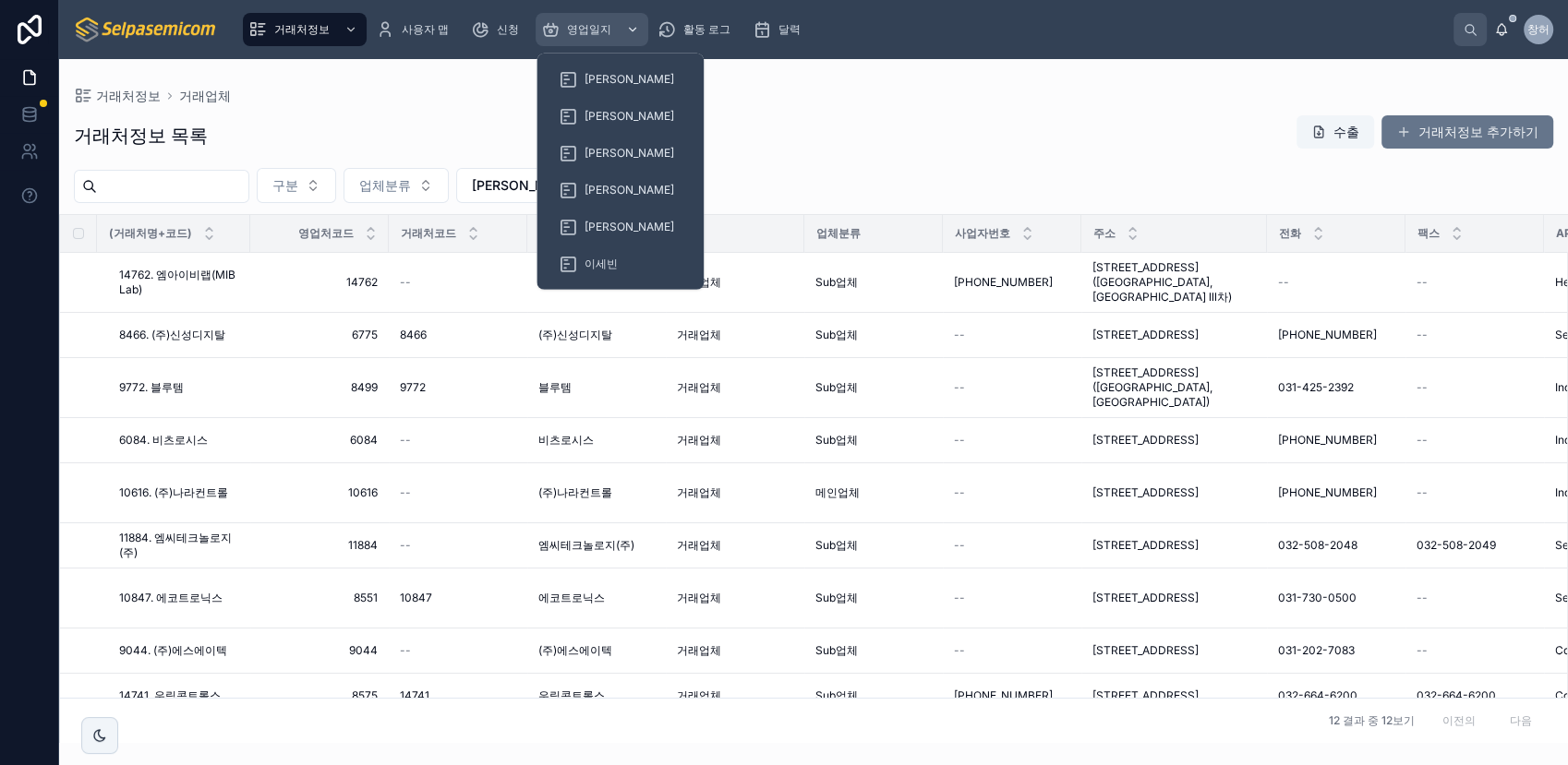
click at [589, 24] on span "영업일지" at bounding box center [589, 29] width 44 height 15
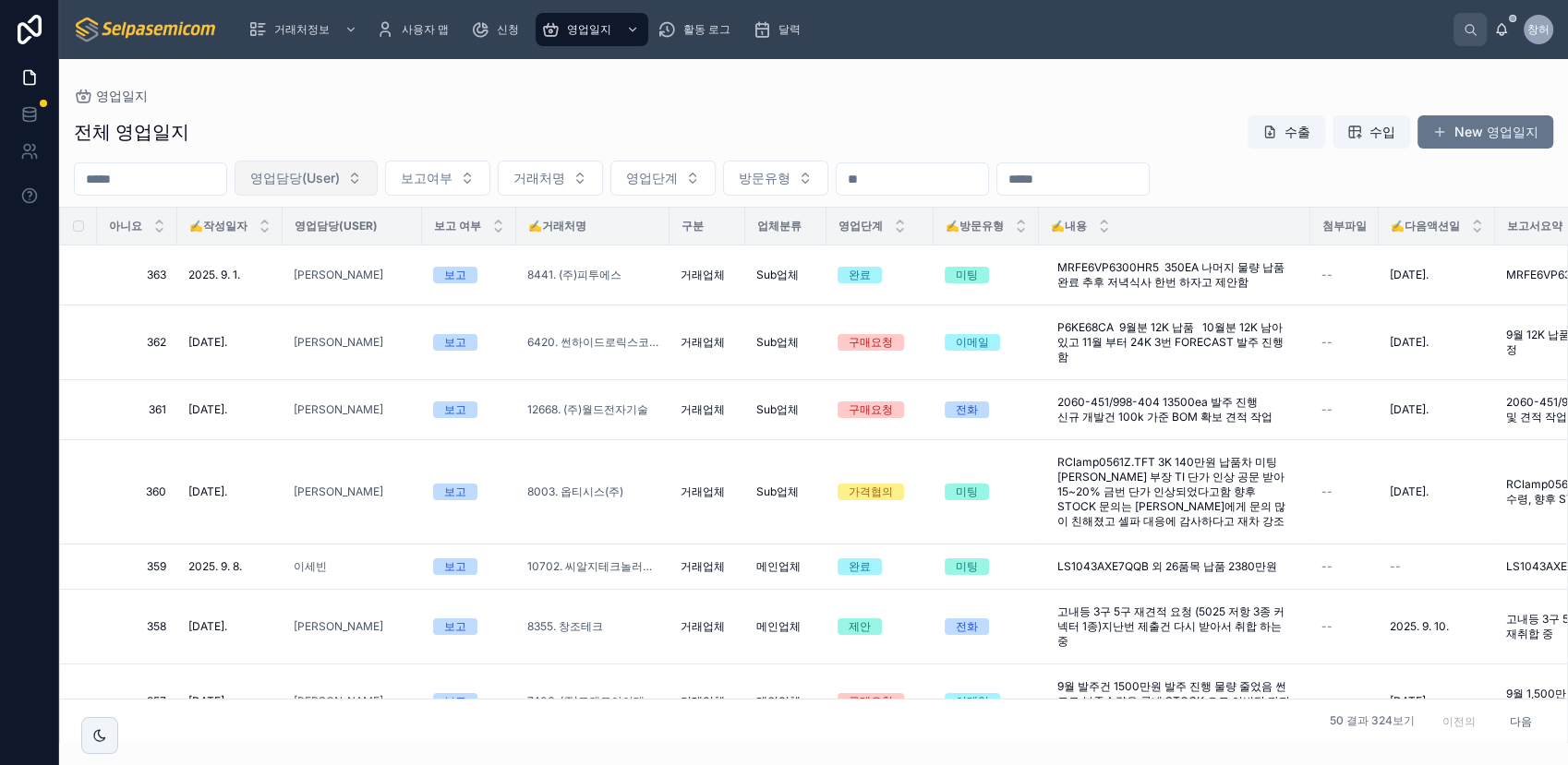
click at [378, 186] on button "영업담당(User)" at bounding box center [306, 178] width 143 height 35
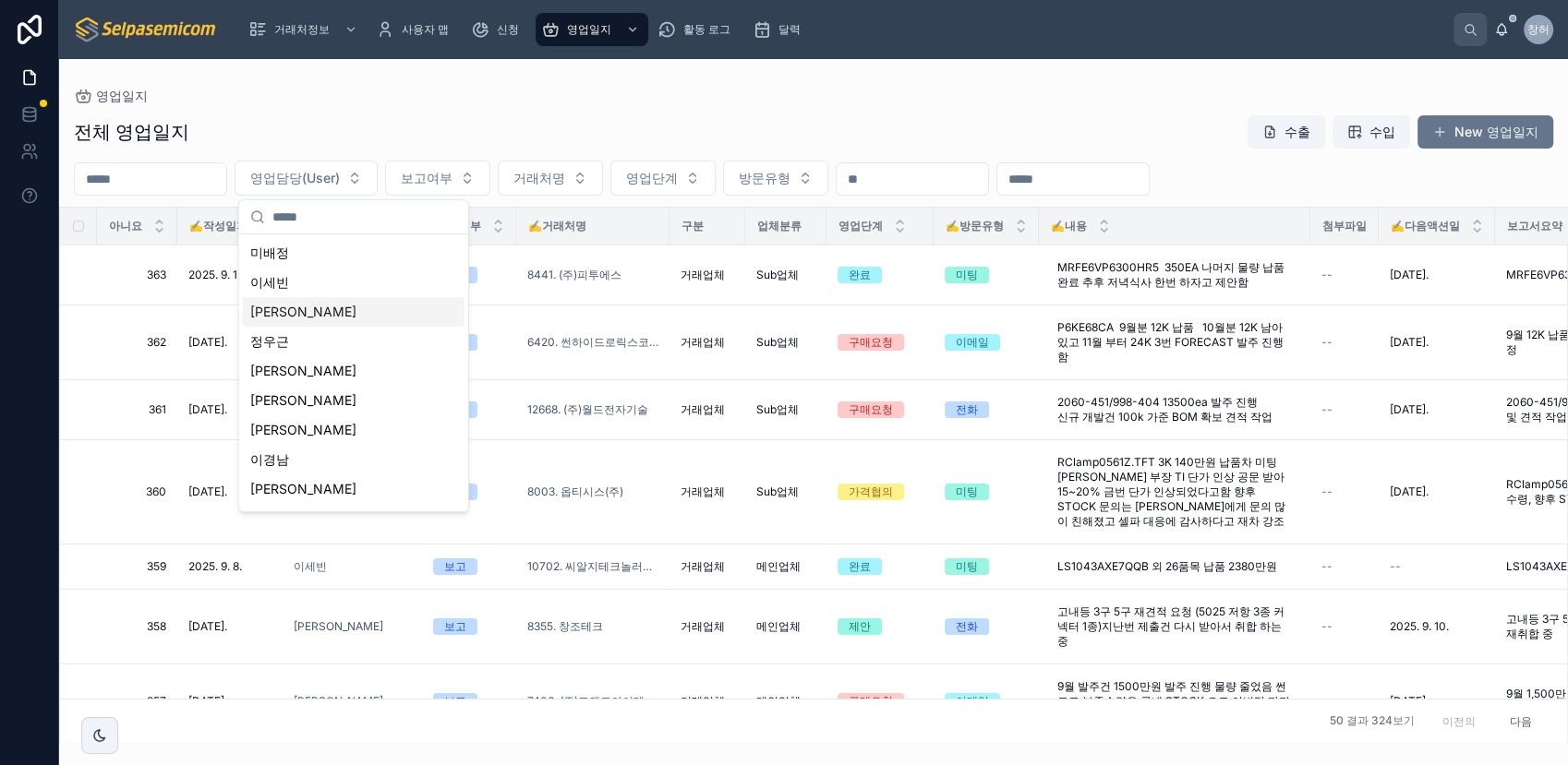
click at [289, 314] on div "[PERSON_NAME]" at bounding box center [353, 312] width 222 height 29
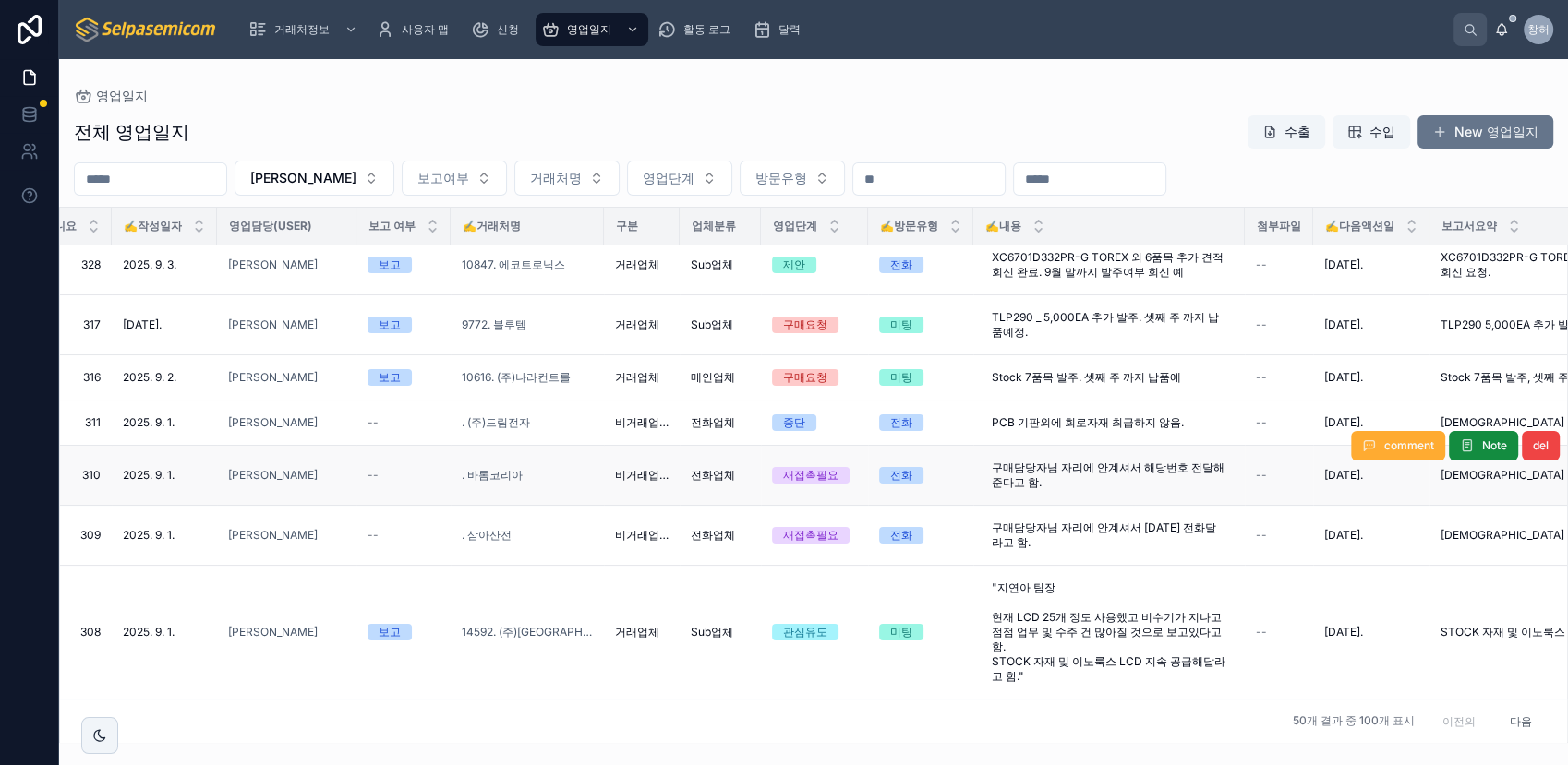
scroll to position [103, 66]
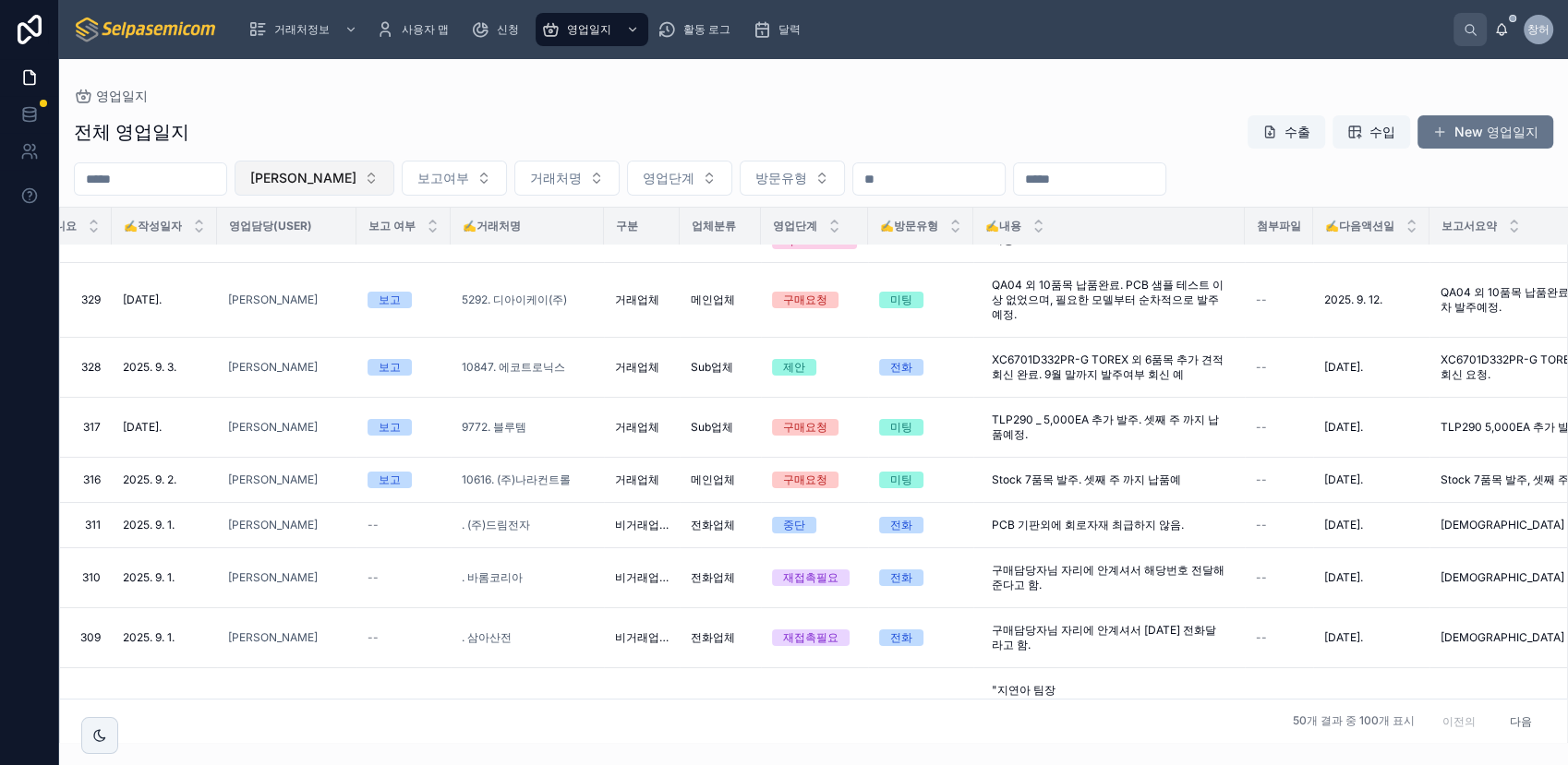
click at [343, 183] on button "[PERSON_NAME]" at bounding box center [314, 178] width 159 height 35
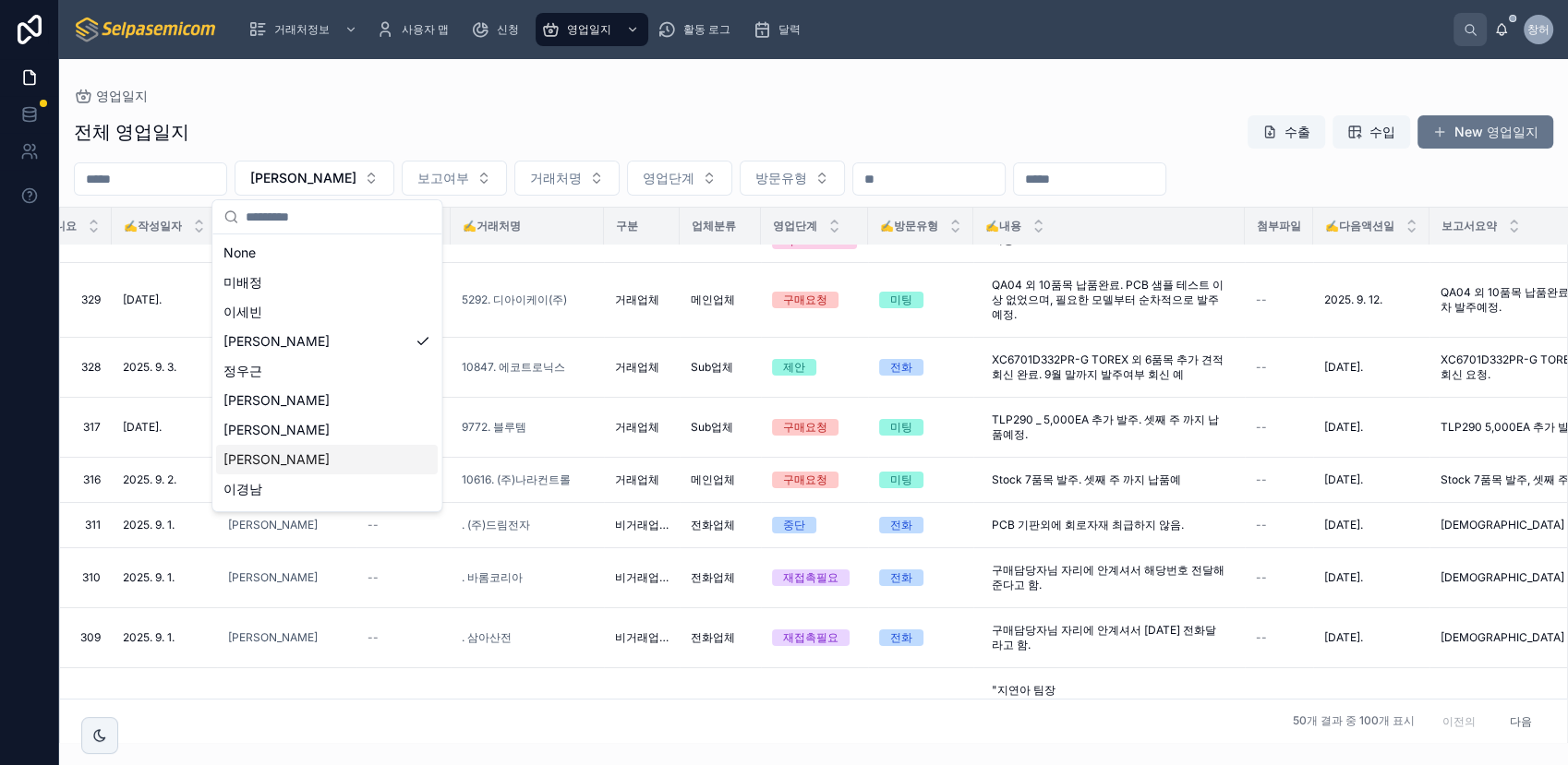
click at [242, 462] on span "[PERSON_NAME]" at bounding box center [276, 460] width 107 height 19
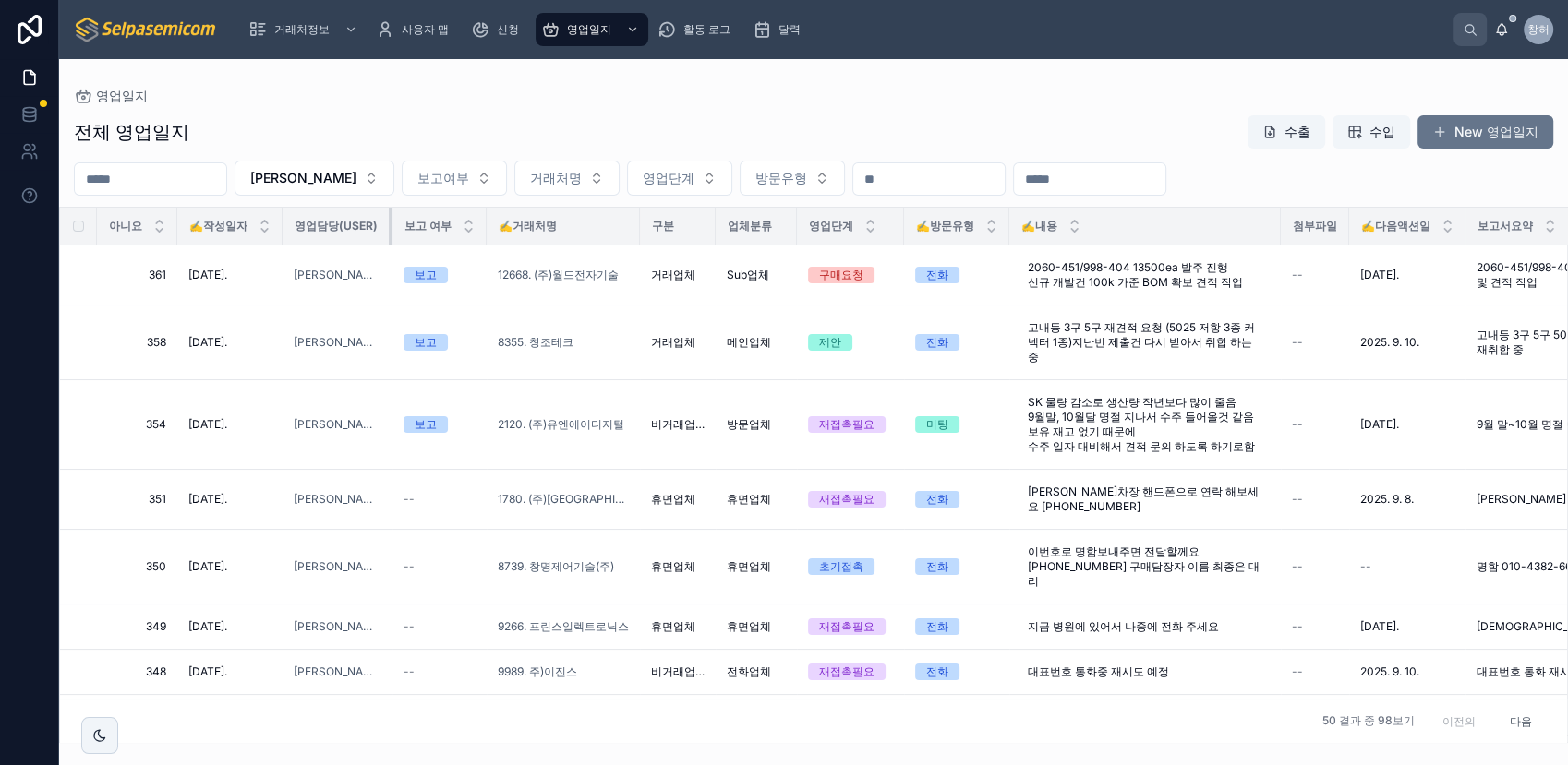
drag, startPoint x: 421, startPoint y: 225, endPoint x: 377, endPoint y: 230, distance: 44.3
click at [377, 230] on th "영업담당(User)" at bounding box center [337, 226] width 110 height 38
drag, startPoint x: 175, startPoint y: 231, endPoint x: 145, endPoint y: 231, distance: 30.0
click at [145, 231] on th "아니요" at bounding box center [137, 226] width 80 height 38
click at [386, 231] on div at bounding box center [390, 226] width 8 height 37
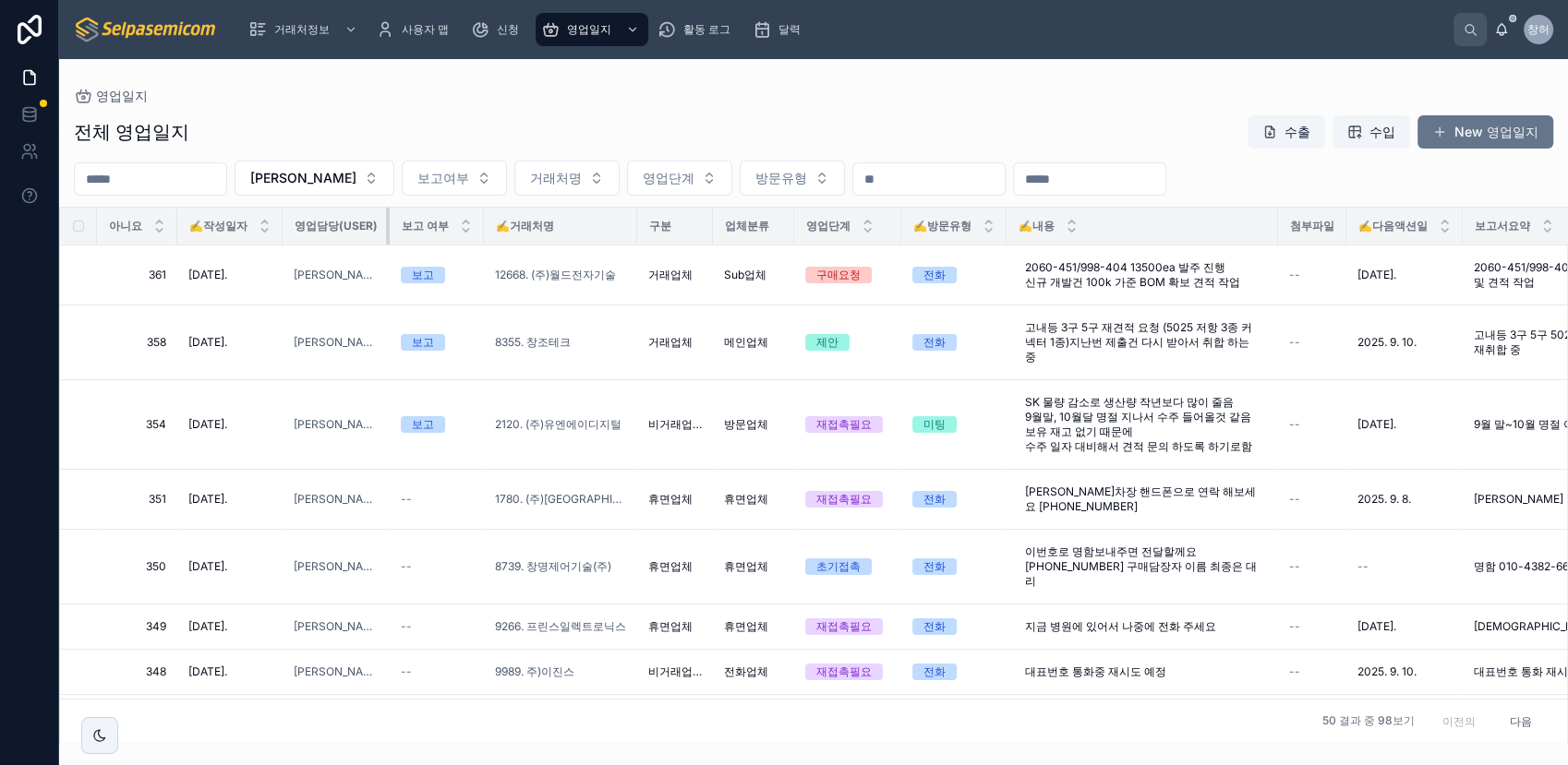
drag, startPoint x: 386, startPoint y: 231, endPoint x: 377, endPoint y: 233, distance: 9.2
click at [377, 233] on th "영업담당(User)" at bounding box center [336, 226] width 107 height 38
drag, startPoint x: 481, startPoint y: 231, endPoint x: 465, endPoint y: 231, distance: 16.0
click at [465, 231] on th "보고 여부" at bounding box center [436, 226] width 94 height 38
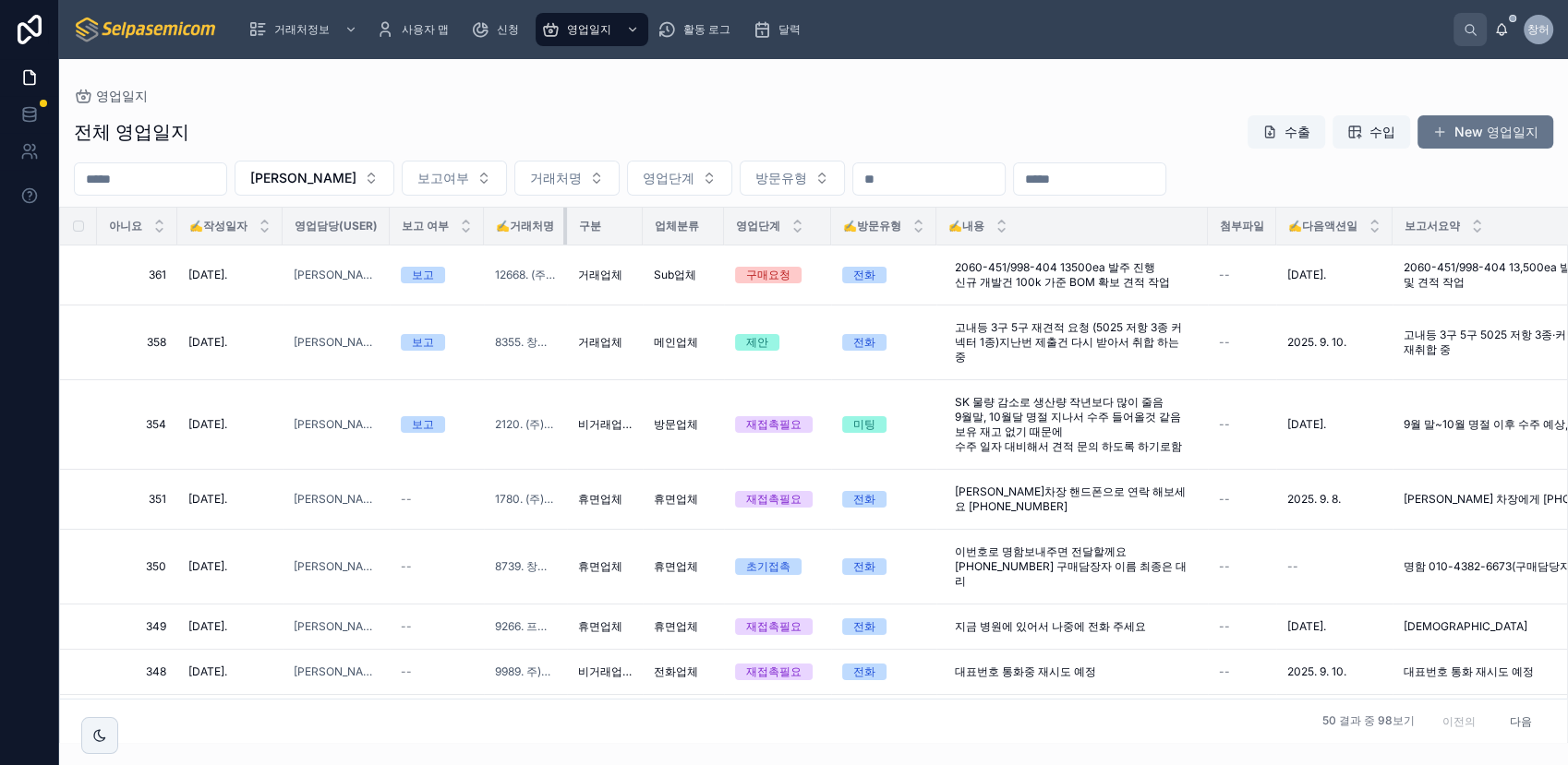
drag, startPoint x: 635, startPoint y: 236, endPoint x: 565, endPoint y: 238, distance: 70.0
click at [565, 238] on div at bounding box center [567, 226] width 8 height 37
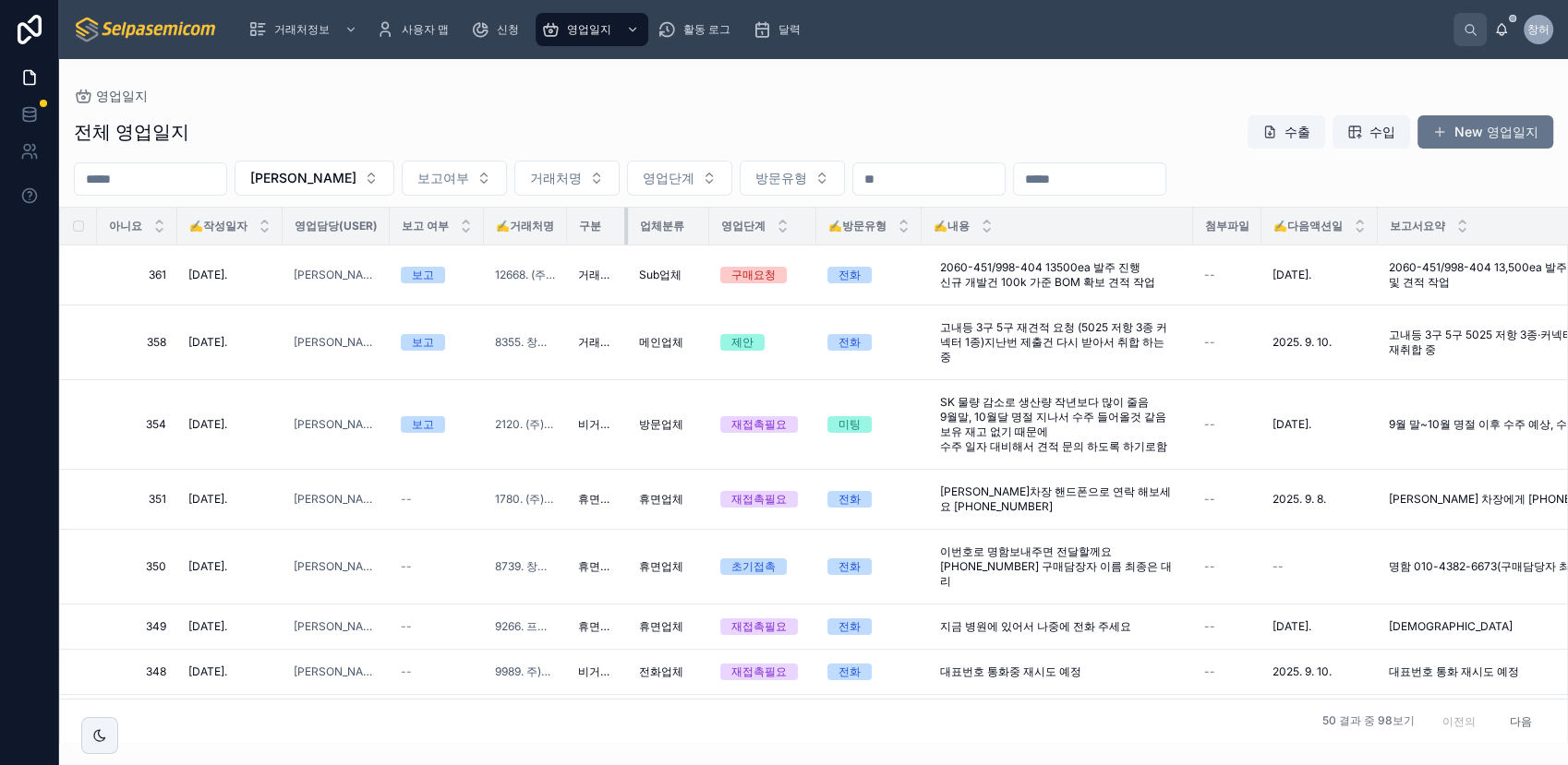
drag, startPoint x: 642, startPoint y: 227, endPoint x: 570, endPoint y: 231, distance: 72.1
click at [570, 231] on th "구분" at bounding box center [598, 226] width 61 height 38
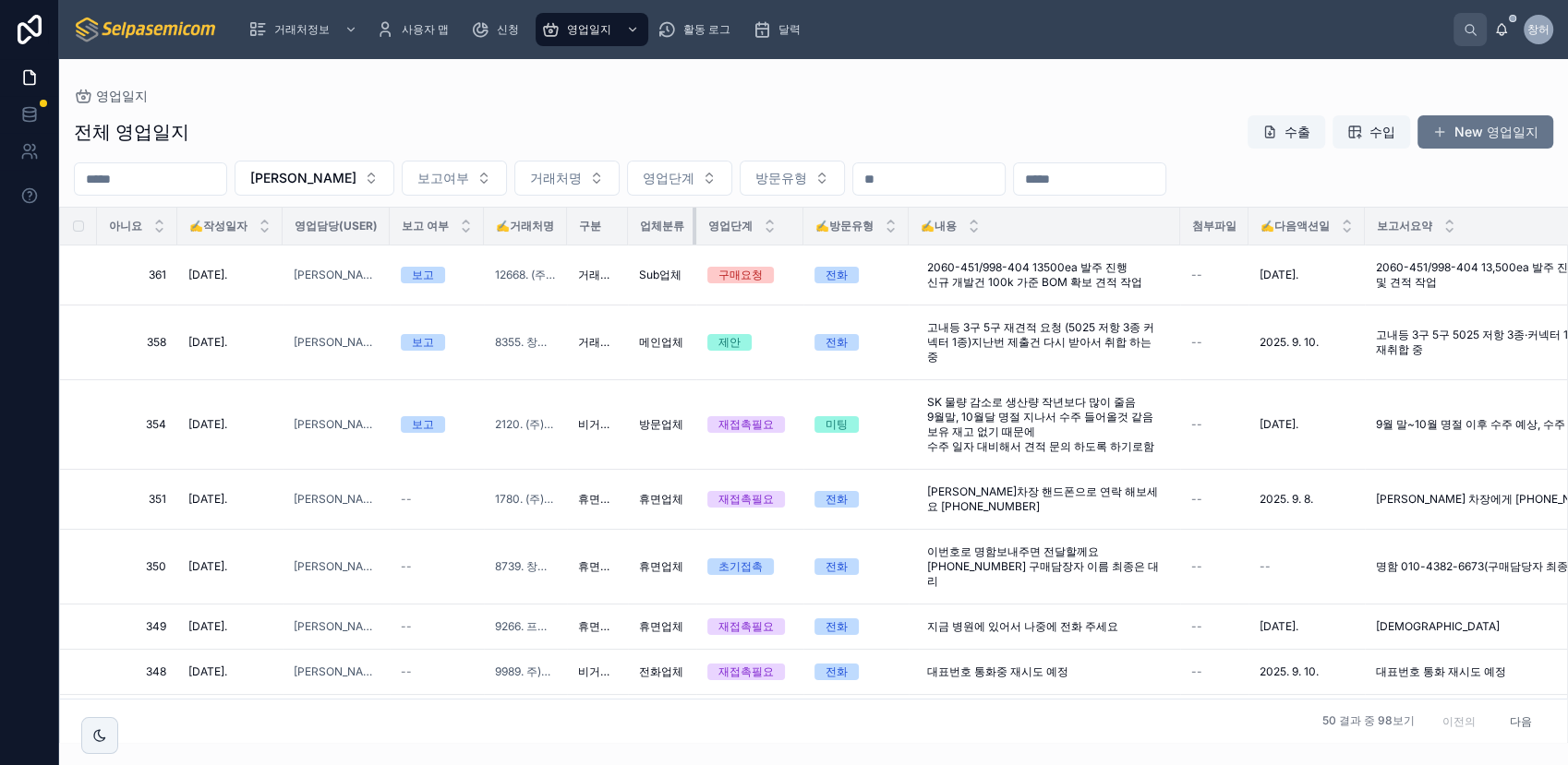
drag, startPoint x: 705, startPoint y: 233, endPoint x: 667, endPoint y: 235, distance: 38.1
click at [667, 235] on th "업체분류" at bounding box center [662, 226] width 68 height 38
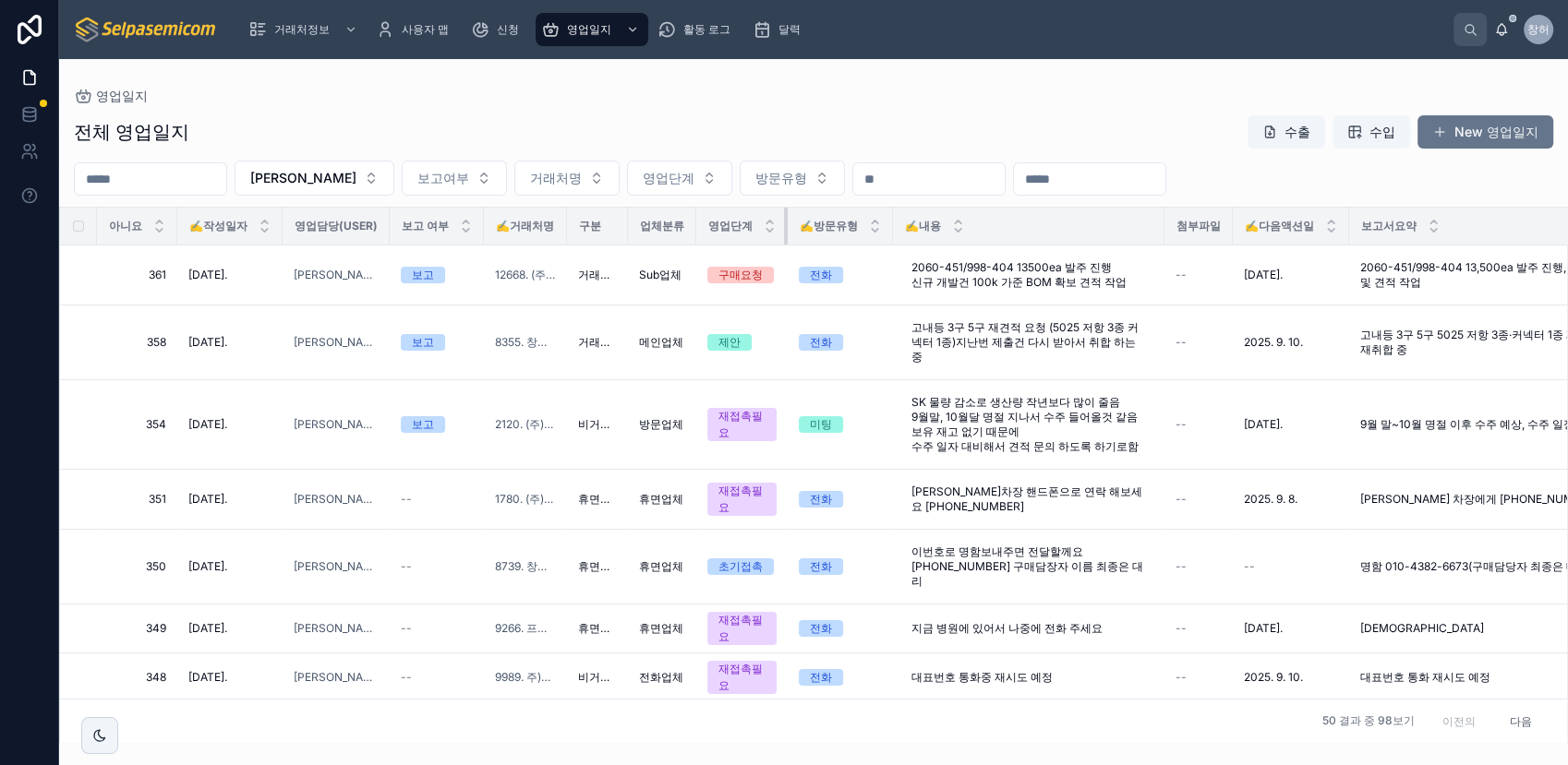
drag, startPoint x: 800, startPoint y: 239, endPoint x: 767, endPoint y: 237, distance: 33.1
click at [767, 237] on th "영업단계" at bounding box center [741, 226] width 91 height 38
drag, startPoint x: 892, startPoint y: 230, endPoint x: 863, endPoint y: 233, distance: 29.2
click at [863, 233] on th "✍️방문유형" at bounding box center [840, 226] width 106 height 38
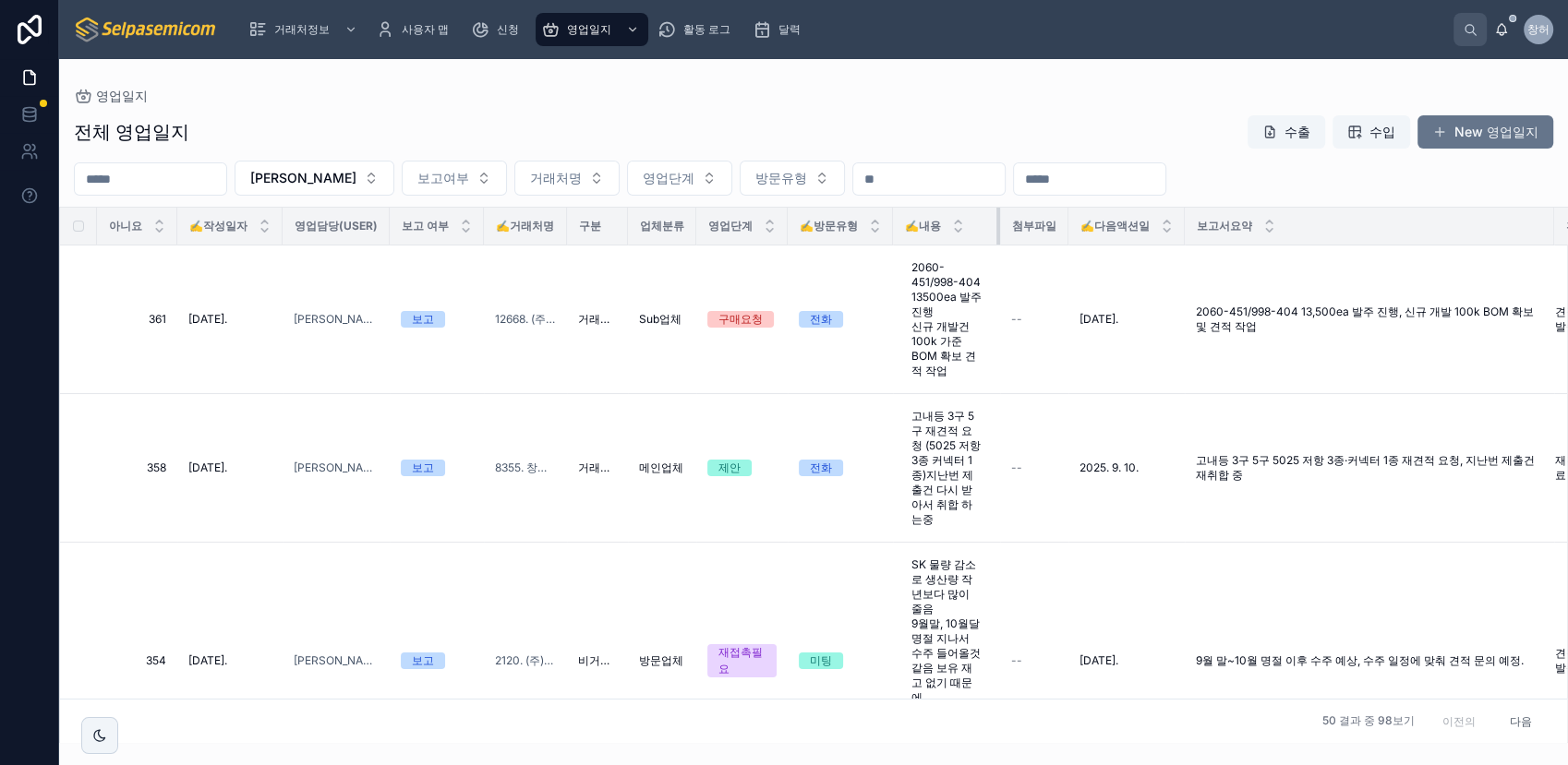
drag, startPoint x: 1164, startPoint y: 227, endPoint x: 1000, endPoint y: 244, distance: 164.9
click at [1000, 244] on div at bounding box center [1000, 226] width 8 height 37
drag, startPoint x: 1066, startPoint y: 225, endPoint x: 1044, endPoint y: 225, distance: 22.0
click at [1044, 225] on th "첨부파일" at bounding box center [1034, 226] width 68 height 38
drag, startPoint x: 1184, startPoint y: 225, endPoint x: 1161, endPoint y: 229, distance: 23.3
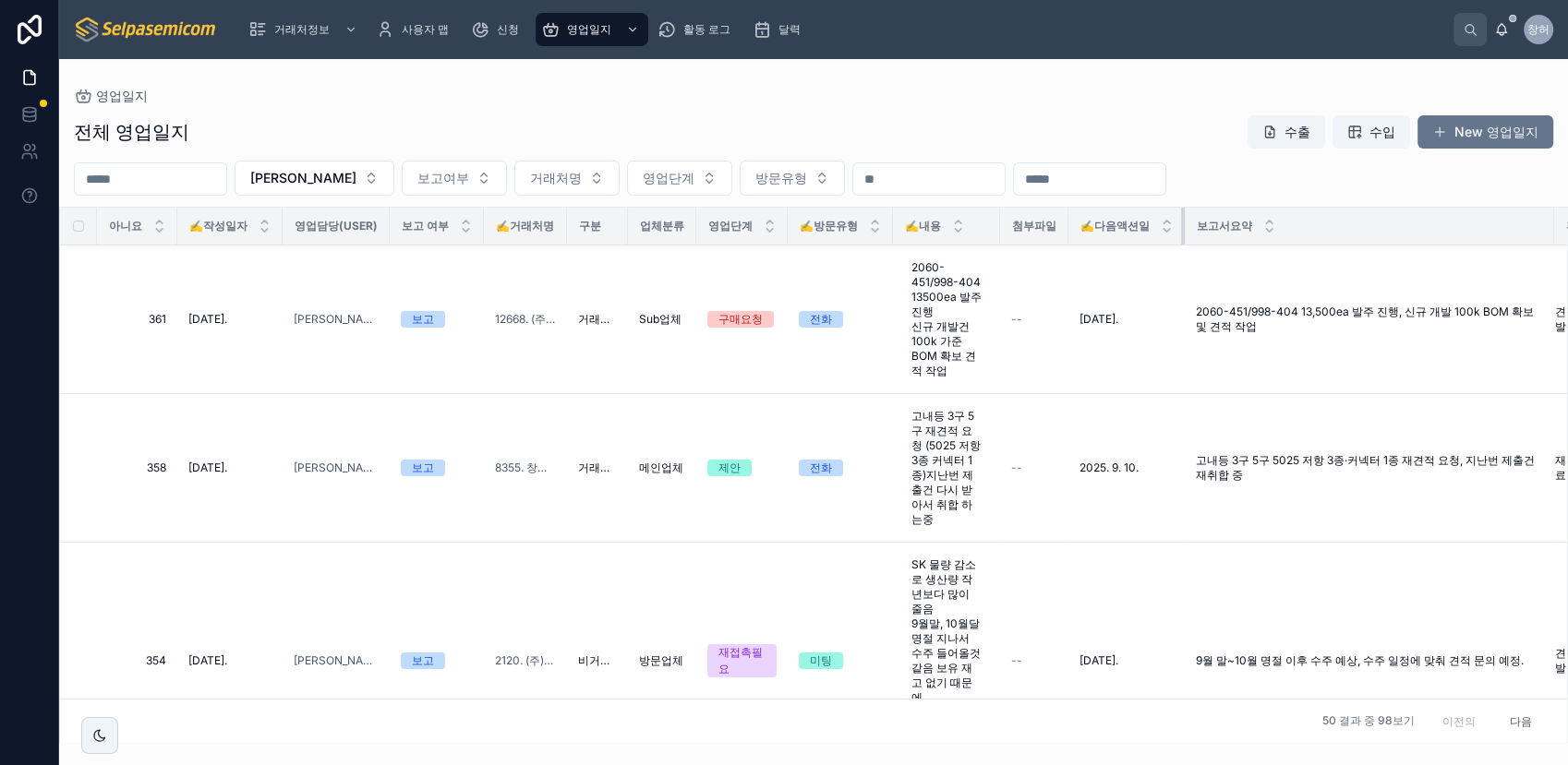
click at [1161, 229] on th "✍️다음액션일" at bounding box center [1126, 226] width 116 height 38
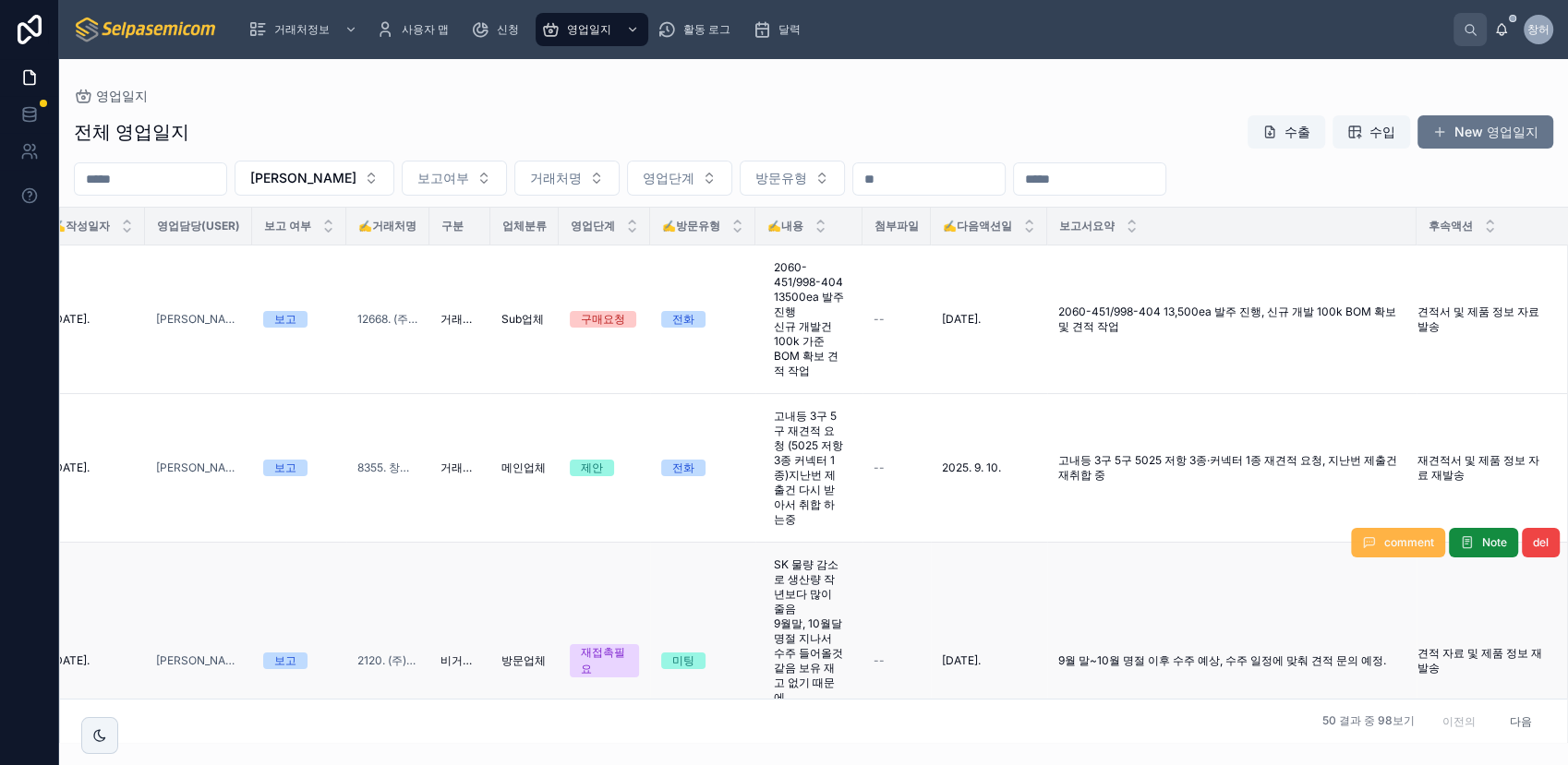
scroll to position [0, 136]
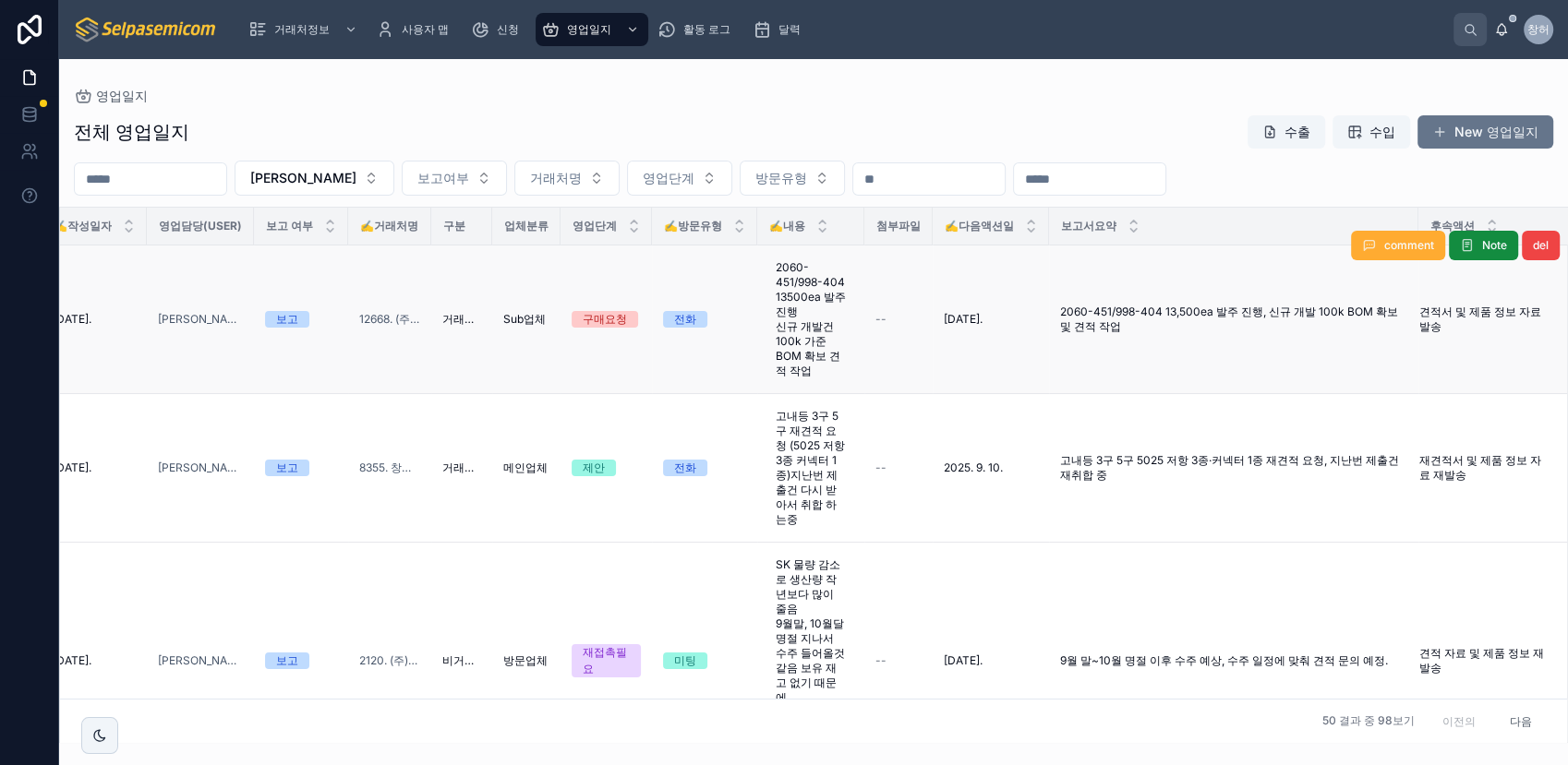
click at [1423, 219] on div "comment Note del" at bounding box center [1455, 246] width 208 height 148
drag, startPoint x: 1421, startPoint y: 219, endPoint x: 1300, endPoint y: 214, distance: 121.1
click at [0, 0] on div "comment Note del" at bounding box center [0, 0] width 0 height 0
click at [1277, 216] on div "보고서요약" at bounding box center [1233, 226] width 368 height 35
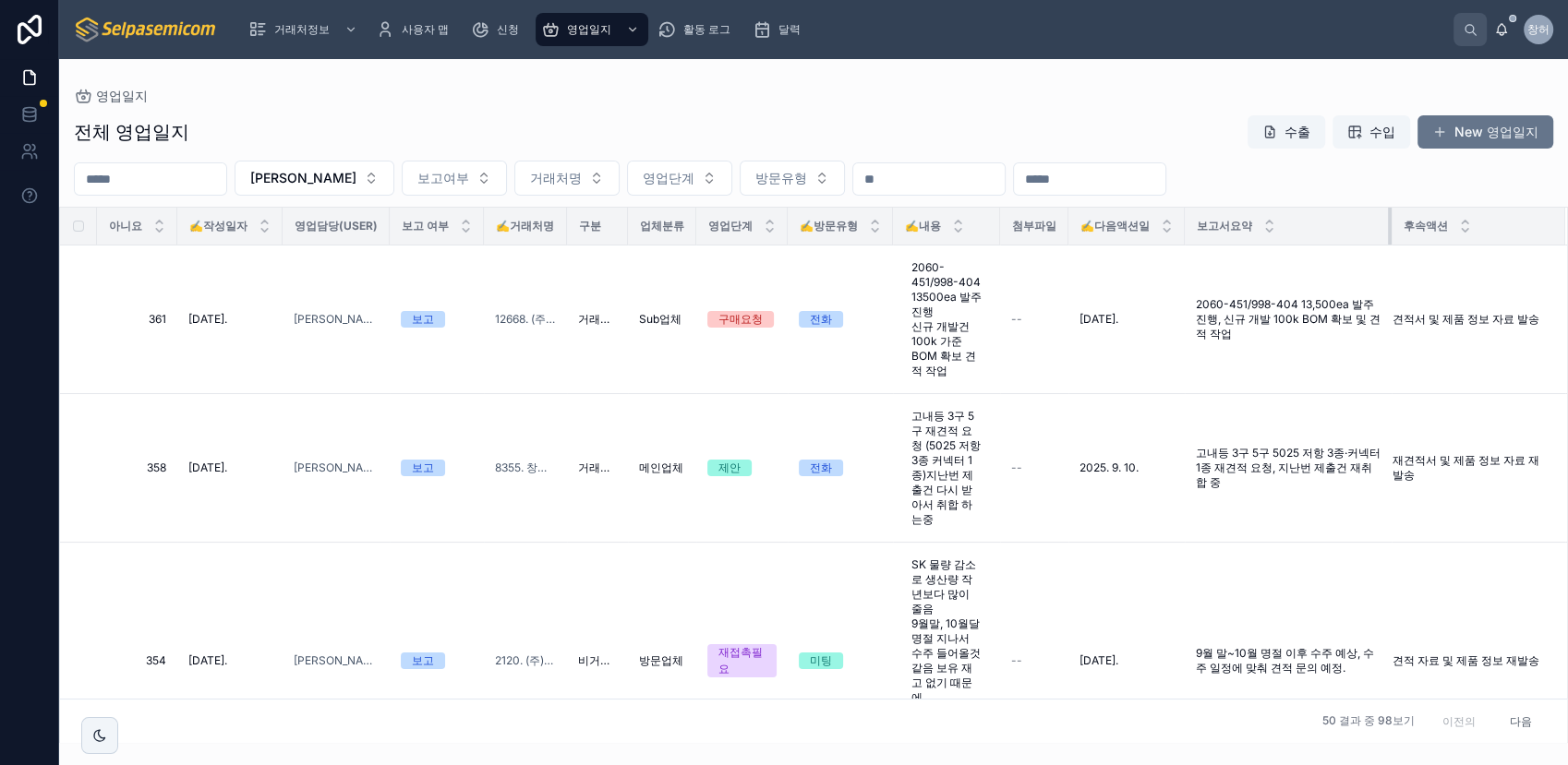
scroll to position [0, 0]
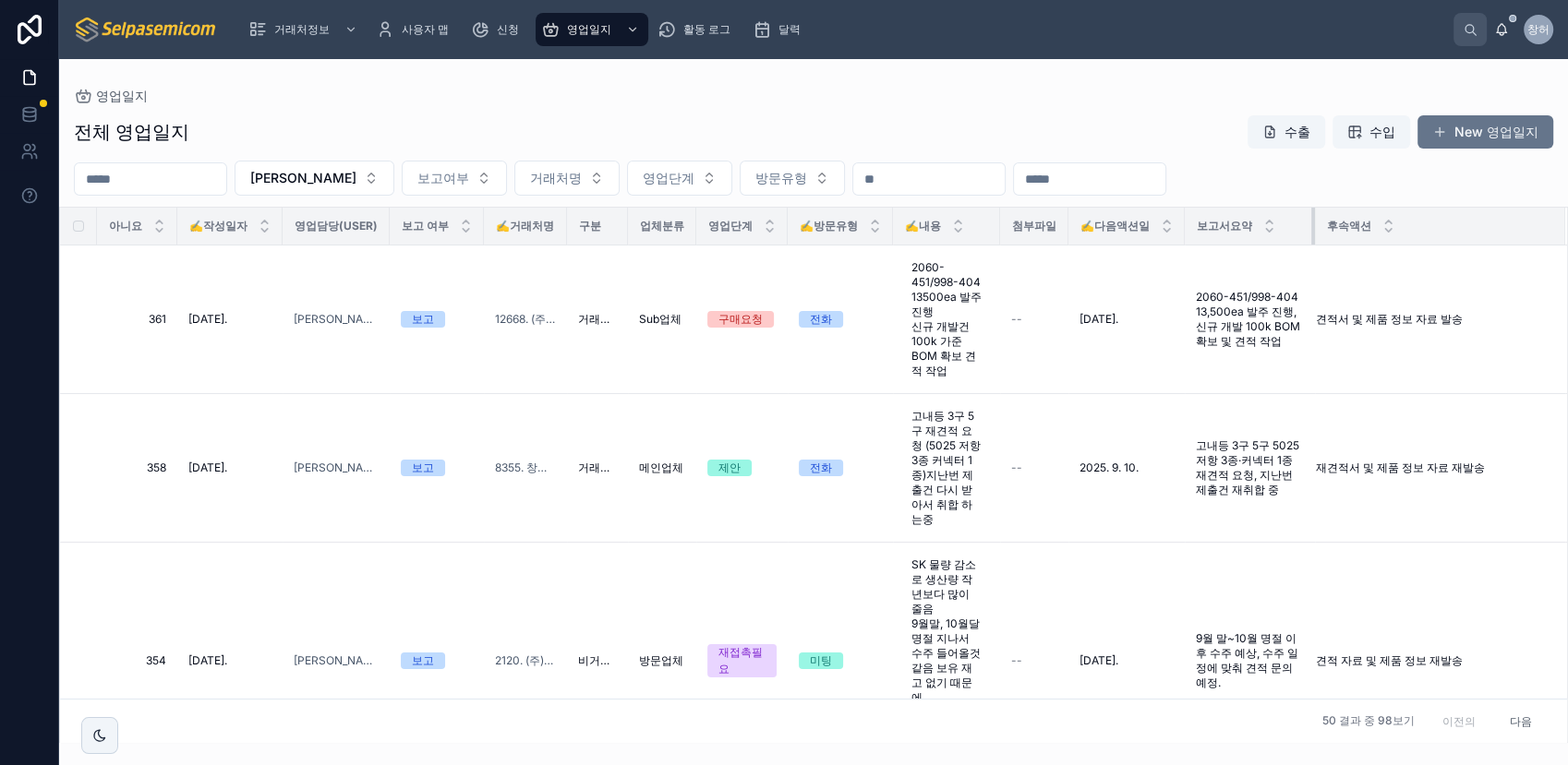
drag, startPoint x: 1418, startPoint y: 239, endPoint x: 1179, endPoint y: 243, distance: 239.0
click at [1179, 243] on tr "아니요 ✍️작성일자 영업담당(User) 보고 여부 ✍️거래처명 구분 업체분류 영업단계 ✍️방문유형 ✍️내용 첨부파일 ✍️다음액션일 보고서요약 …" at bounding box center [813, 226] width 1506 height 38
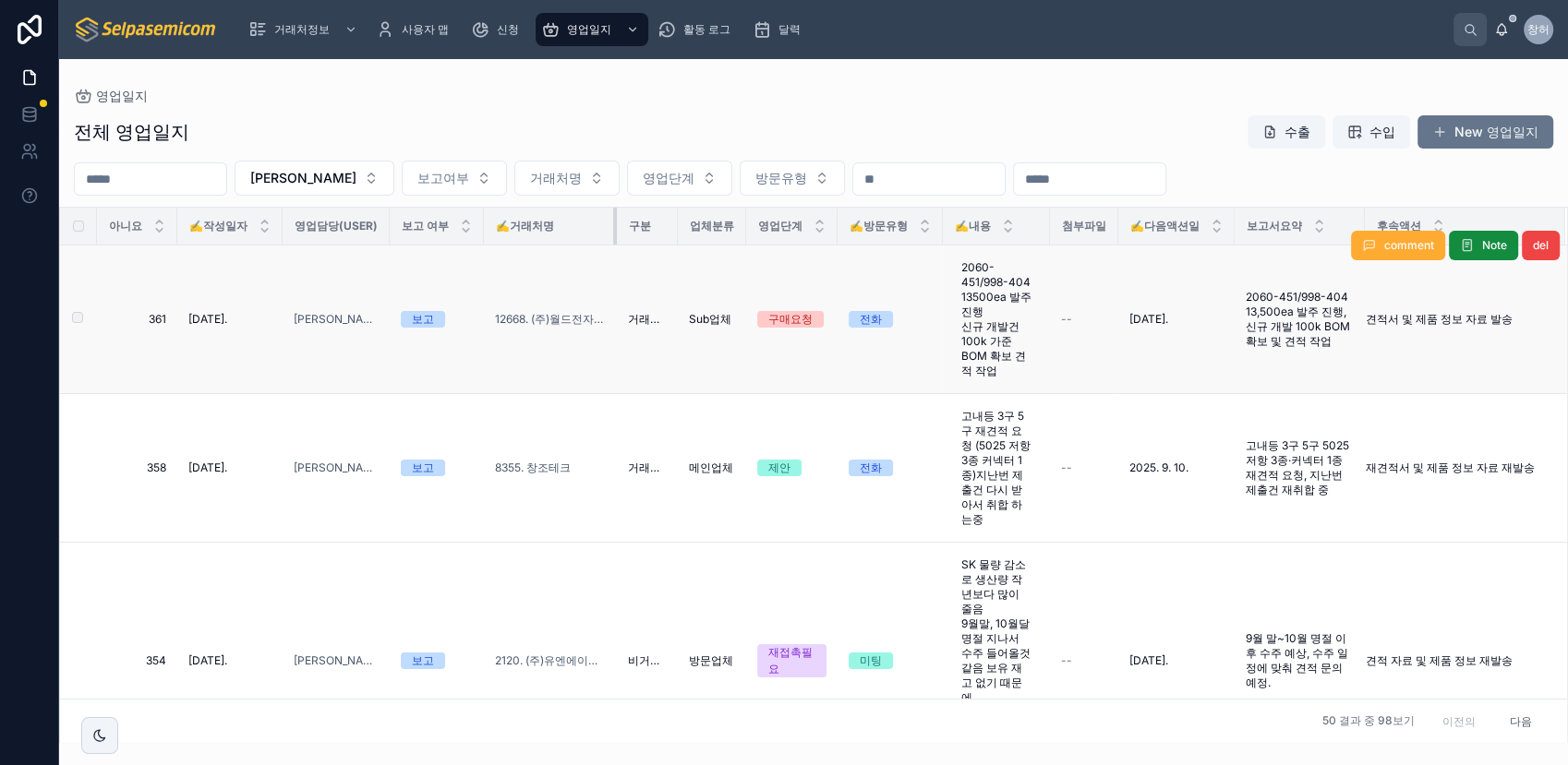
drag, startPoint x: 565, startPoint y: 233, endPoint x: 615, endPoint y: 247, distance: 51.9
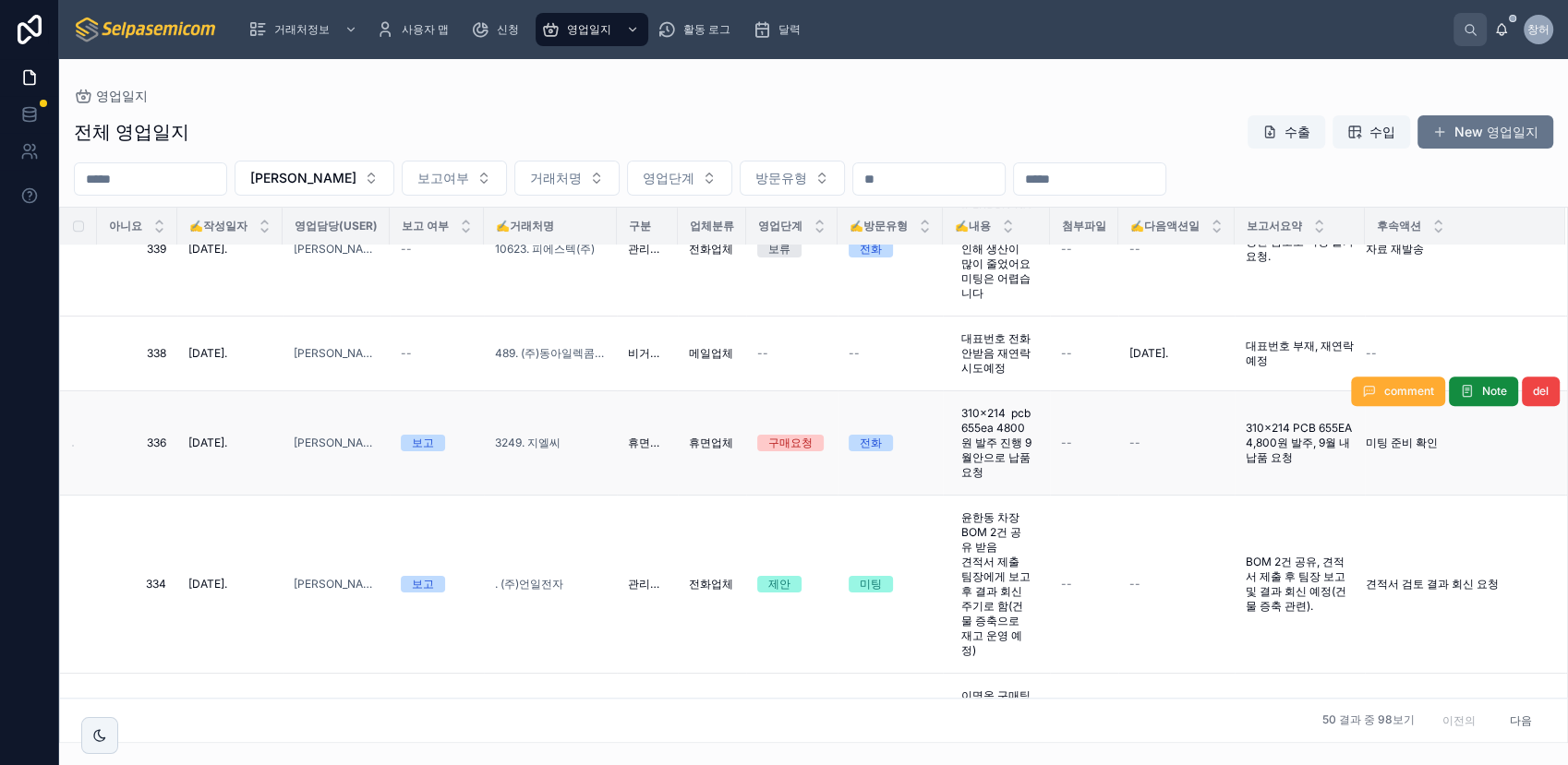
scroll to position [1847, 0]
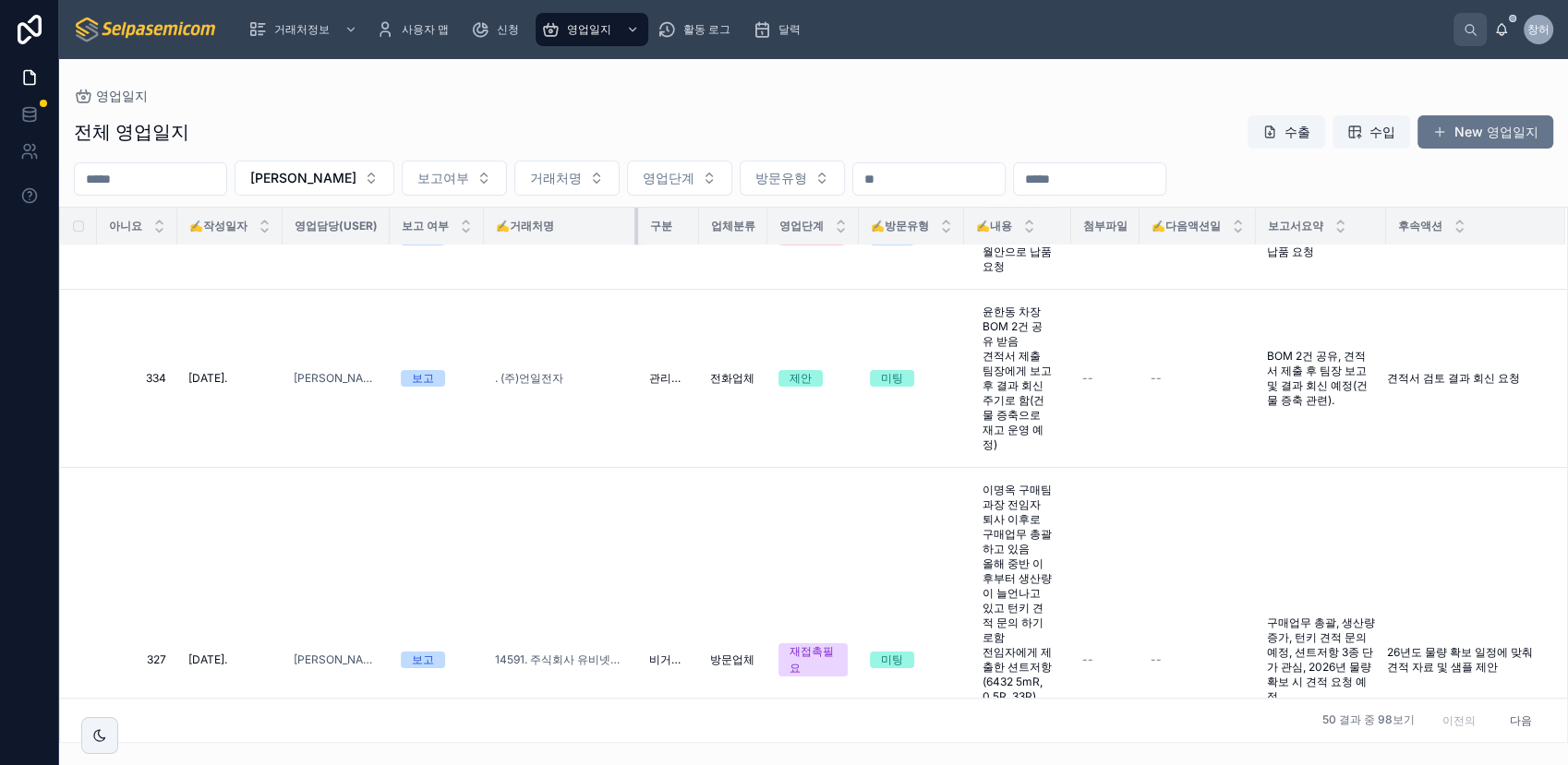
drag, startPoint x: 614, startPoint y: 236, endPoint x: 635, endPoint y: 236, distance: 21.0
click at [635, 236] on div at bounding box center [638, 226] width 8 height 37
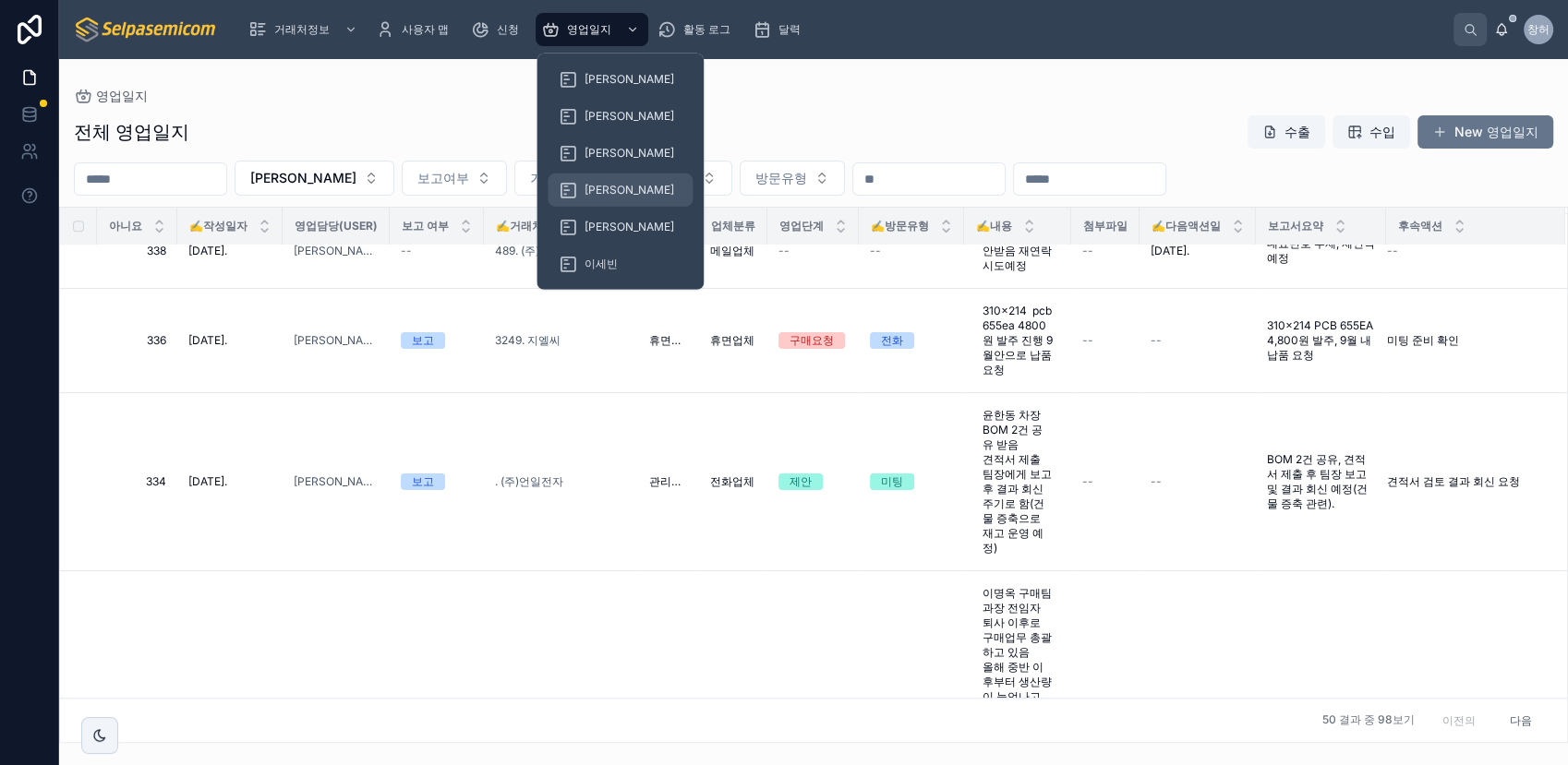
click at [614, 196] on span "[PERSON_NAME]" at bounding box center [629, 190] width 90 height 15
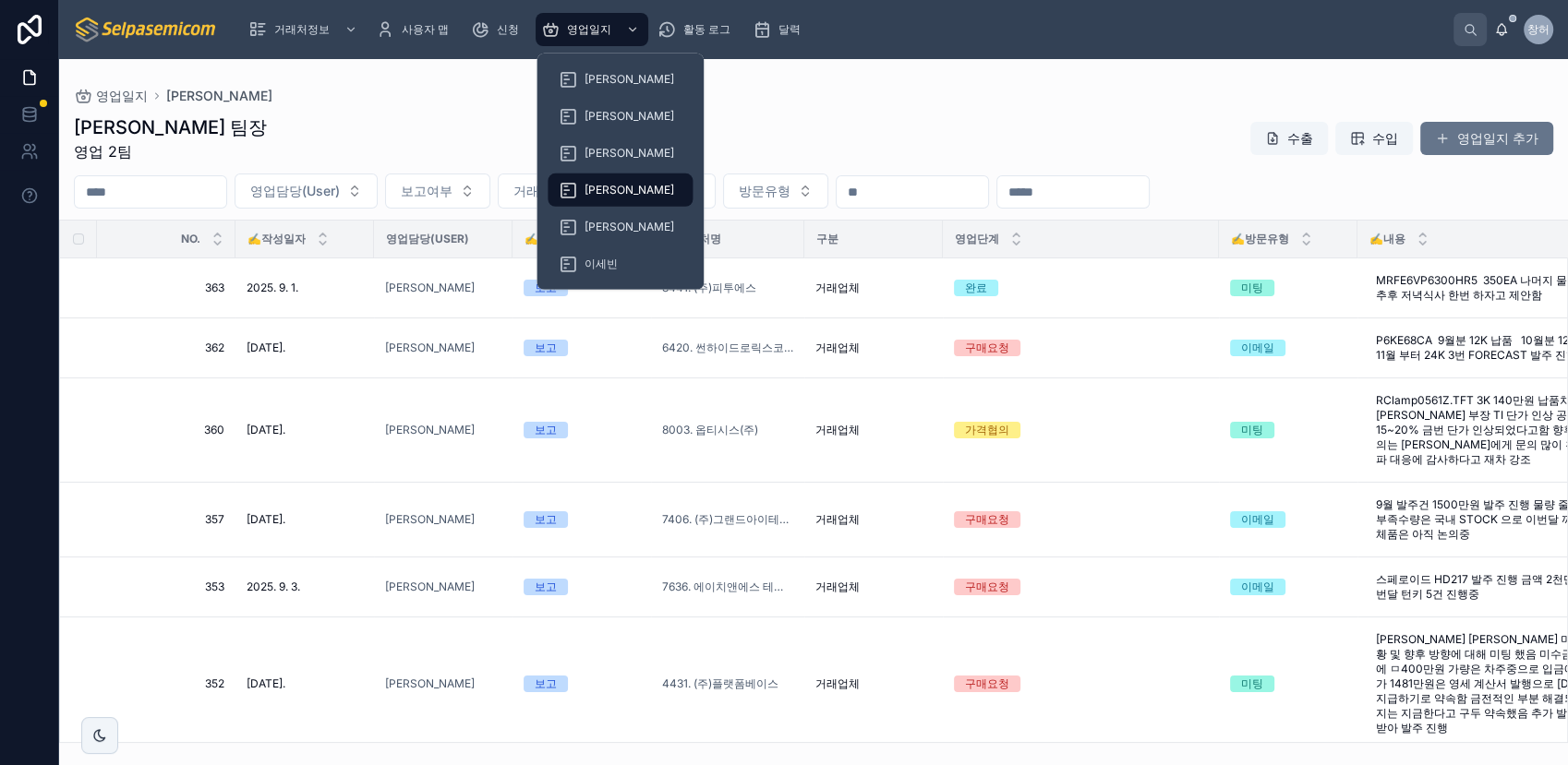
click at [802, 123] on div "박윤호 팀장 영업 2팀 수출 수입 영업일지 추가" at bounding box center [814, 138] width 1479 height 48
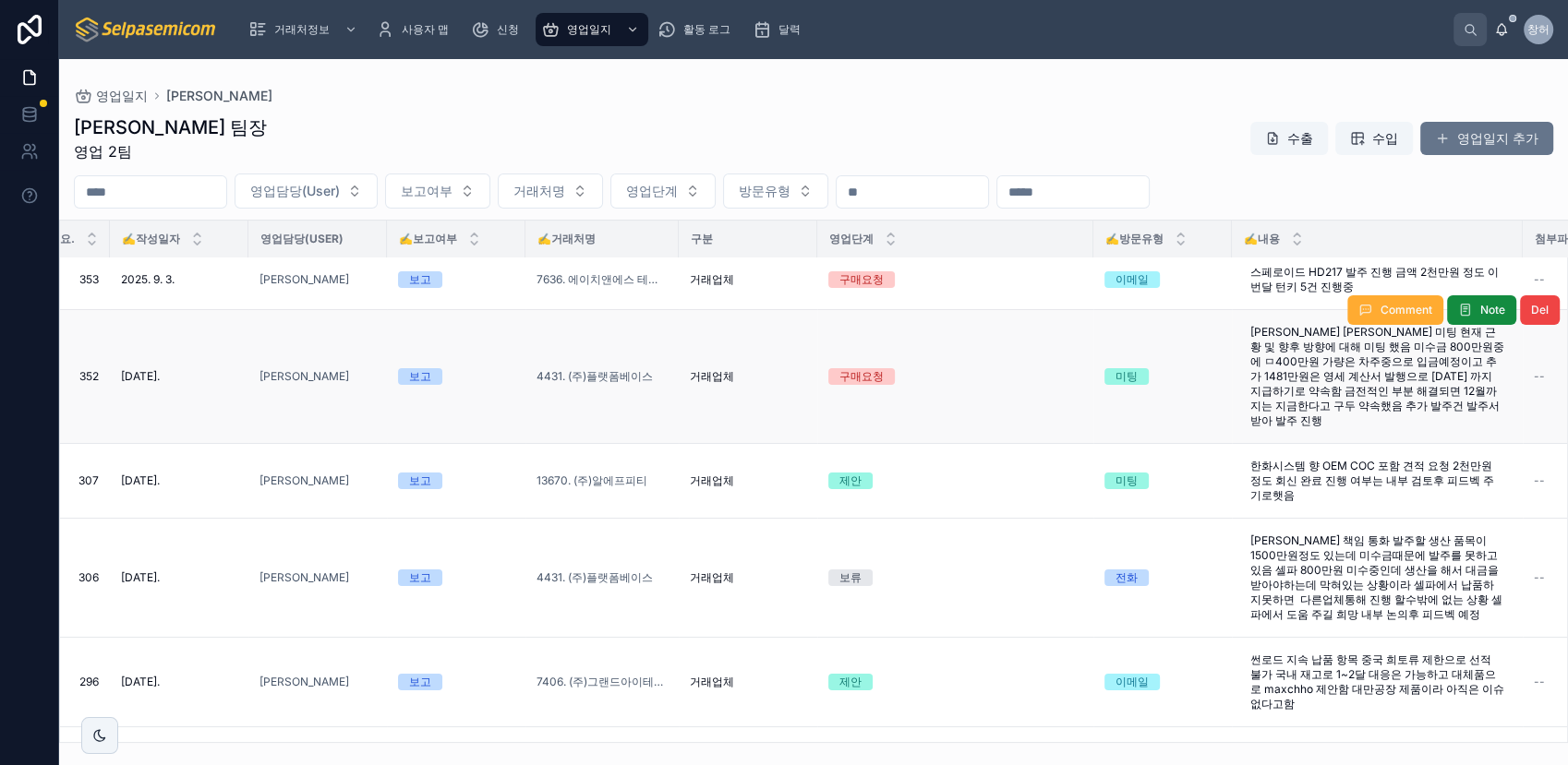
scroll to position [410, 125]
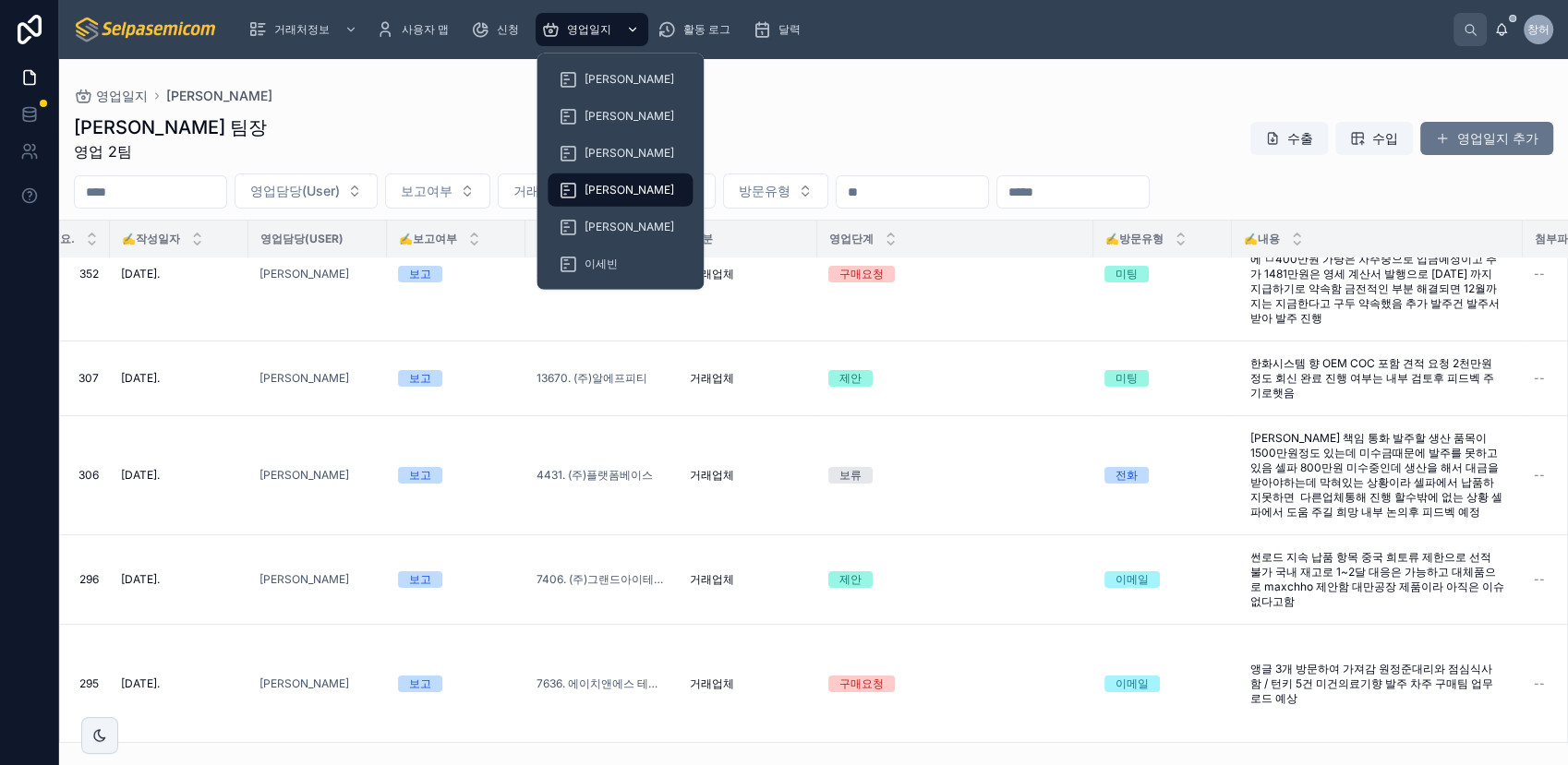
click at [627, 37] on div "스크롤 가능한 콘텐츠" at bounding box center [630, 29] width 24 height 29
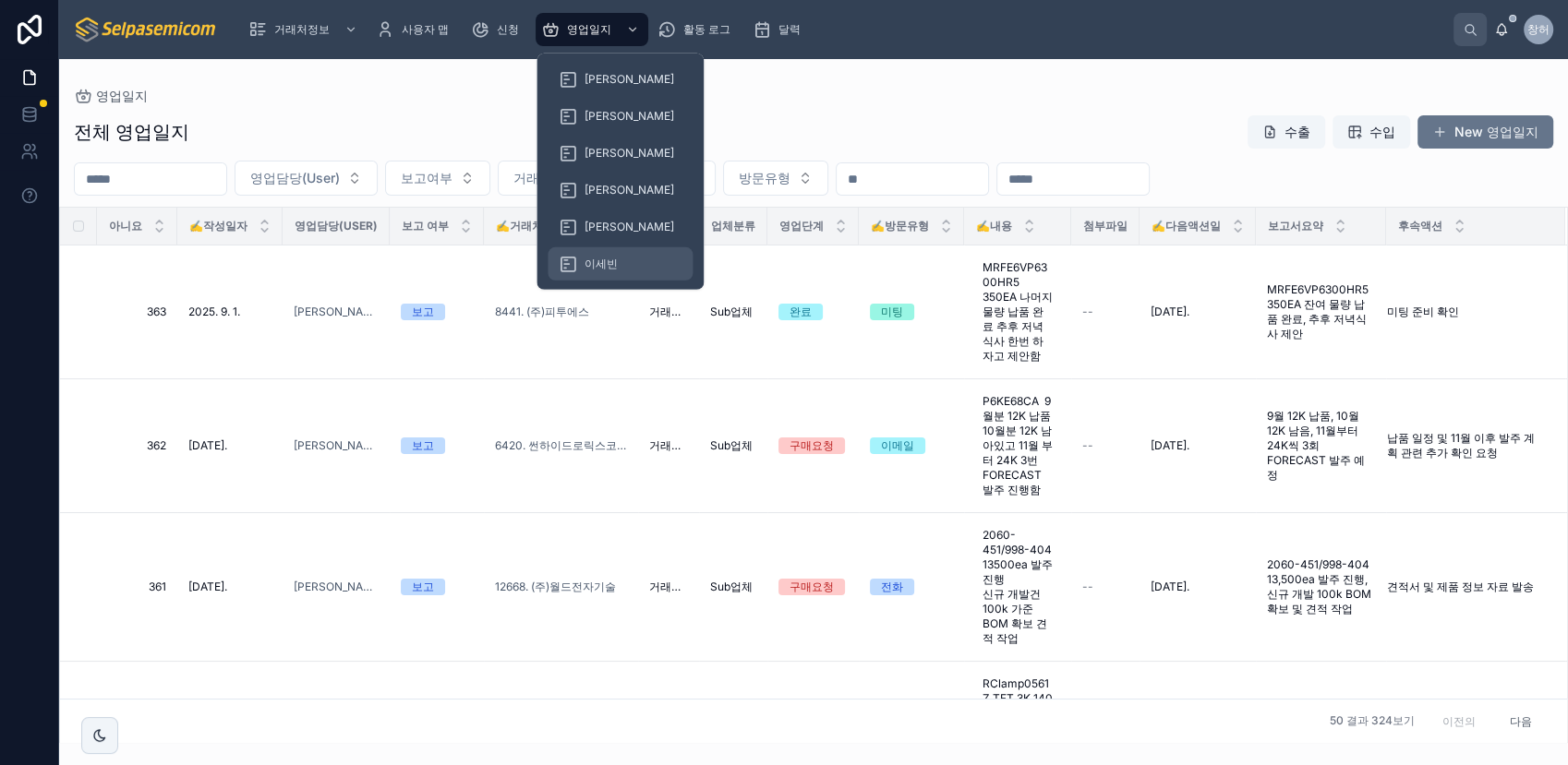
click at [613, 256] on span "이세빈" at bounding box center [601, 263] width 33 height 15
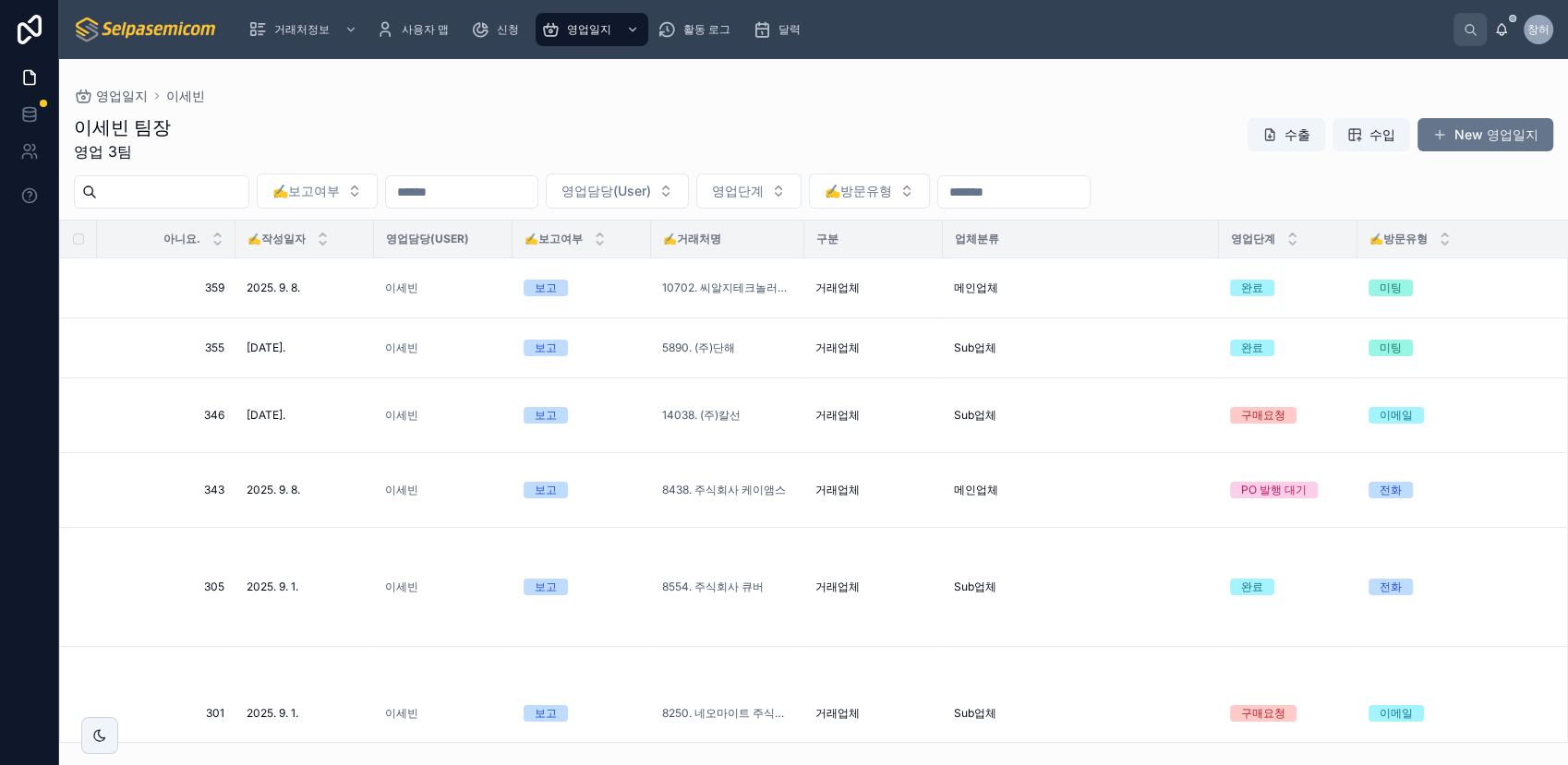
click at [777, 140] on div "이세빈 팀장 영업 3팀 수출 수입 New 영업일지" at bounding box center [814, 138] width 1479 height 48
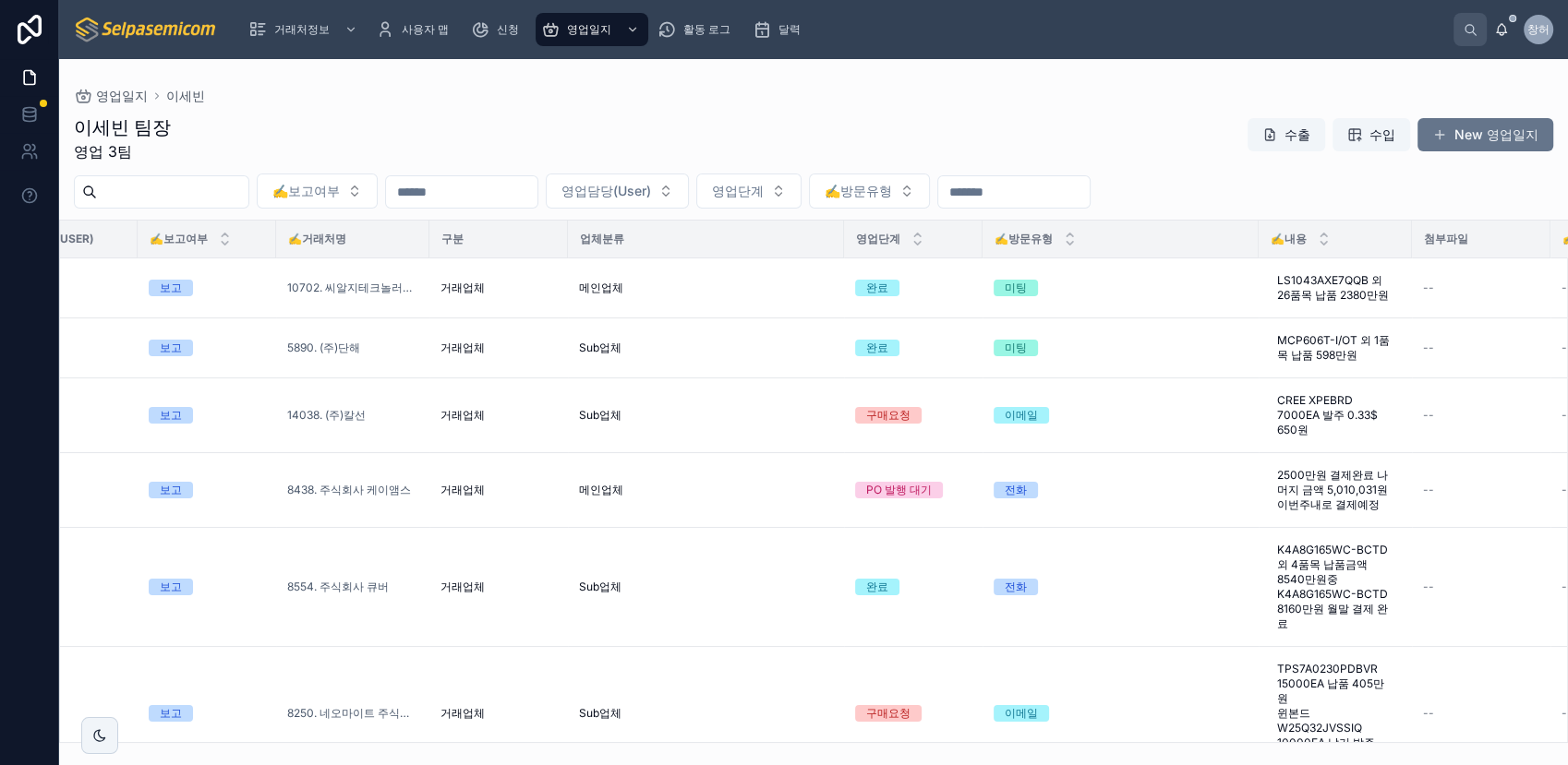
scroll to position [0, 360]
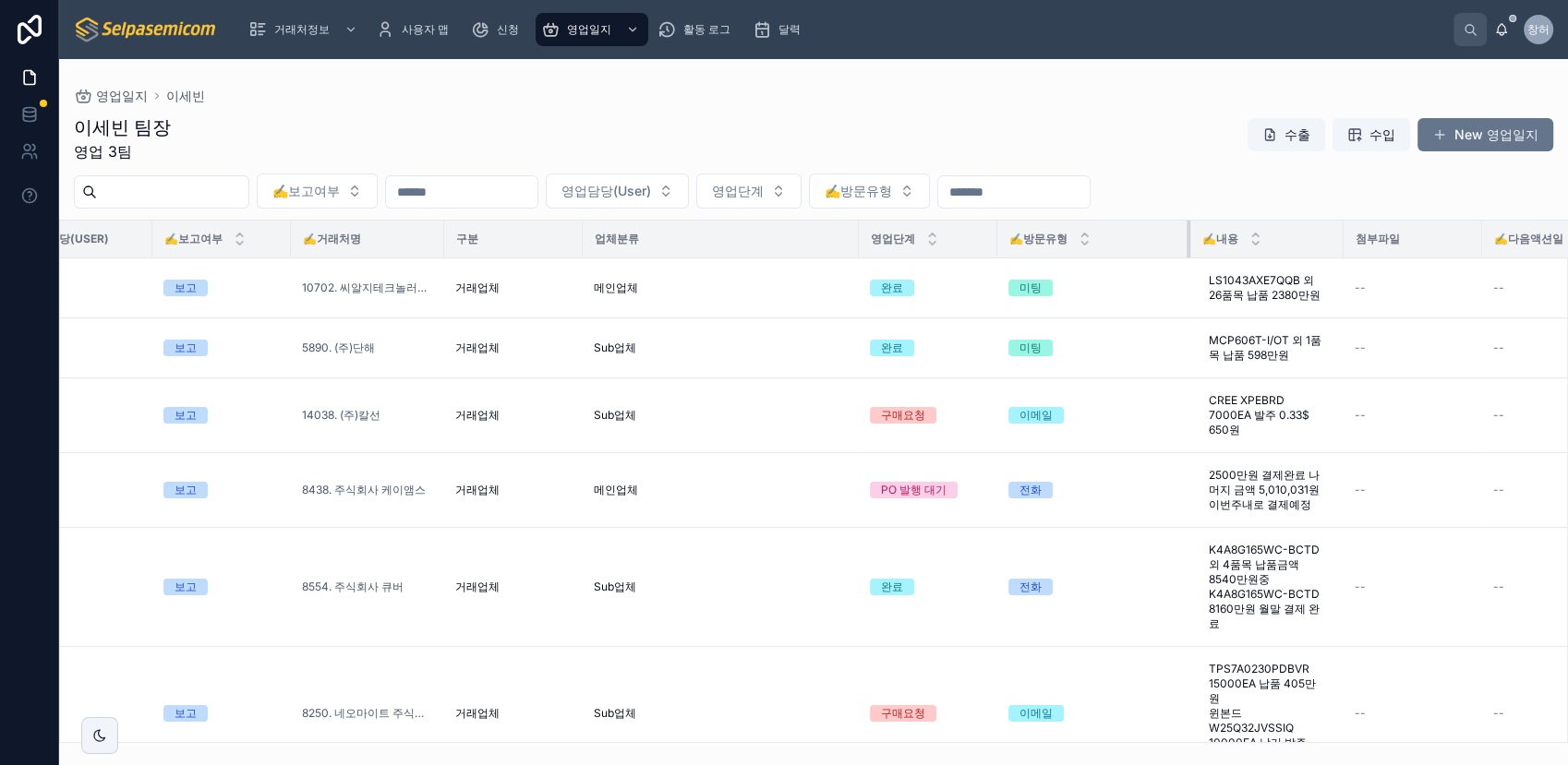
drag, startPoint x: 1272, startPoint y: 240, endPoint x: 1101, endPoint y: 243, distance: 171.0
click at [1187, 243] on div at bounding box center [1190, 240] width 8 height 37
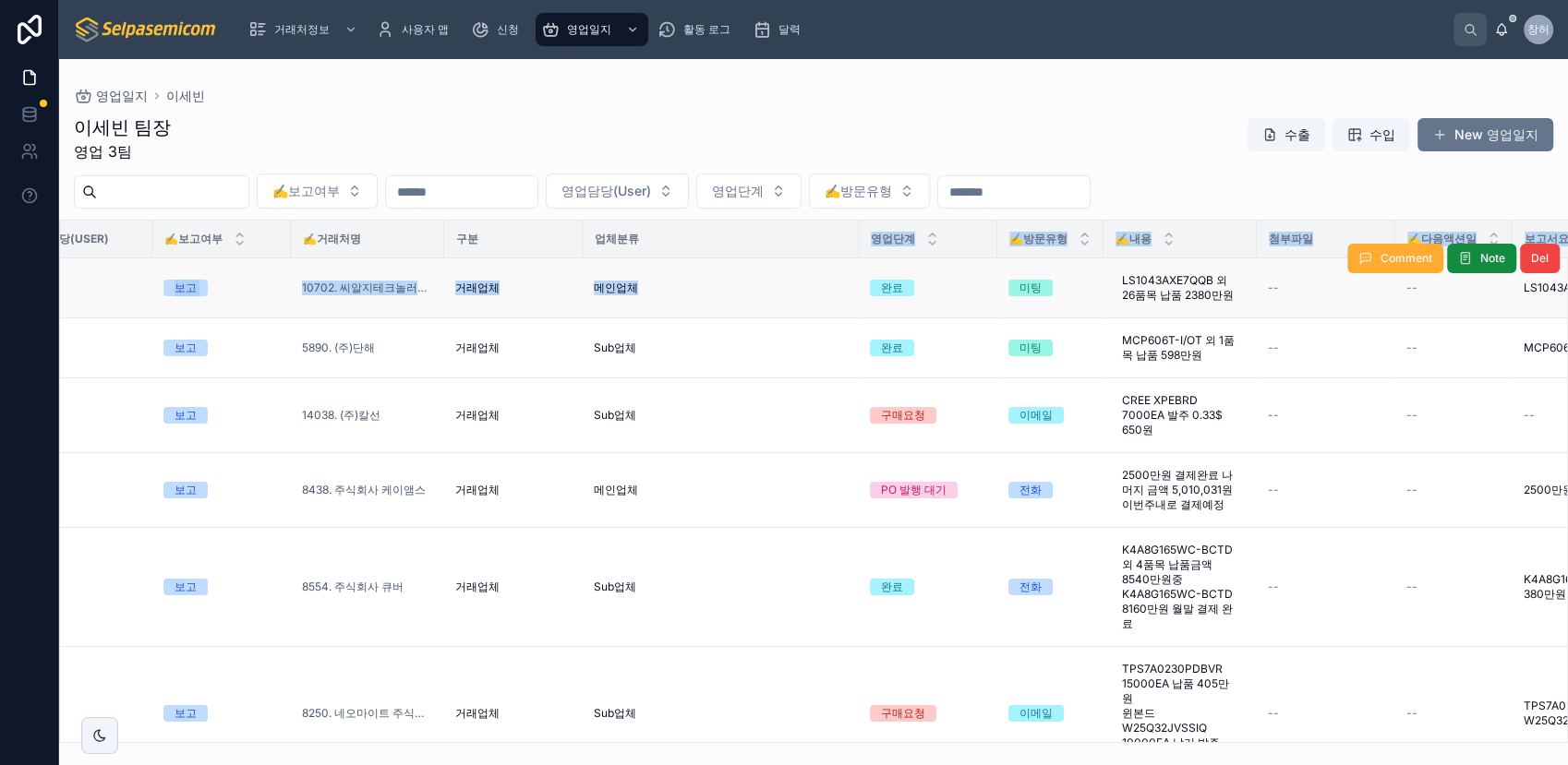
drag, startPoint x: 854, startPoint y: 246, endPoint x: 699, endPoint y: 259, distance: 155.5
drag, startPoint x: 699, startPoint y: 259, endPoint x: 857, endPoint y: 240, distance: 159.1
click at [857, 240] on div at bounding box center [859, 240] width 8 height 37
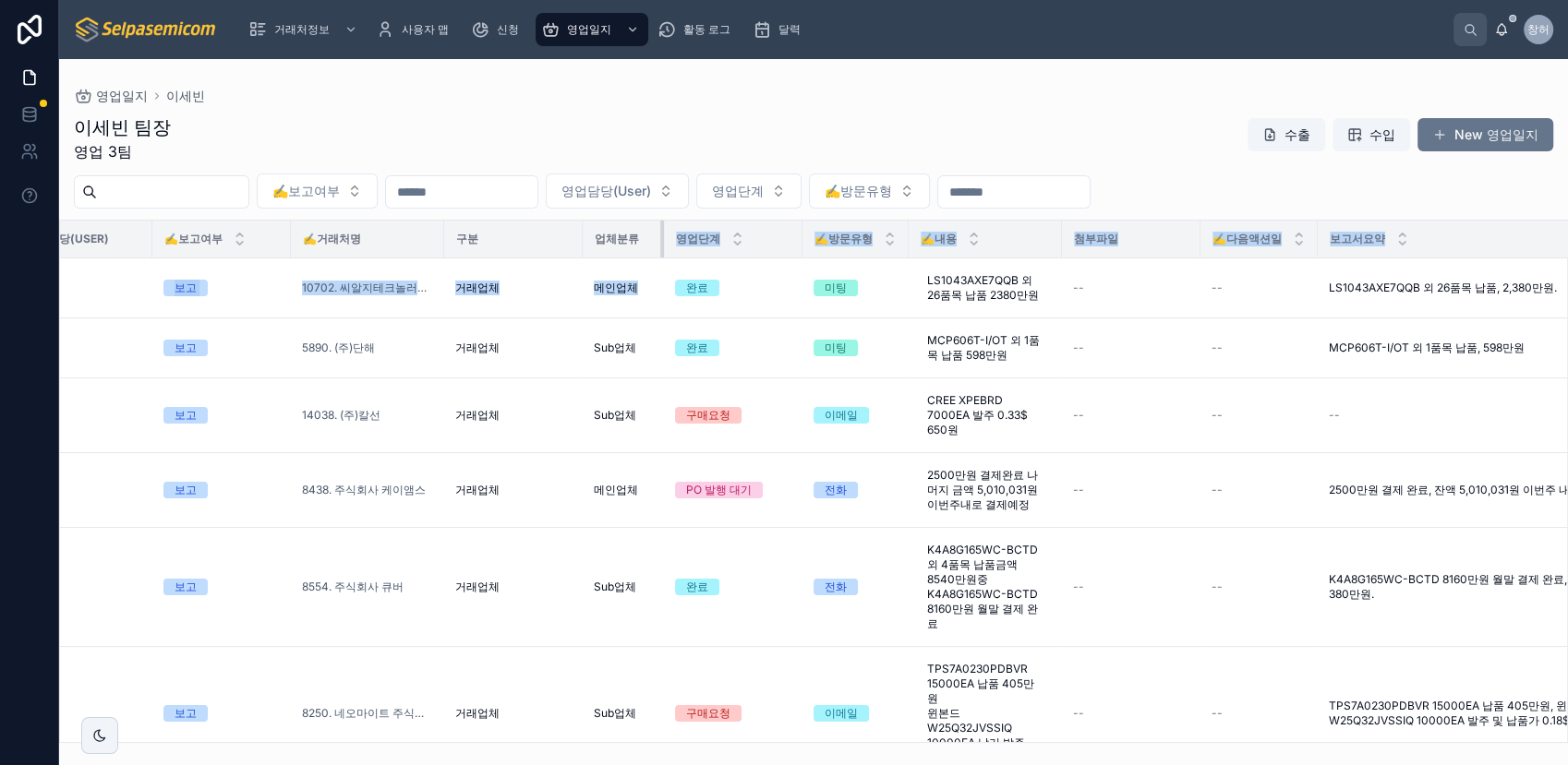
drag, startPoint x: 857, startPoint y: 240, endPoint x: 660, endPoint y: 225, distance: 197.6
click at [660, 225] on div at bounding box center [664, 240] width 8 height 37
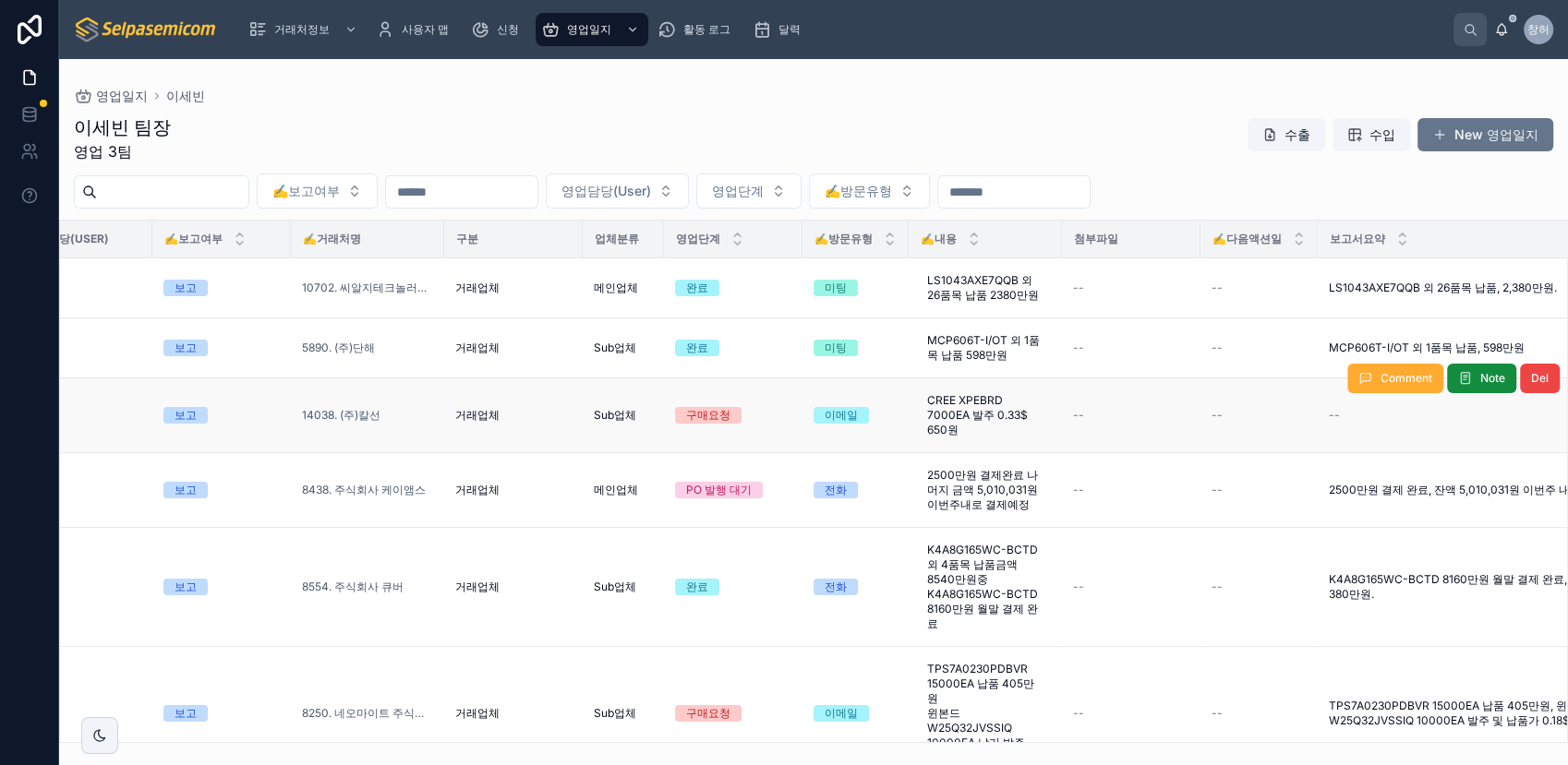
click at [540, 435] on td "거래업체" at bounding box center [514, 416] width 139 height 74
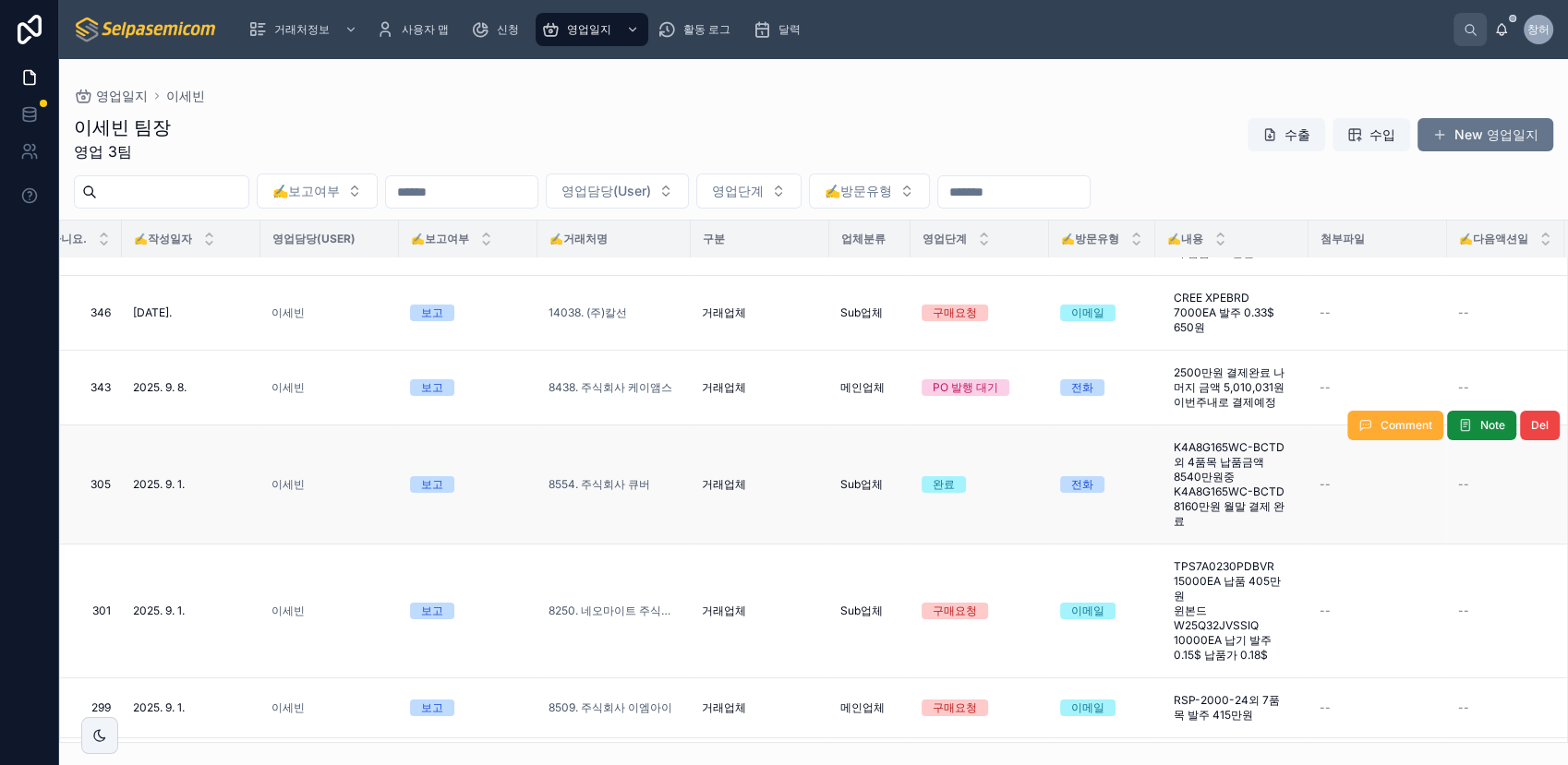
scroll to position [205, 113]
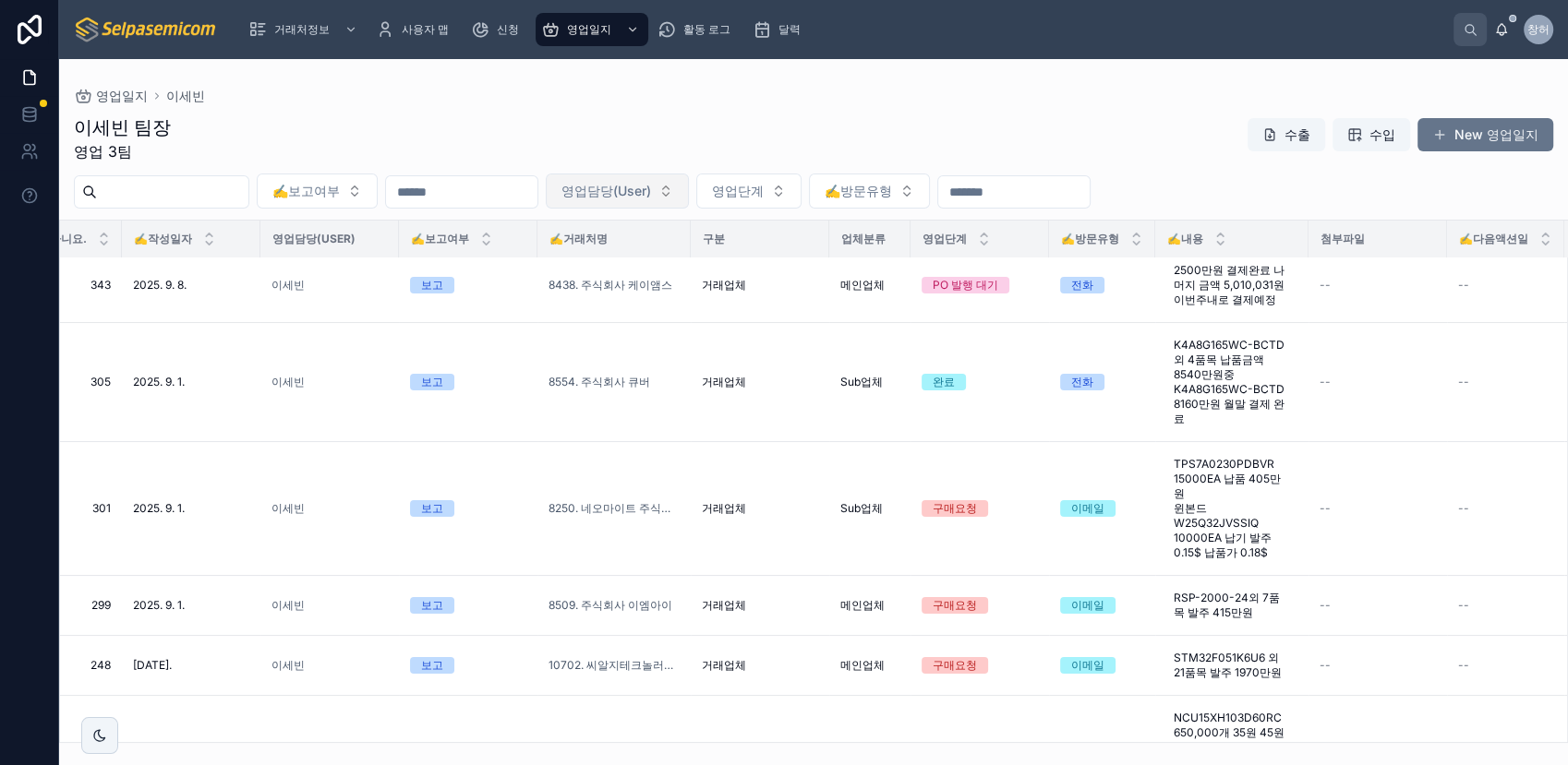
click at [689, 191] on button "영업담당(User)" at bounding box center [617, 191] width 143 height 35
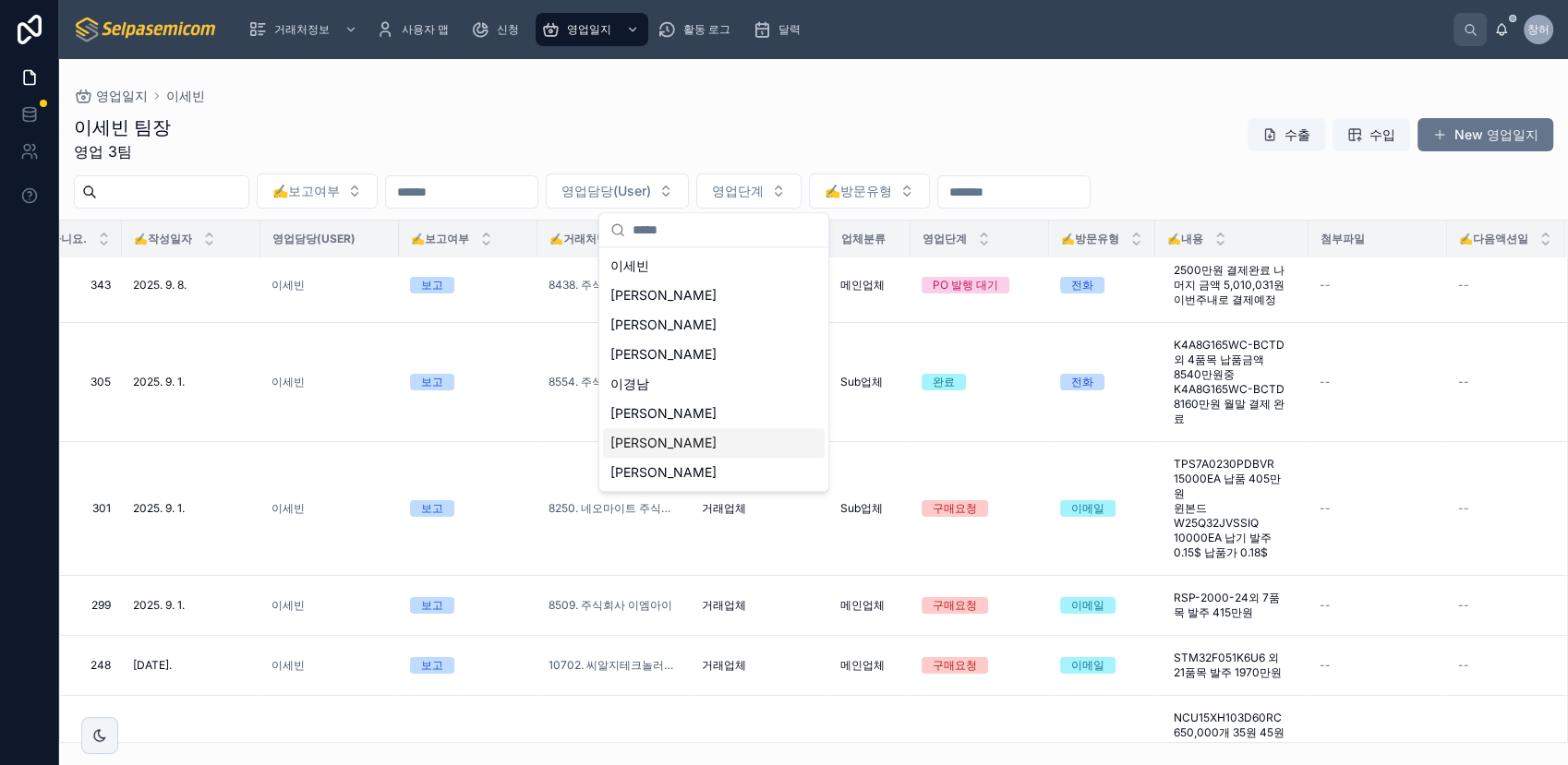
click at [658, 444] on div "[PERSON_NAME]" at bounding box center [713, 443] width 222 height 29
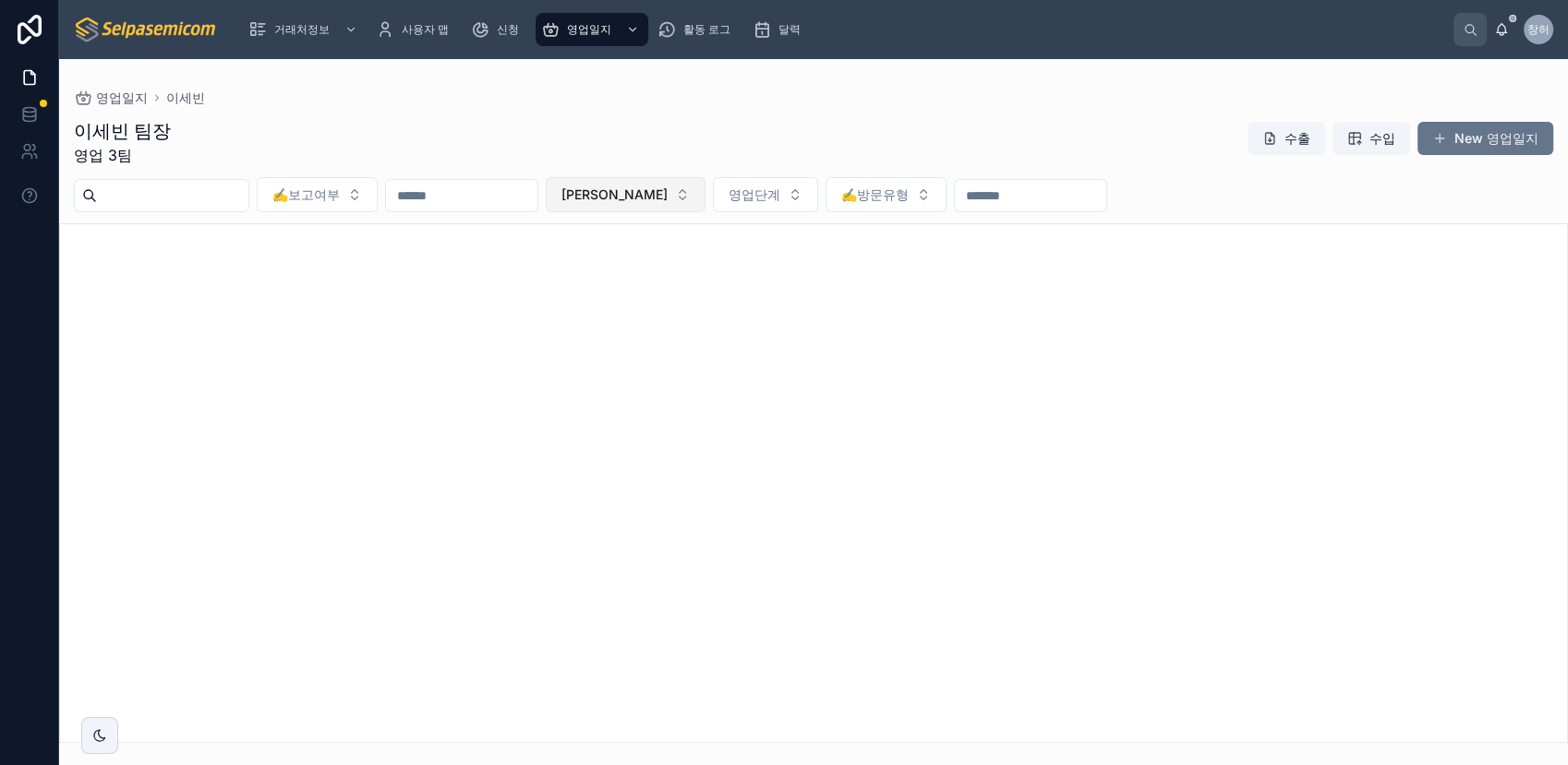
click at [705, 202] on button "[PERSON_NAME]" at bounding box center [625, 195] width 159 height 35
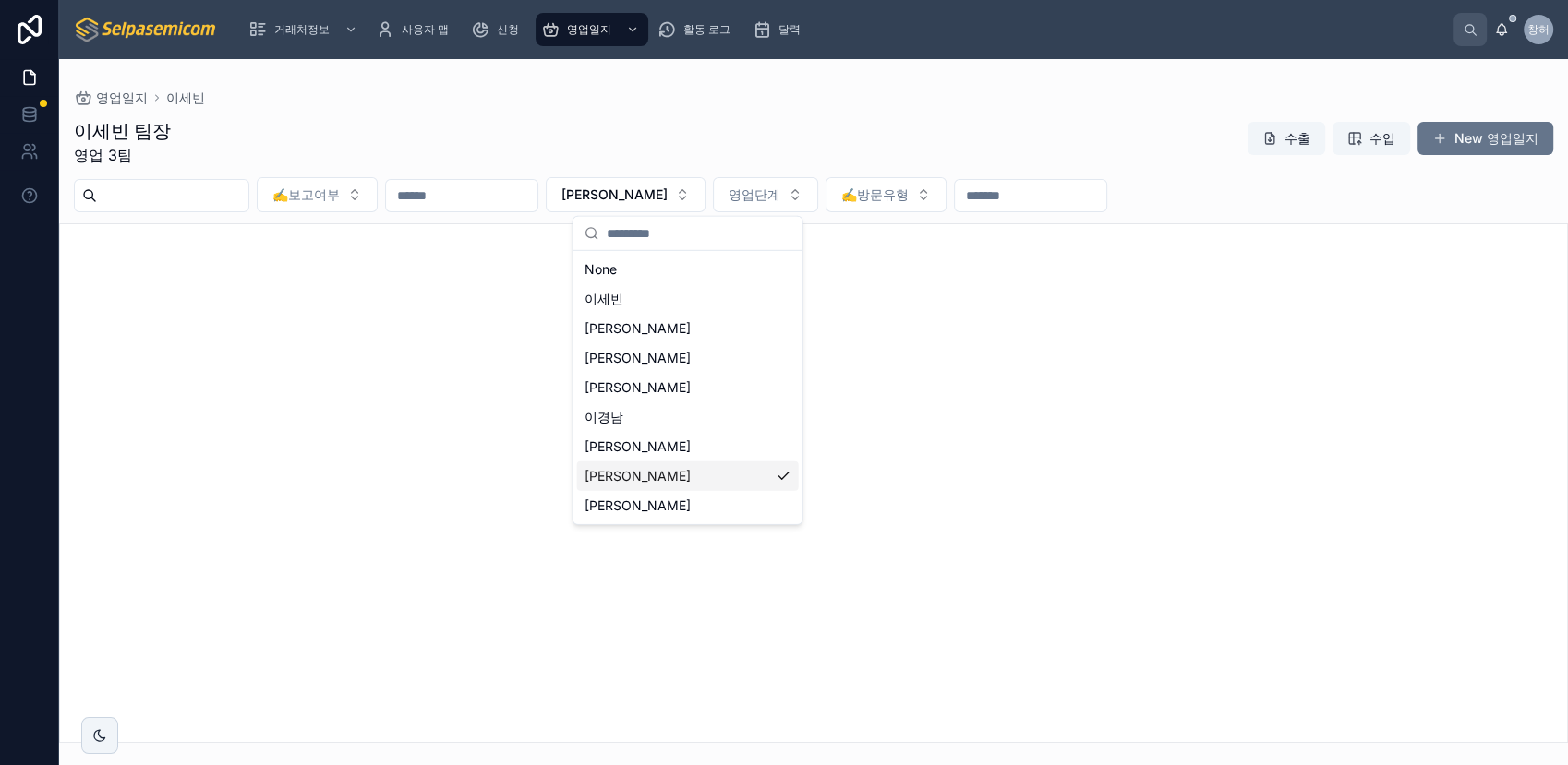
click at [650, 476] on div "[PERSON_NAME]" at bounding box center [688, 476] width 222 height 29
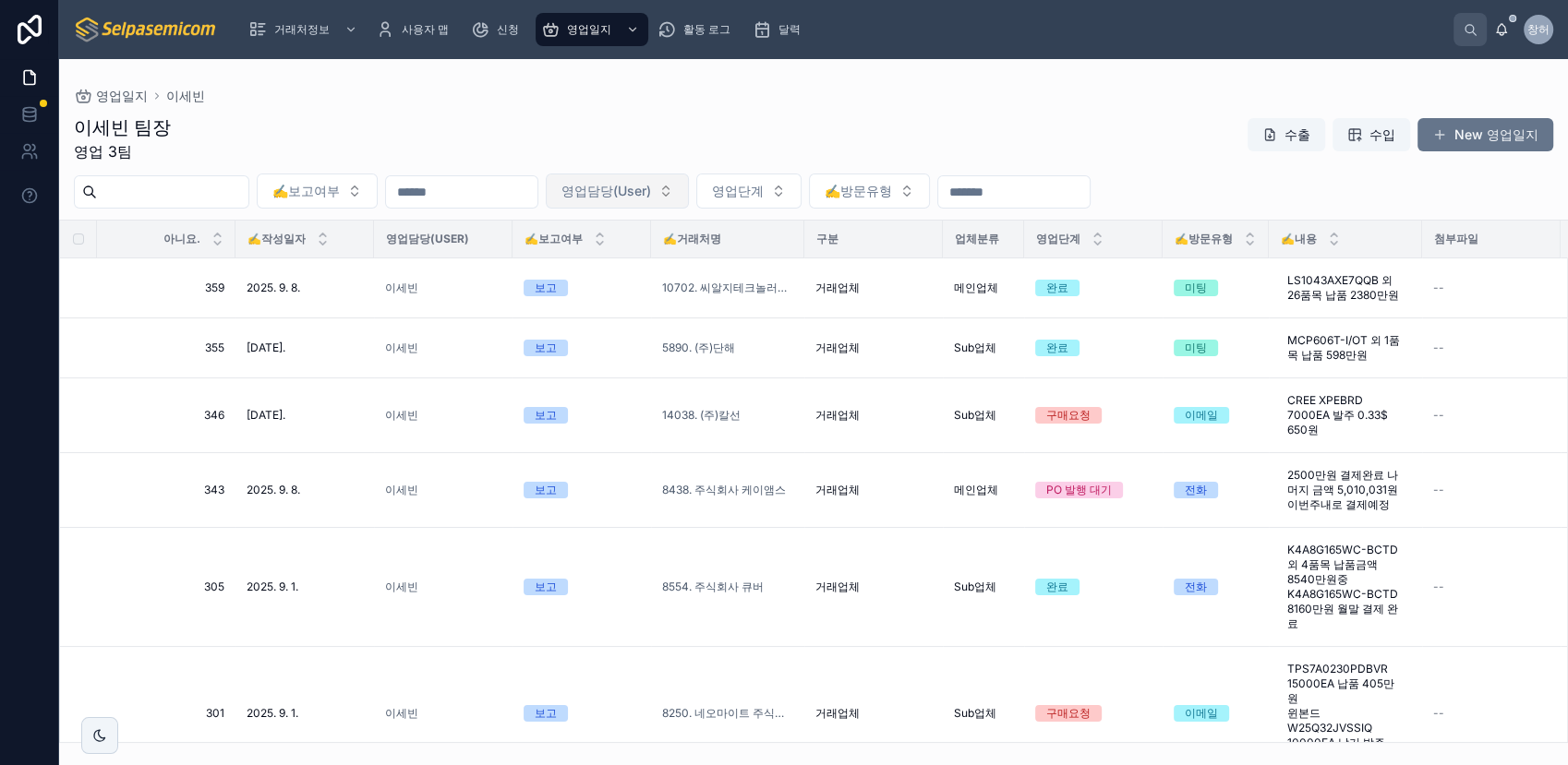
click at [689, 194] on button "영업담당(User)" at bounding box center [617, 191] width 143 height 35
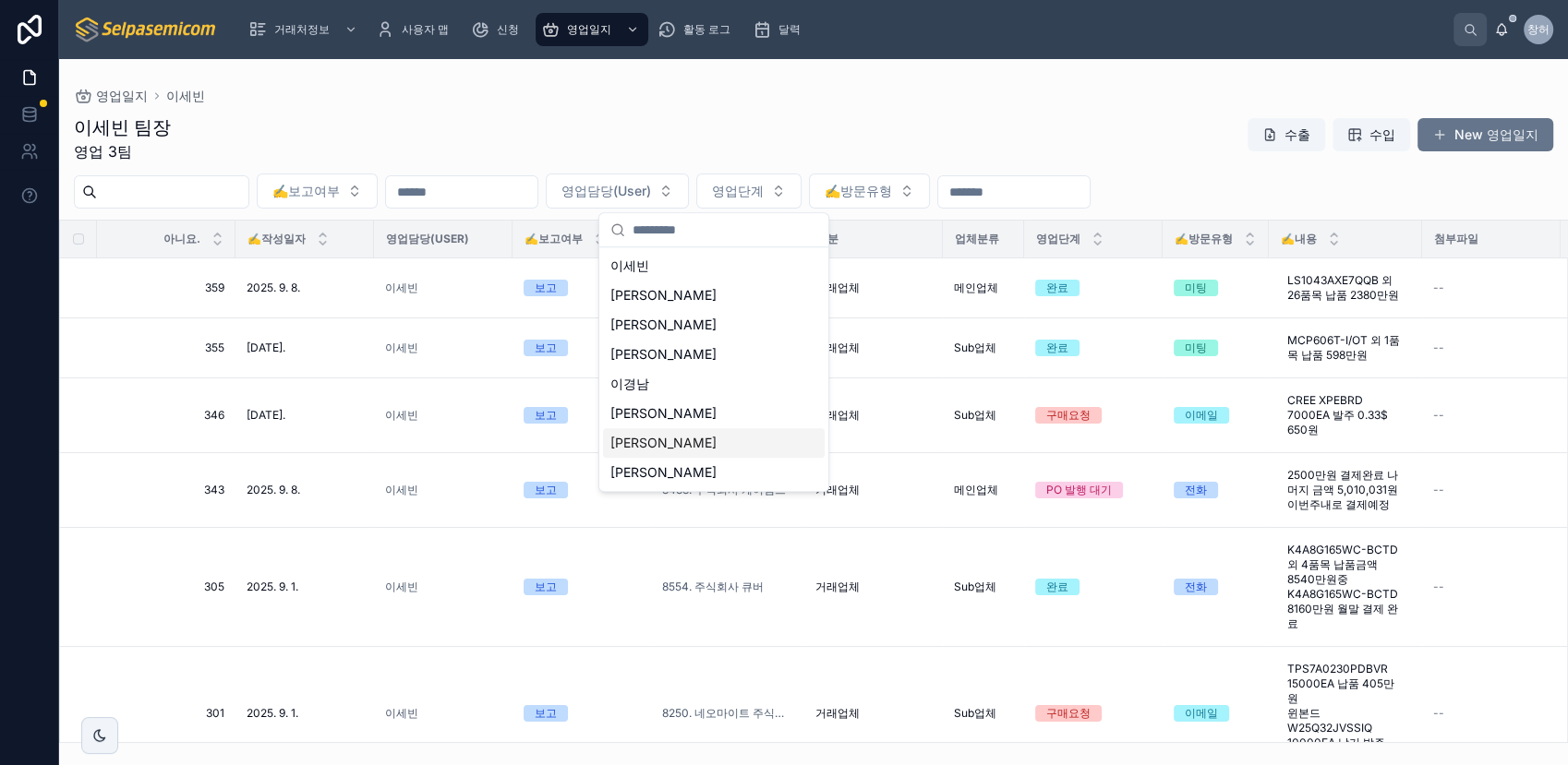
click at [663, 443] on div "[PERSON_NAME]" at bounding box center [713, 443] width 222 height 29
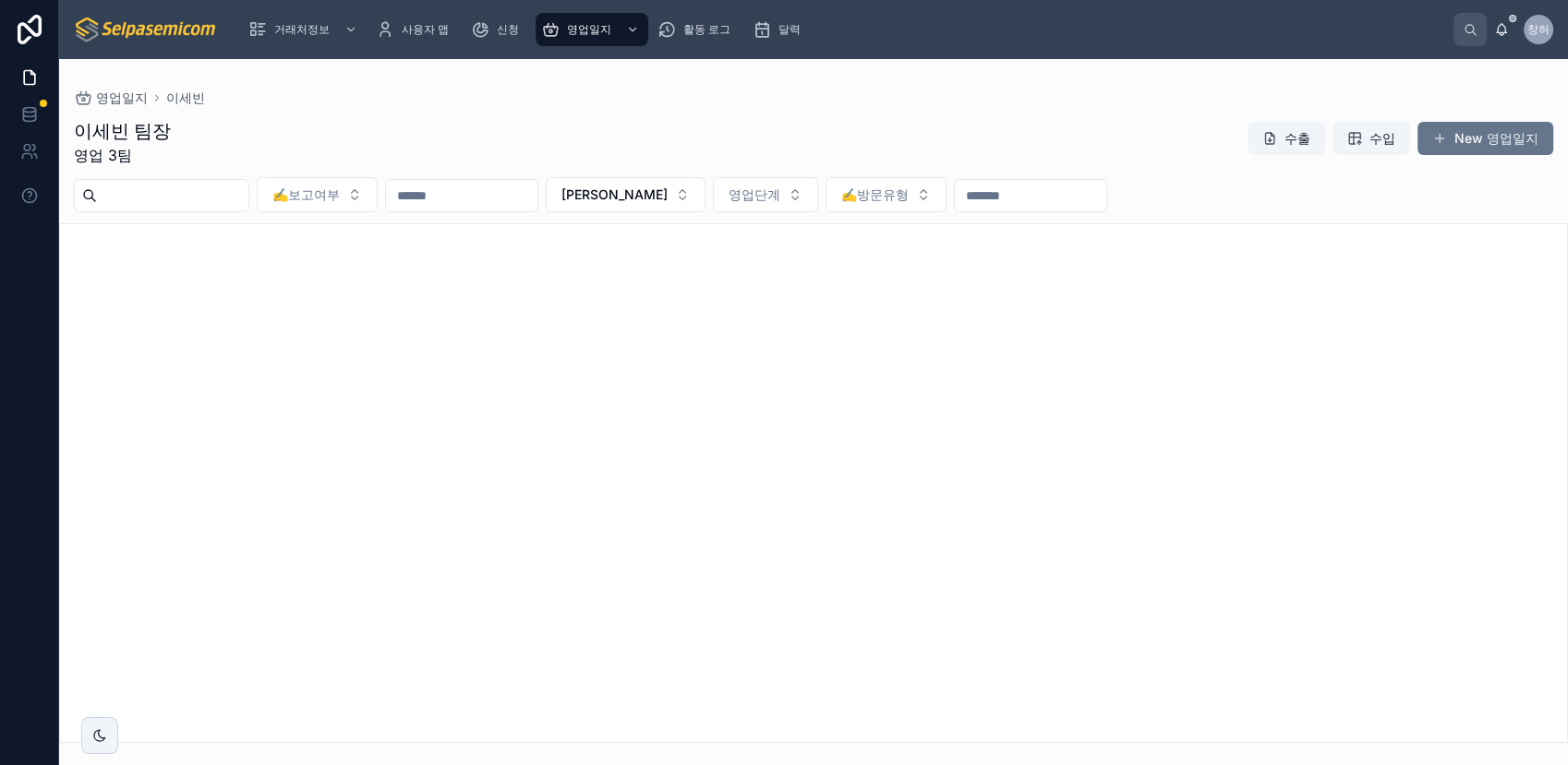
click at [751, 118] on div "이세빈 팀장 영업 3팀 수출 수입 New 영업일지" at bounding box center [814, 142] width 1479 height 48
click at [705, 197] on button "[PERSON_NAME]" at bounding box center [625, 195] width 159 height 35
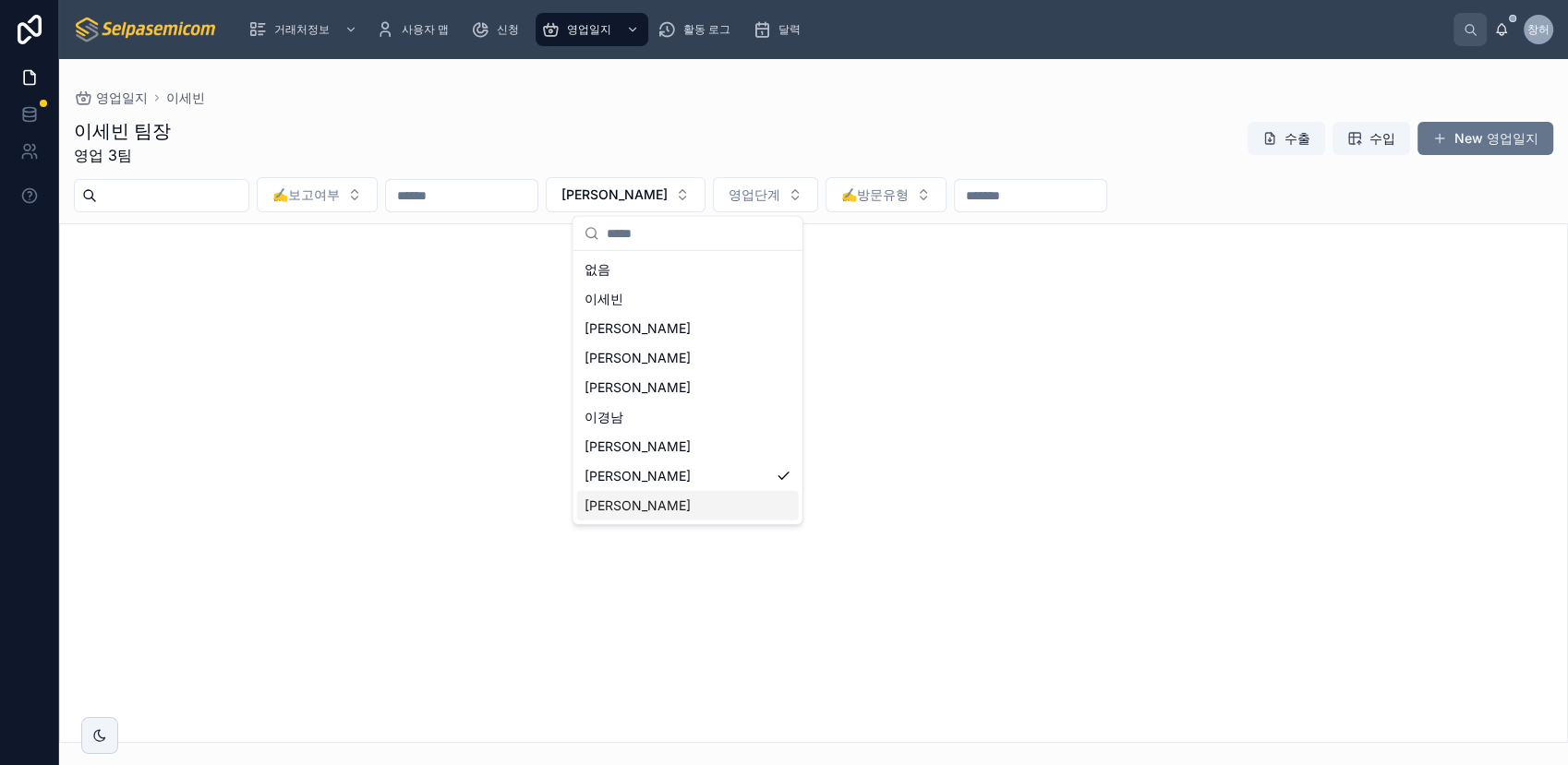
click at [602, 506] on span "[PERSON_NAME]" at bounding box center [637, 506] width 107 height 19
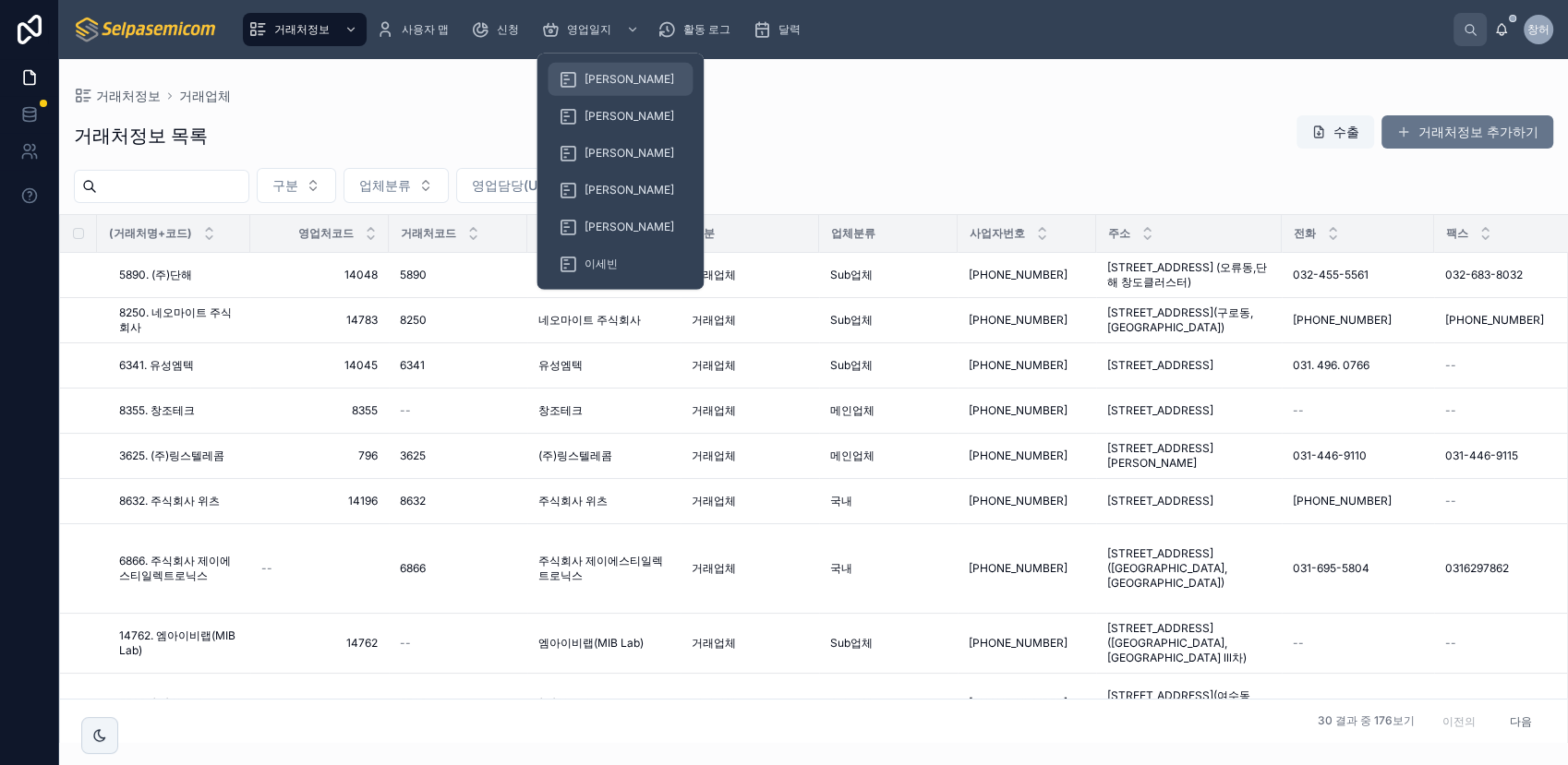
click at [605, 77] on span "[PERSON_NAME]" at bounding box center [629, 79] width 90 height 15
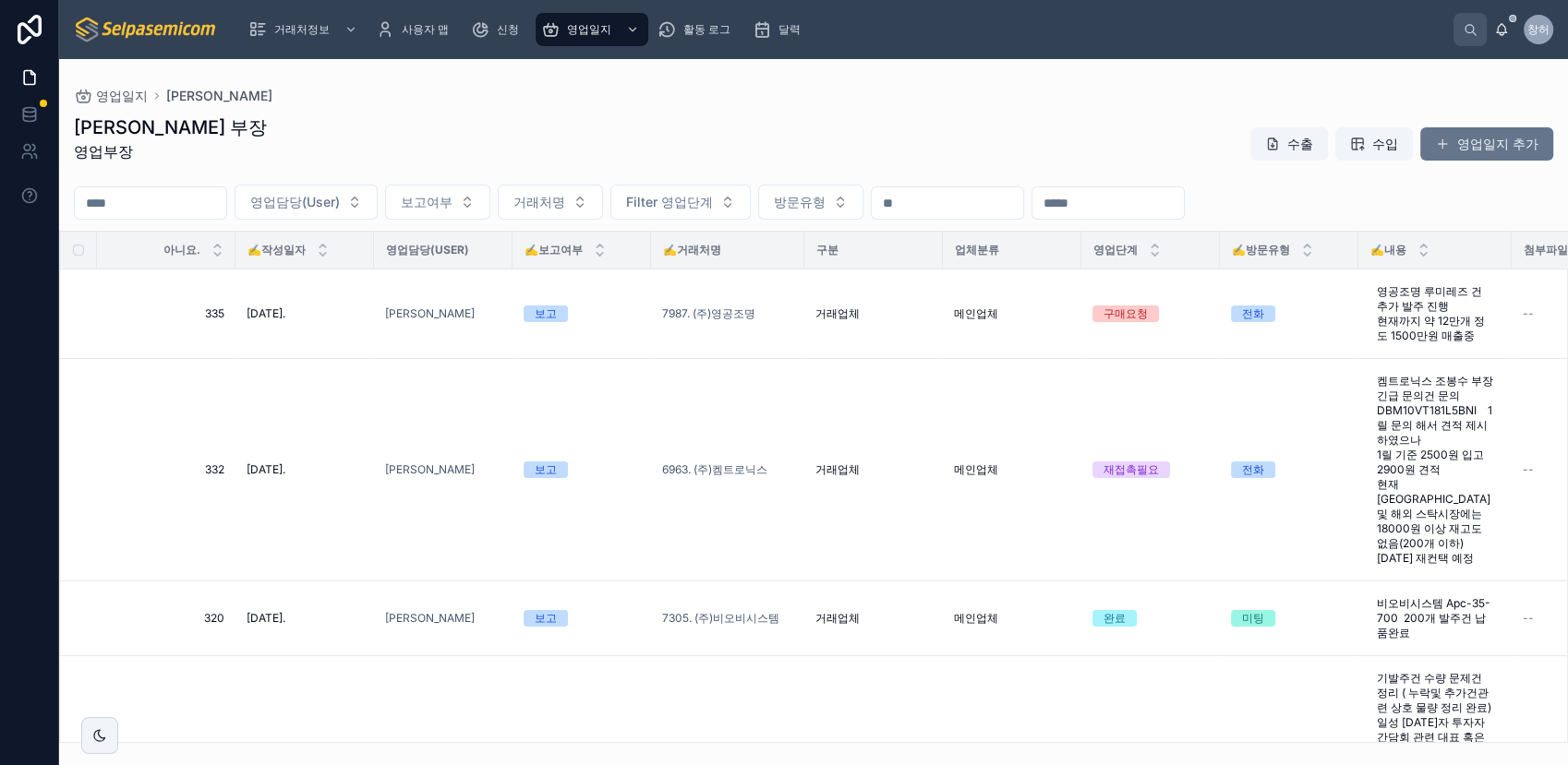
click at [1043, 156] on div "허창윤 부장 영업부장 수출 수입 영업일지 추가" at bounding box center [814, 144] width 1479 height 59
click at [1042, 158] on div "허창윤 부장 영업부장 수출 수입 영업일지 추가" at bounding box center [814, 144] width 1479 height 59
click at [1029, 318] on div "메인업체" at bounding box center [1011, 313] width 116 height 15
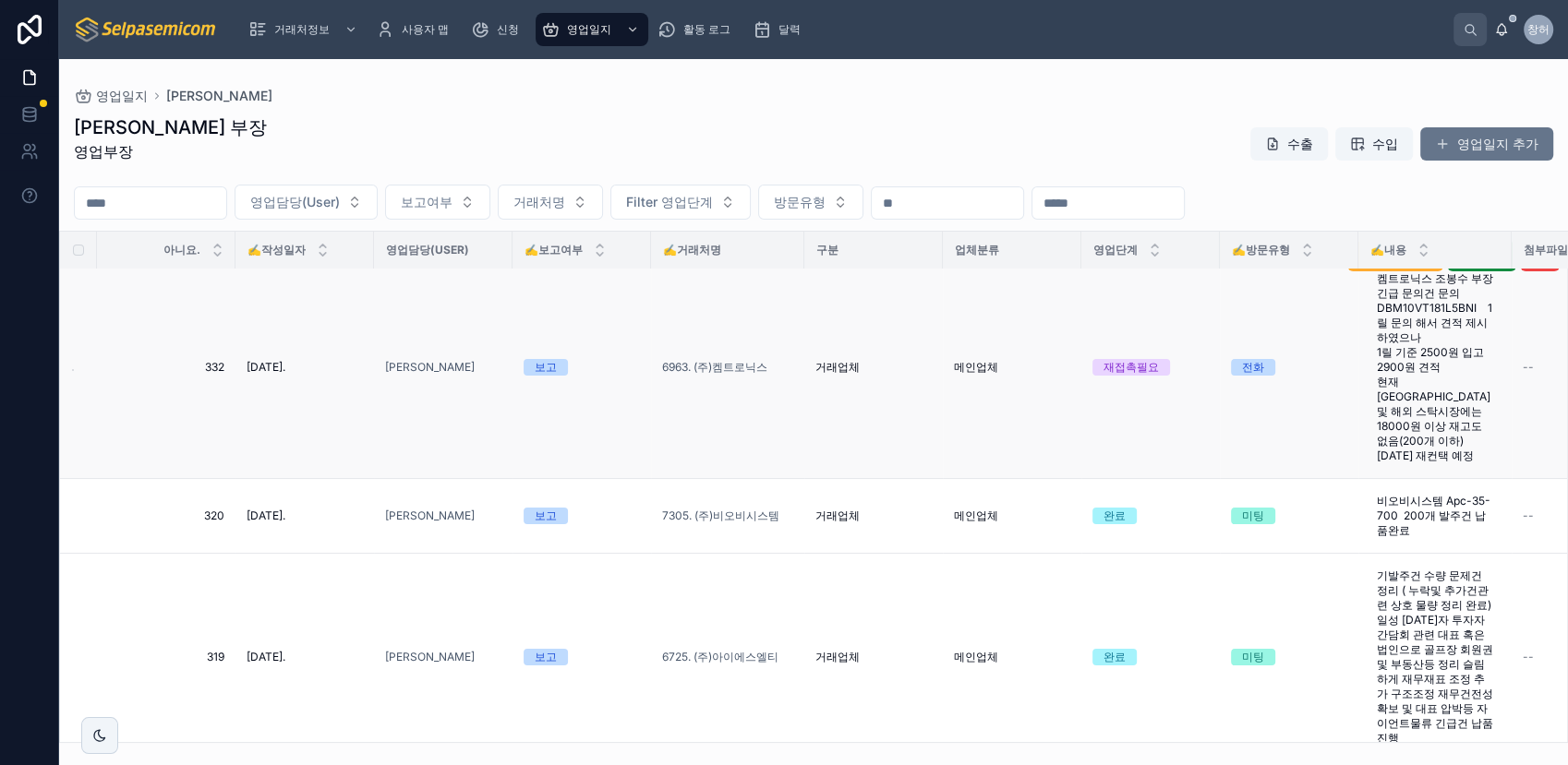
scroll to position [205, 0]
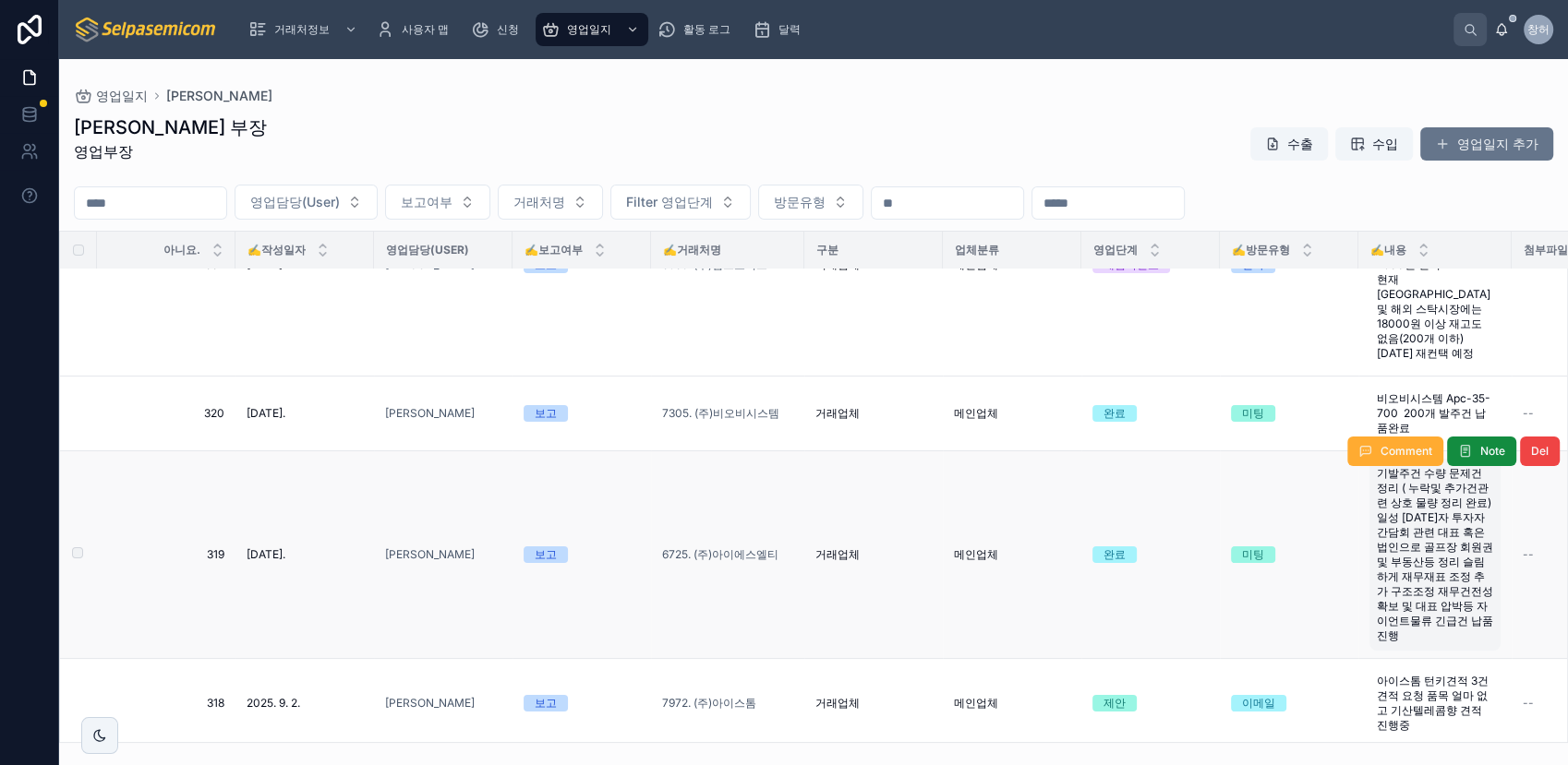
click at [1425, 539] on span "기발주건 수량 문제건 정리 ( 누락및 추가건관련 상호 물량 정리 완료) 일성 [DATE]자 투자자 간담회 관련 대표 혹은 법인으로 골프장 회원…" at bounding box center [1434, 555] width 116 height 177
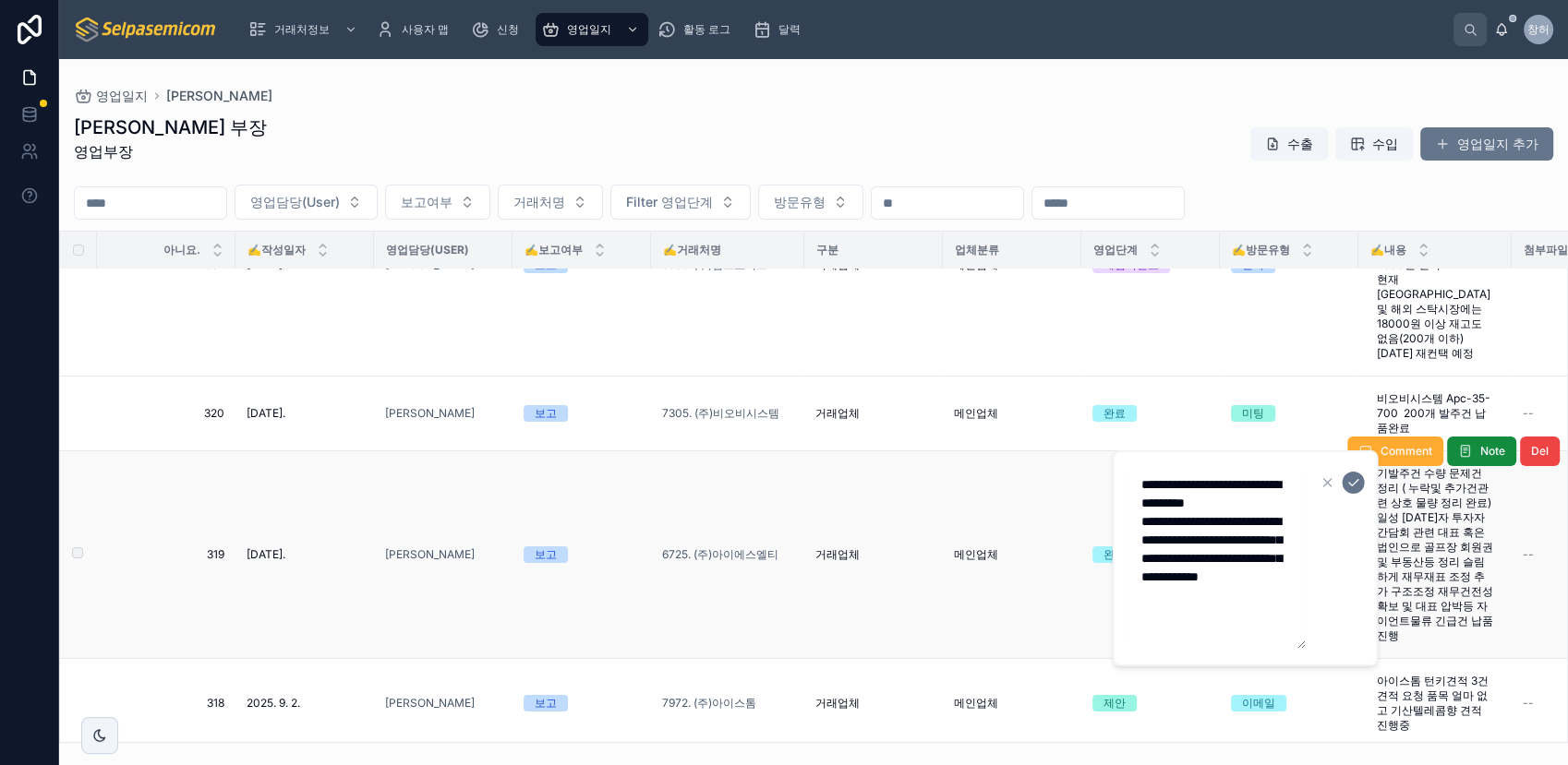
click at [590, 473] on td "보고" at bounding box center [582, 556] width 139 height 207
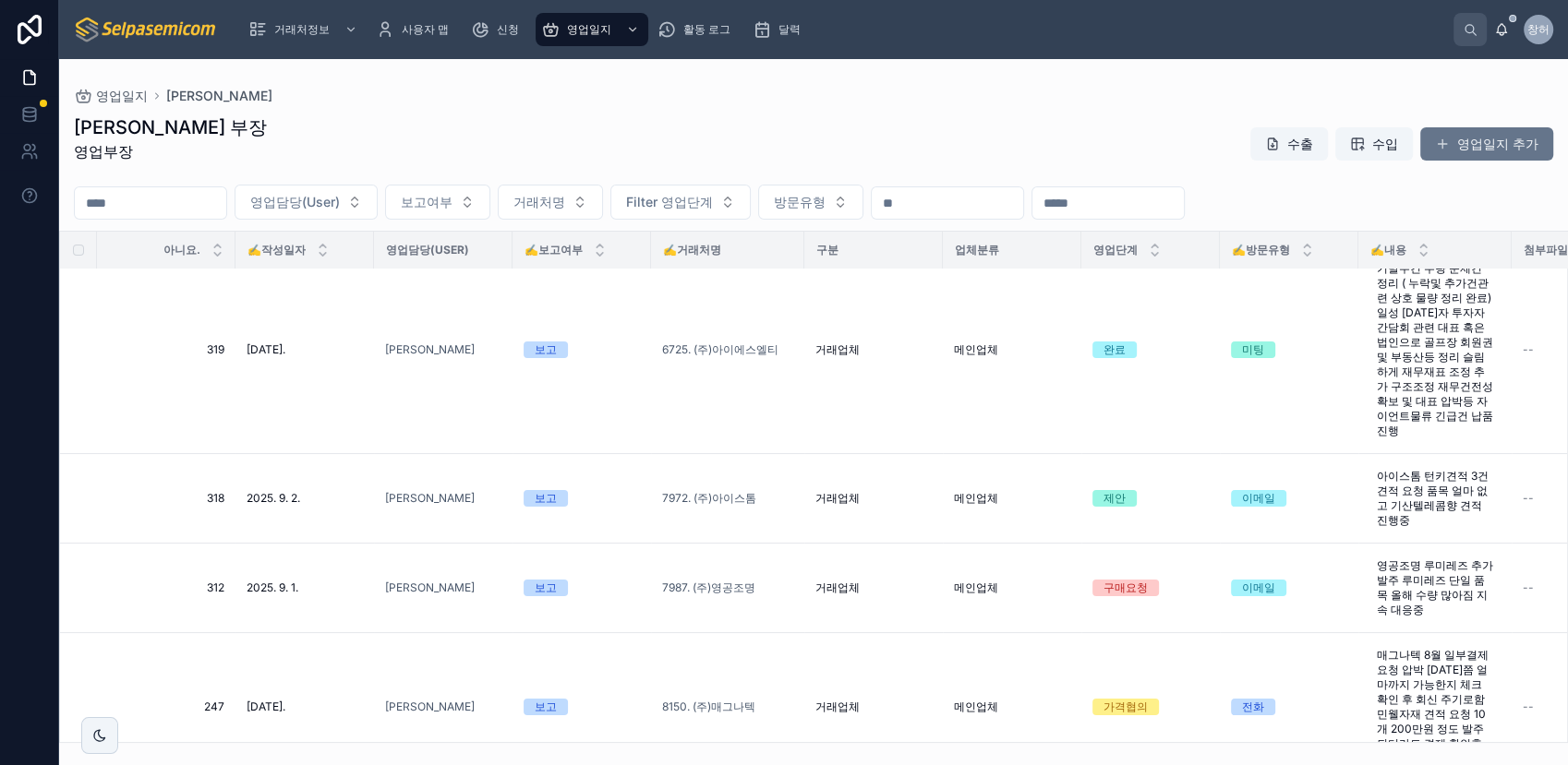
scroll to position [0, 0]
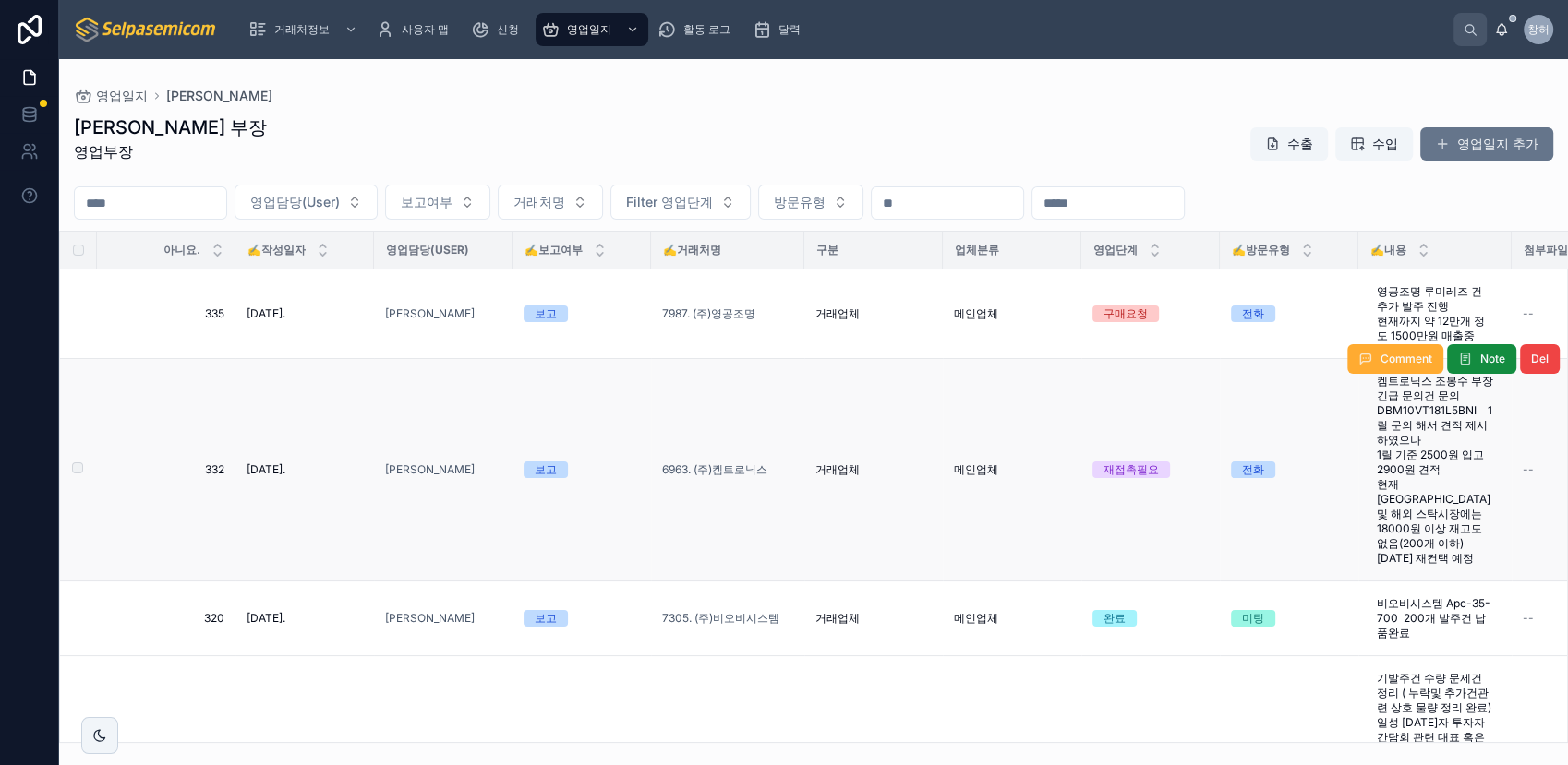
click at [804, 439] on td "거래업체" at bounding box center [874, 470] width 139 height 222
click at [1393, 355] on span "Comment" at bounding box center [1406, 359] width 52 height 15
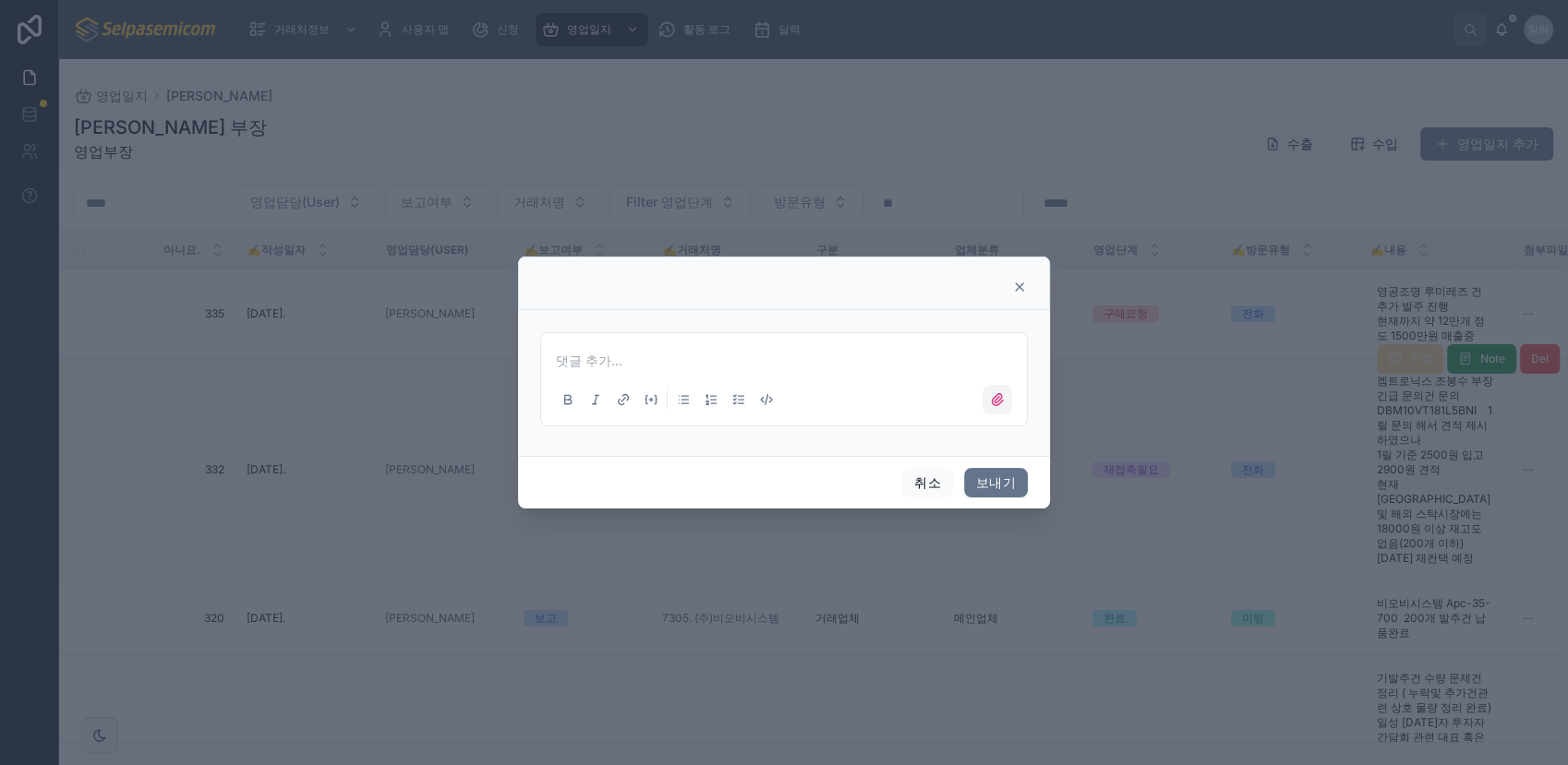
click at [995, 408] on label at bounding box center [997, 400] width 29 height 29
click at [0, 0] on input "file" at bounding box center [0, 0] width 0 height 0
click at [1020, 290] on icon at bounding box center [1019, 288] width 8 height 8
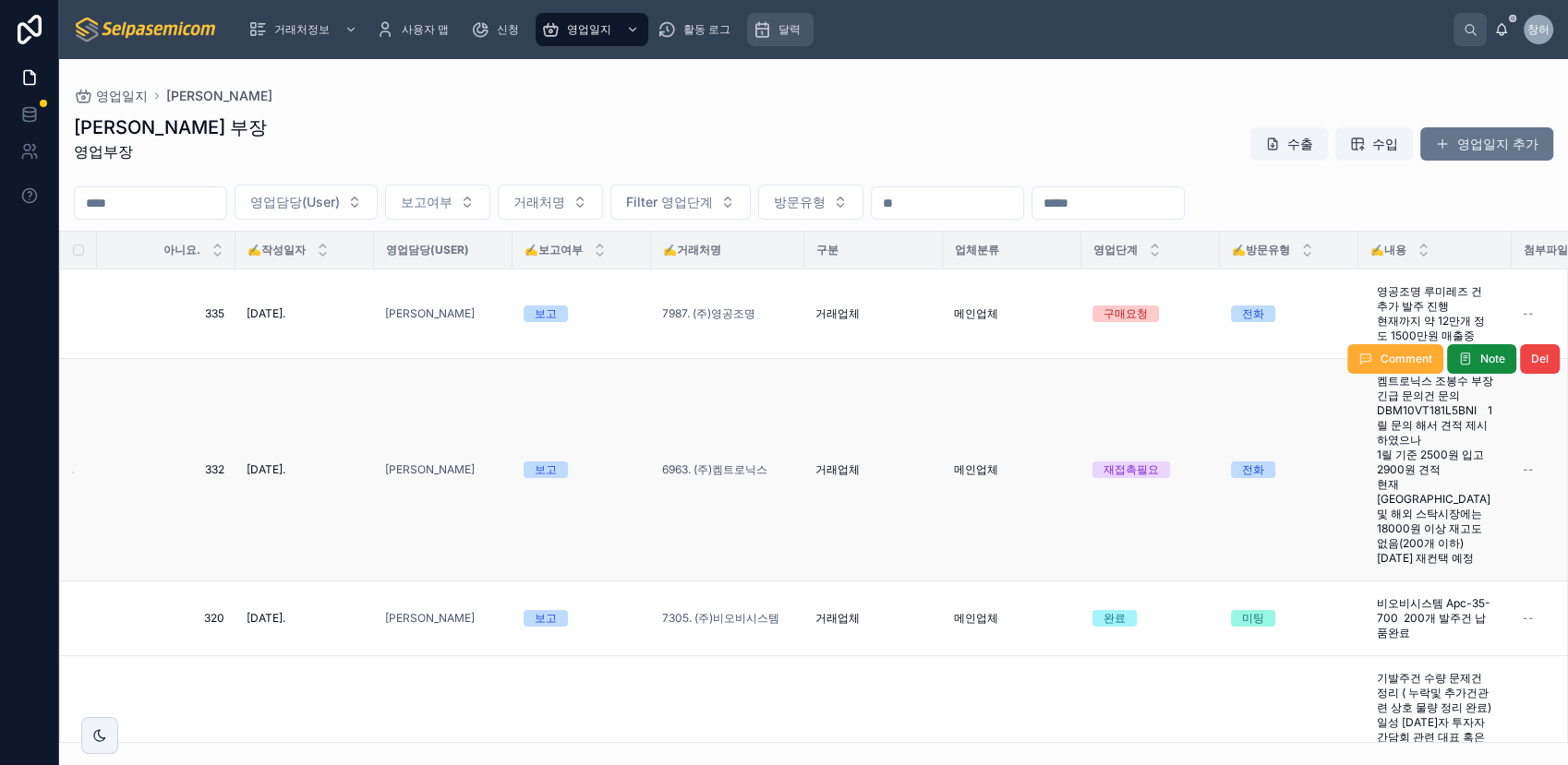
click at [786, 35] on span "달력" at bounding box center [789, 29] width 22 height 15
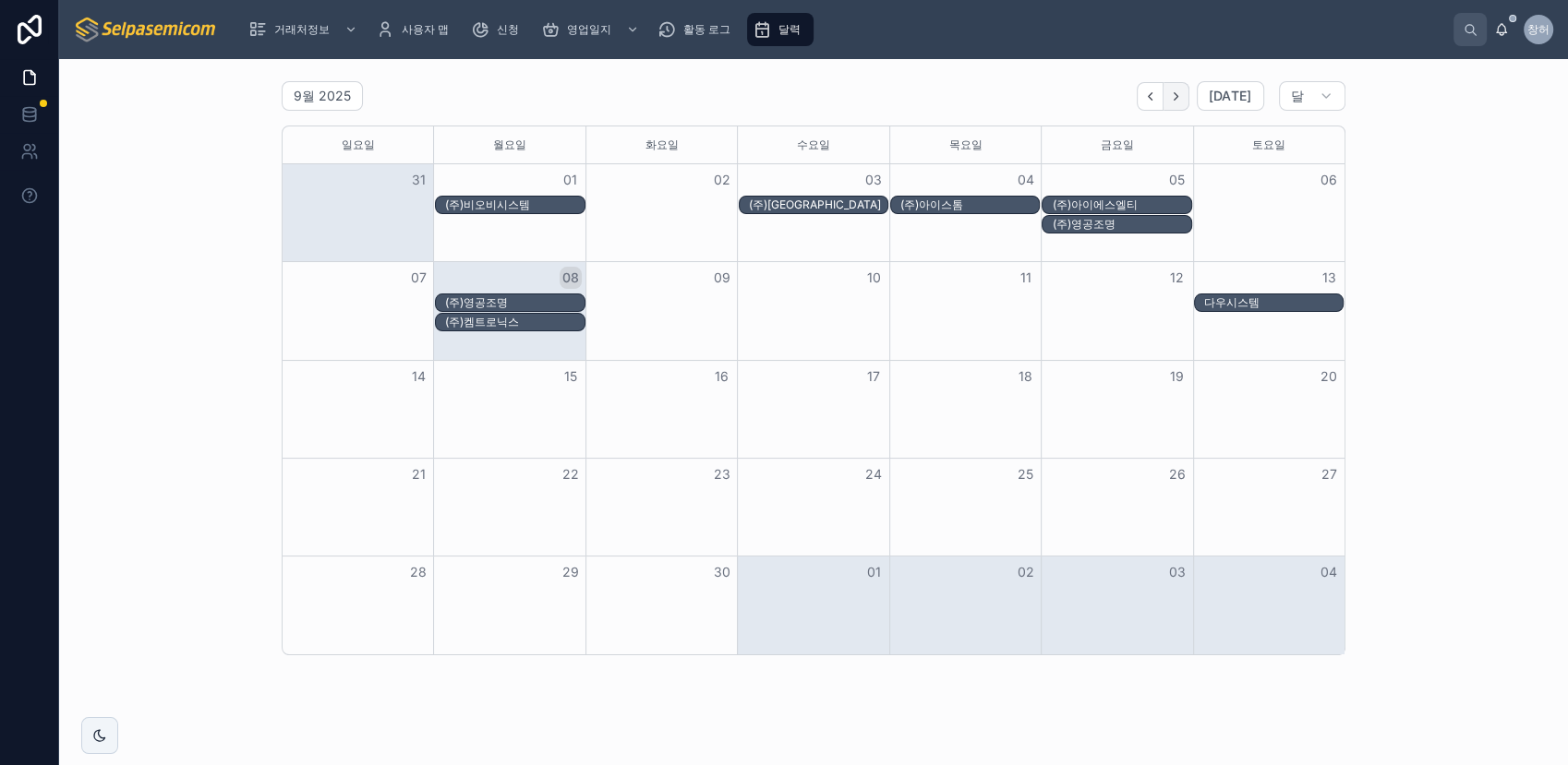
click at [1183, 101] on icon "다음" at bounding box center [1176, 97] width 14 height 14
